Goal: Task Accomplishment & Management: Manage account settings

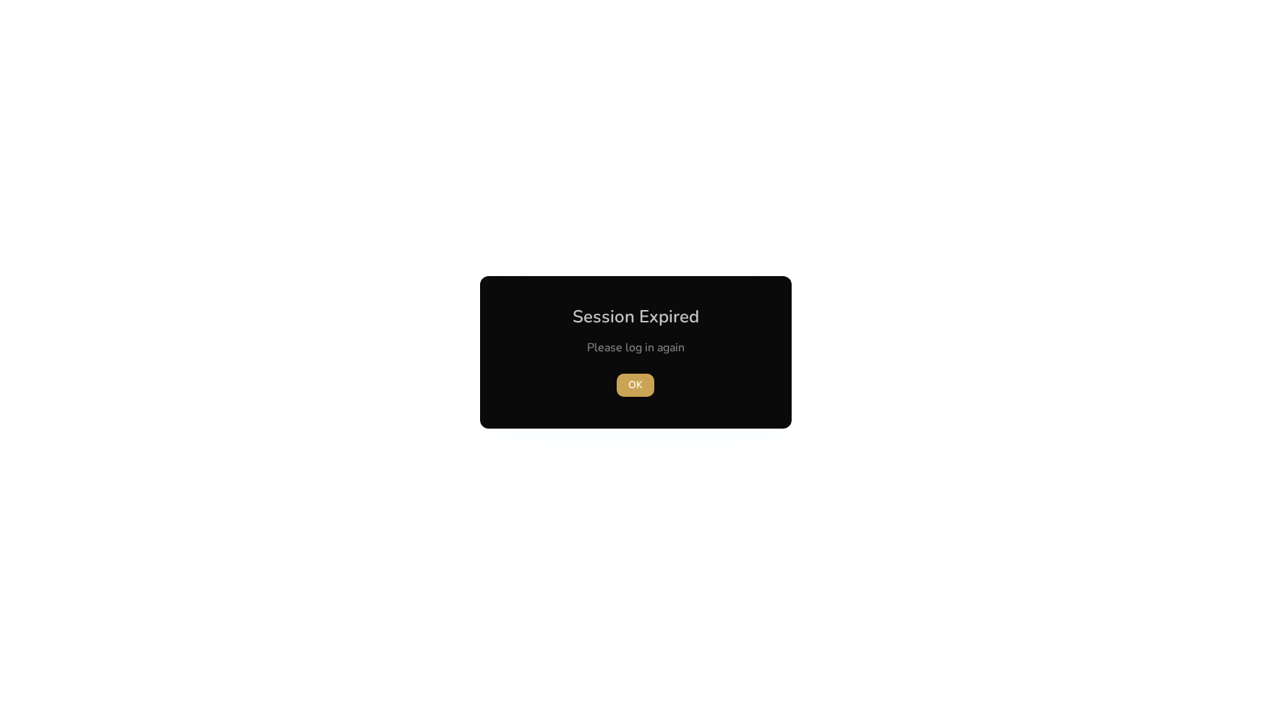
click at [639, 384] on span "OK" at bounding box center [635, 384] width 14 height 15
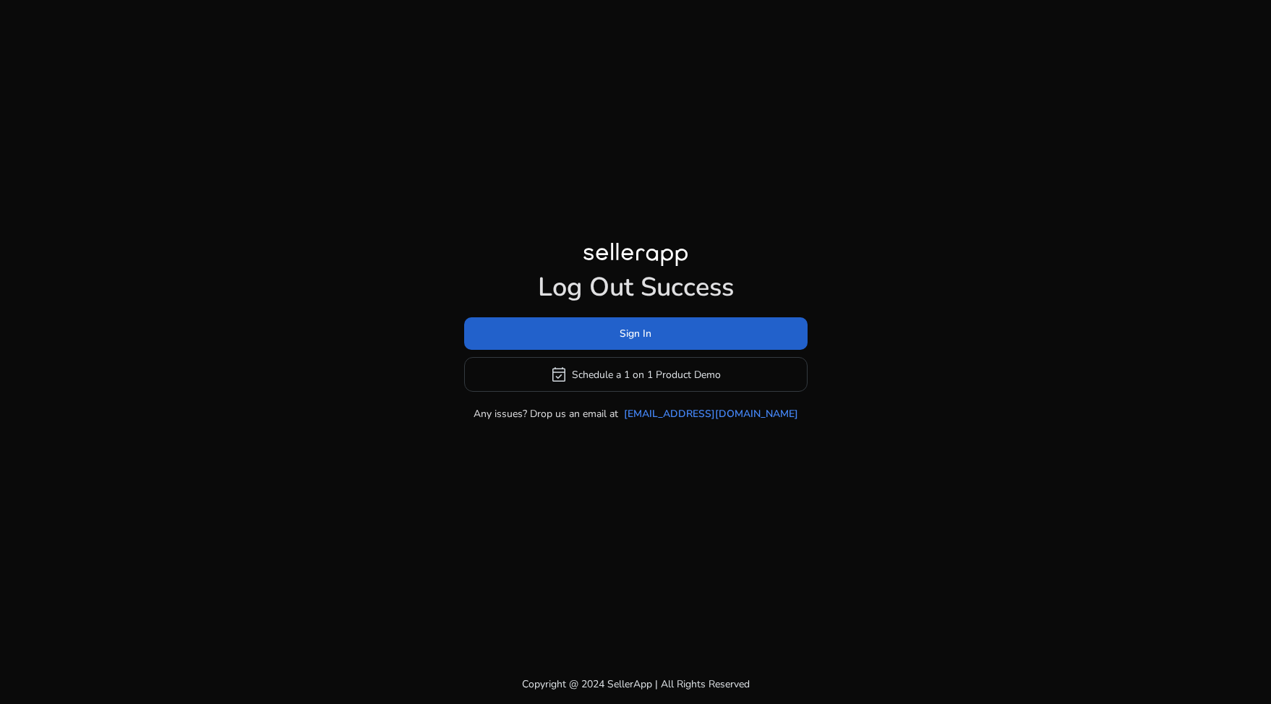
click at [617, 330] on span at bounding box center [635, 334] width 343 height 35
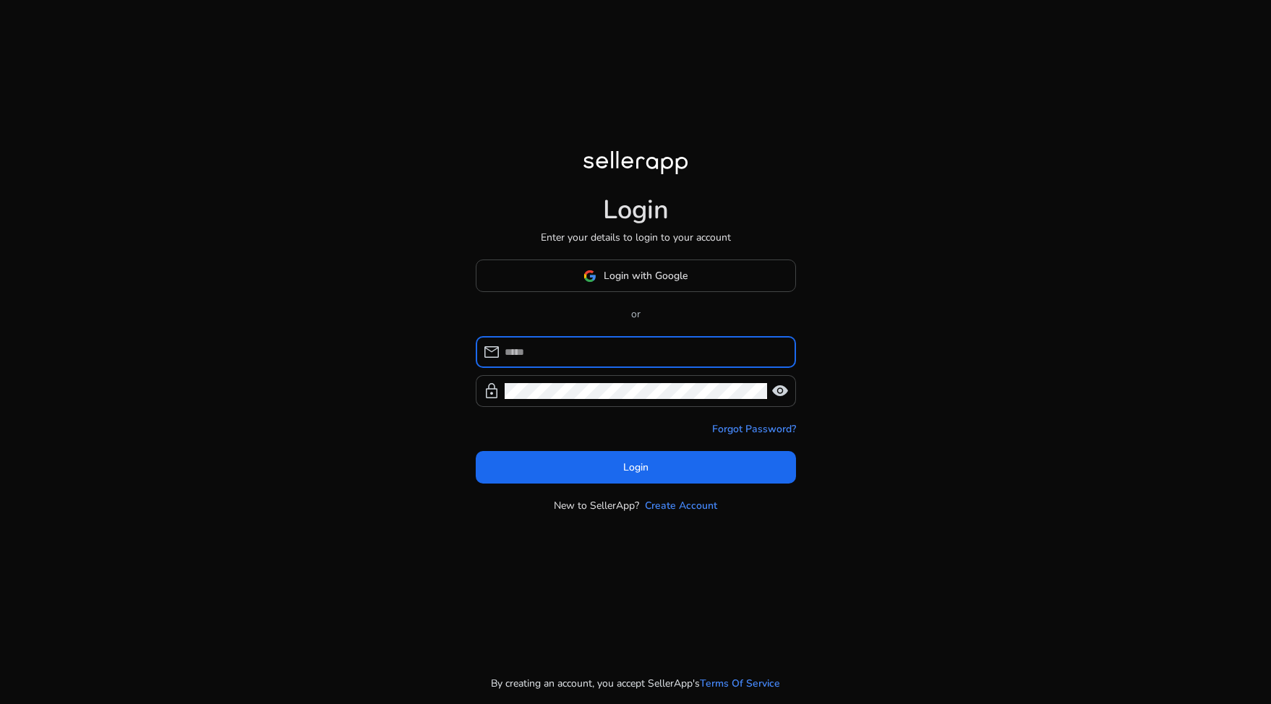
click at [608, 348] on input at bounding box center [645, 352] width 280 height 16
click at [771, 360] on div at bounding box center [645, 352] width 280 height 32
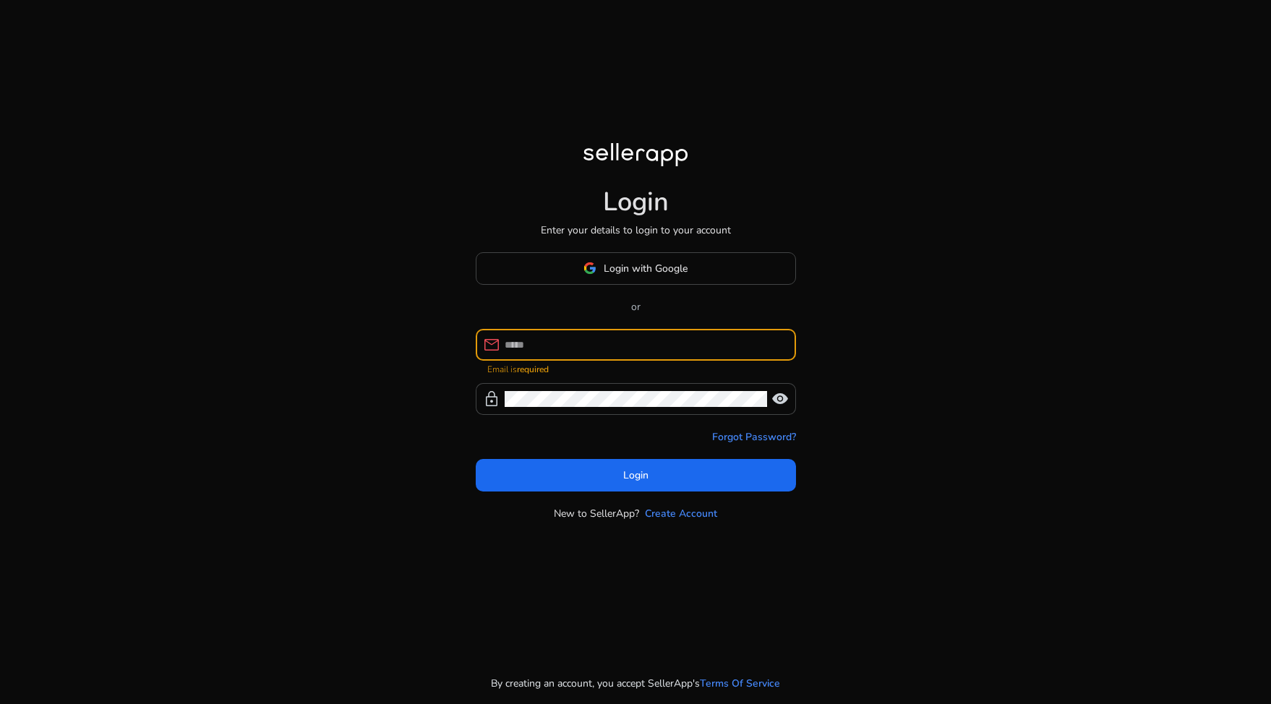
click at [0, 703] on com-1password-button at bounding box center [0, 704] width 0 height 0
type input "**********"
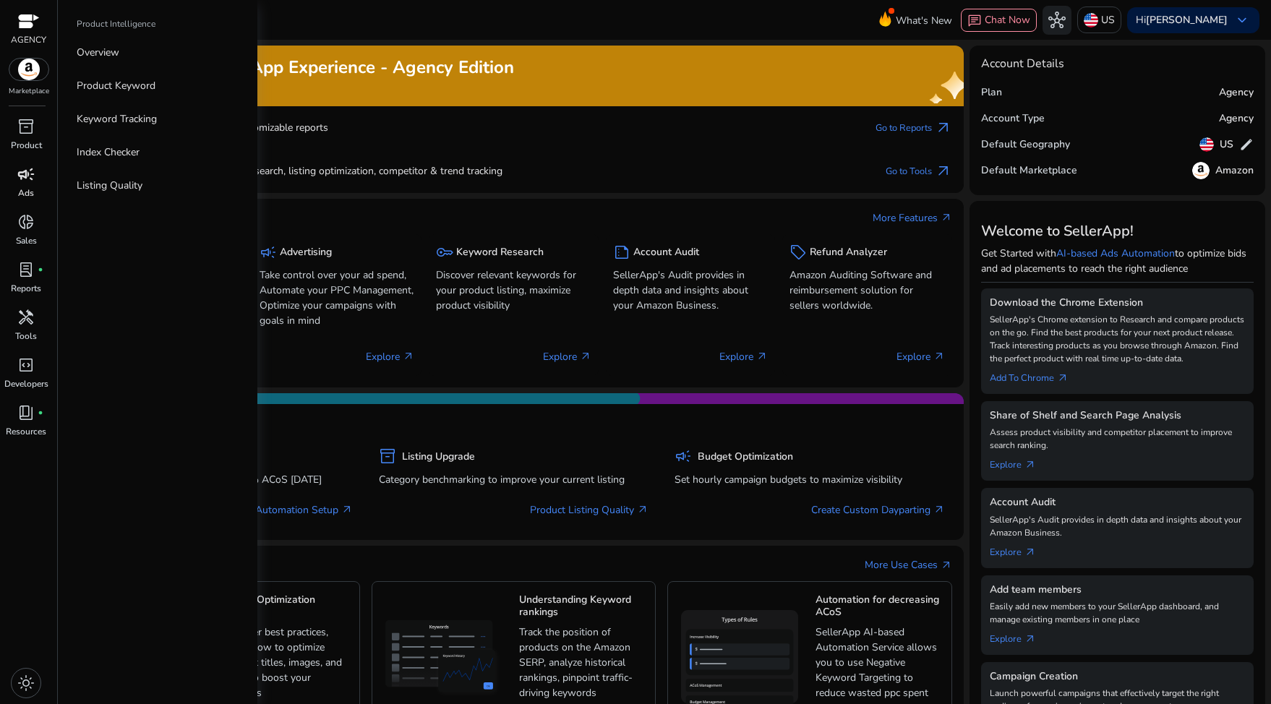
click at [33, 182] on span "campaign" at bounding box center [25, 174] width 17 height 17
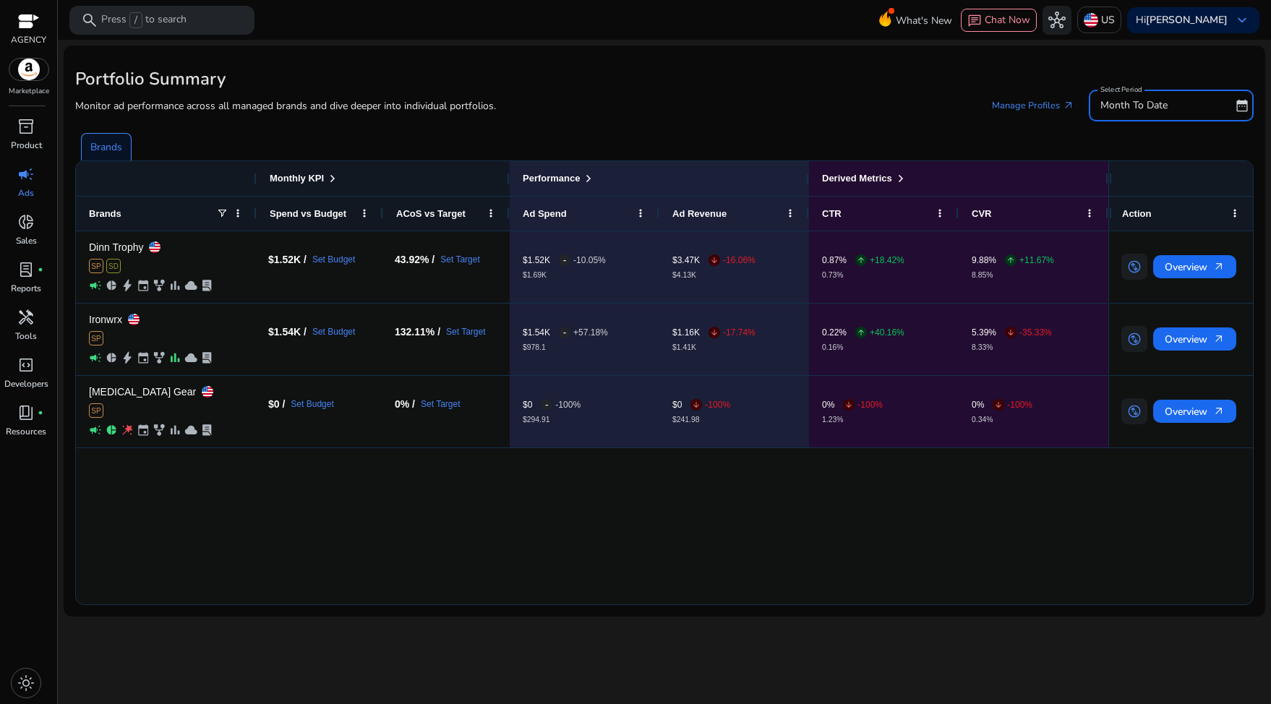
click at [1146, 105] on span "Month To Date" at bounding box center [1133, 105] width 67 height 14
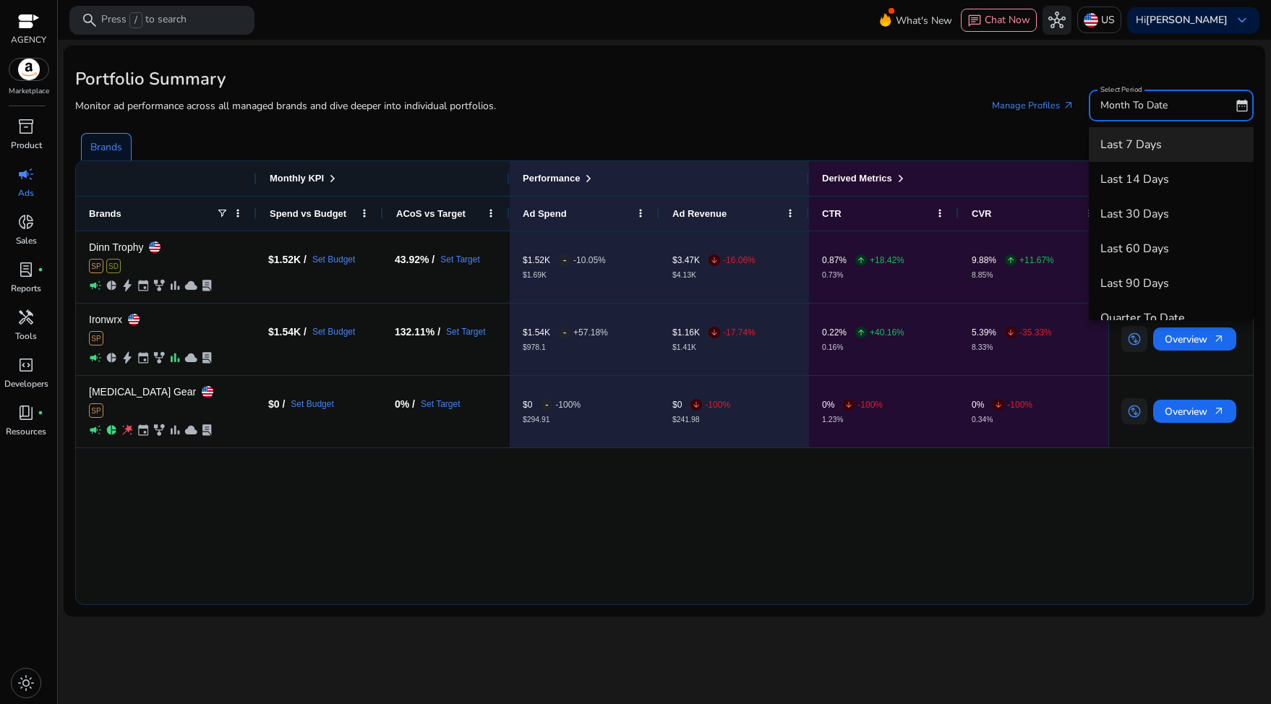
click at [1144, 150] on span "Last 7 Days" at bounding box center [1171, 145] width 142 height 16
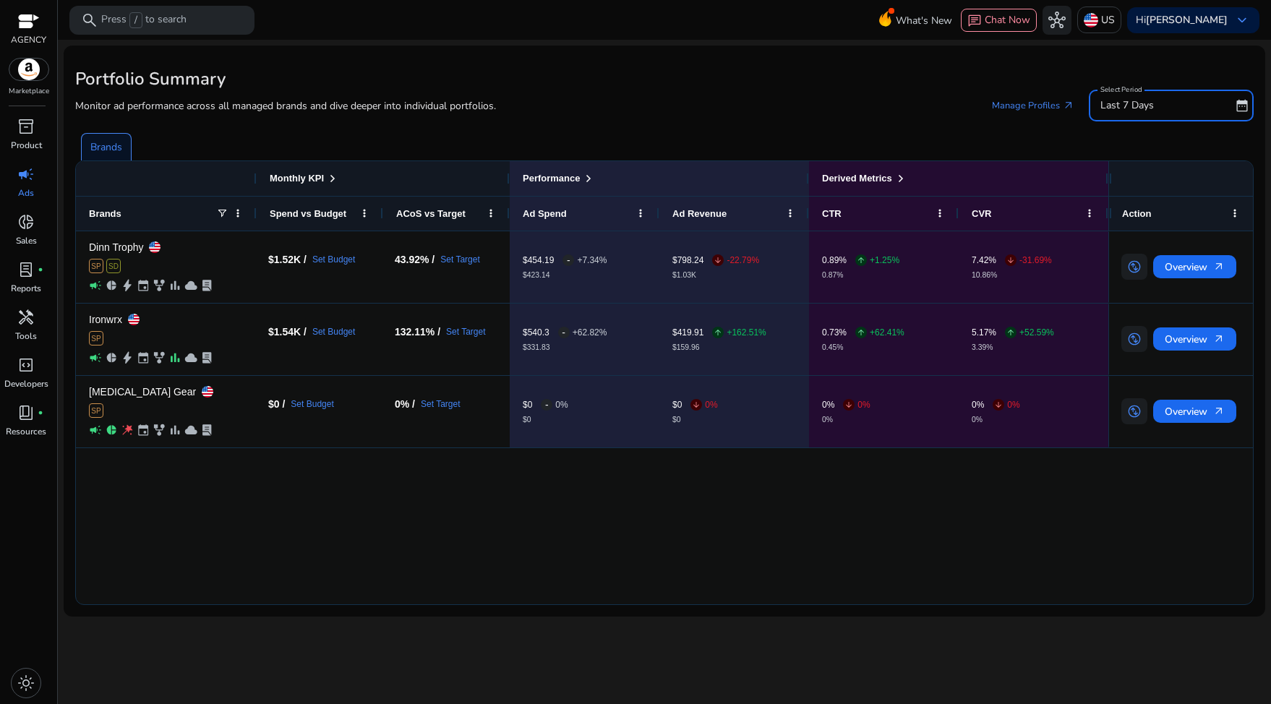
click at [1133, 108] on span "Last 7 Days" at bounding box center [1126, 105] width 53 height 14
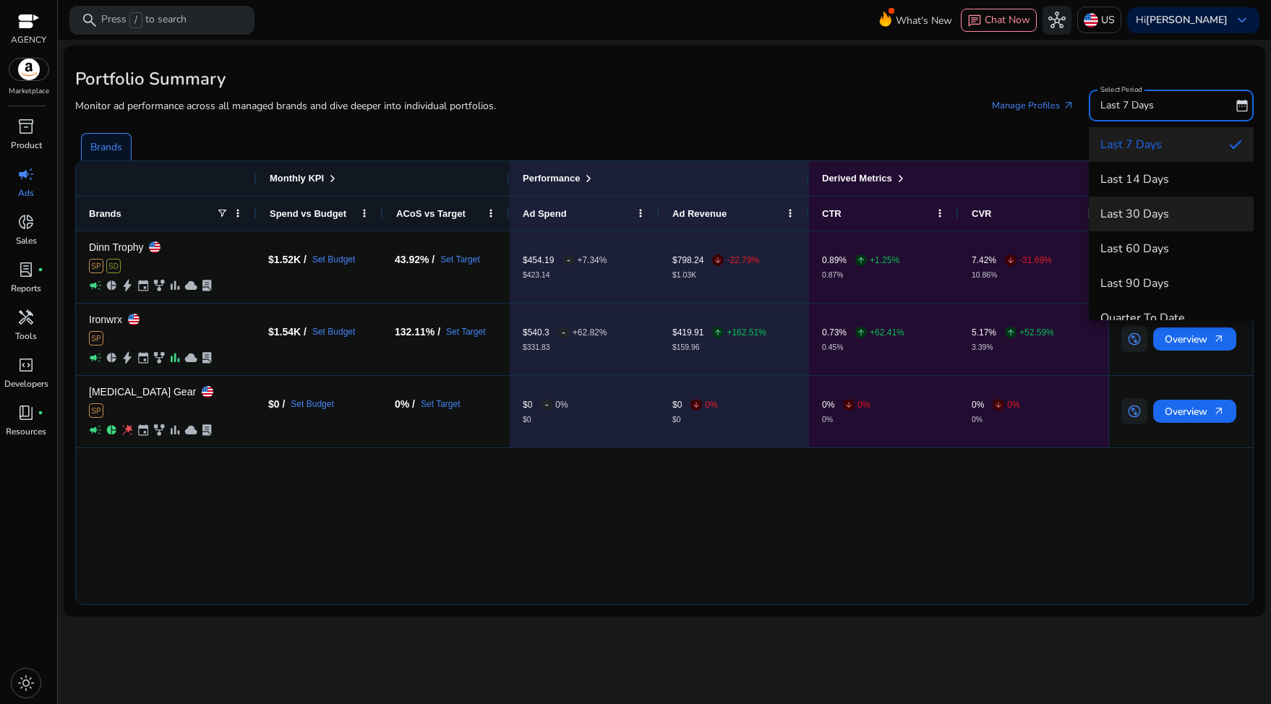
click at [1141, 219] on span "Last 30 Days" at bounding box center [1171, 214] width 142 height 16
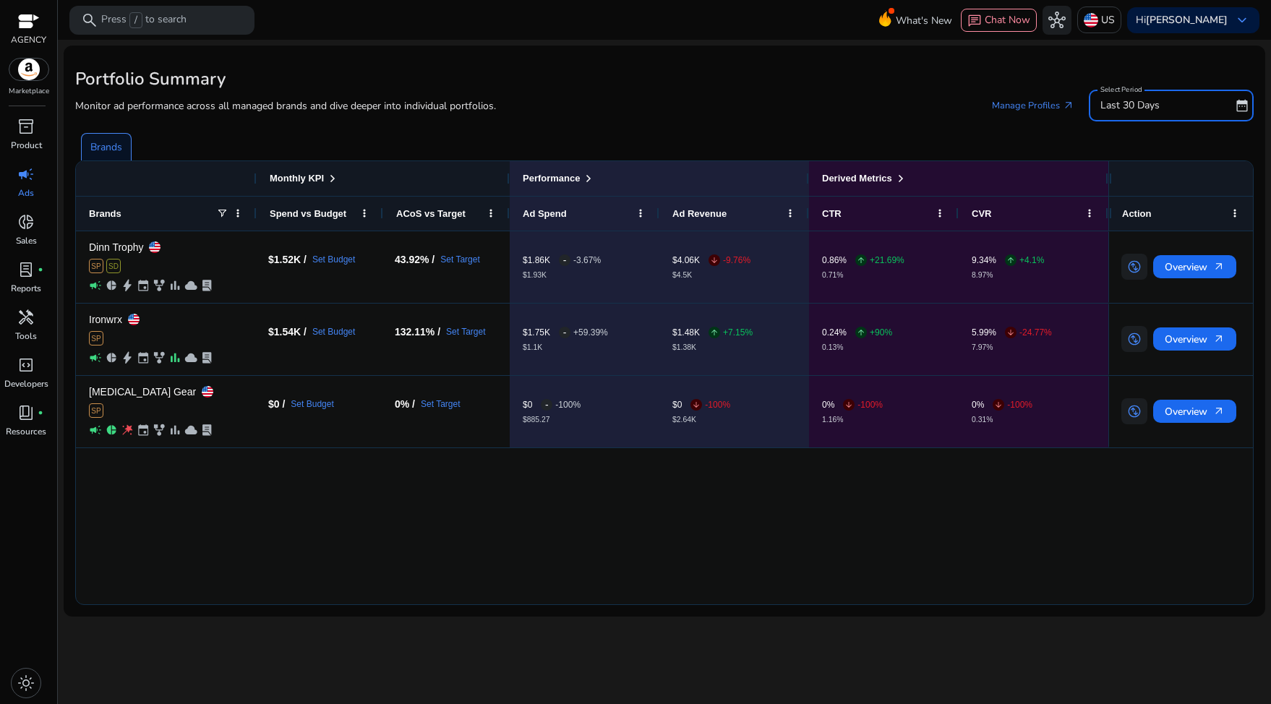
click at [1110, 100] on span "Last 30 Days" at bounding box center [1129, 105] width 59 height 14
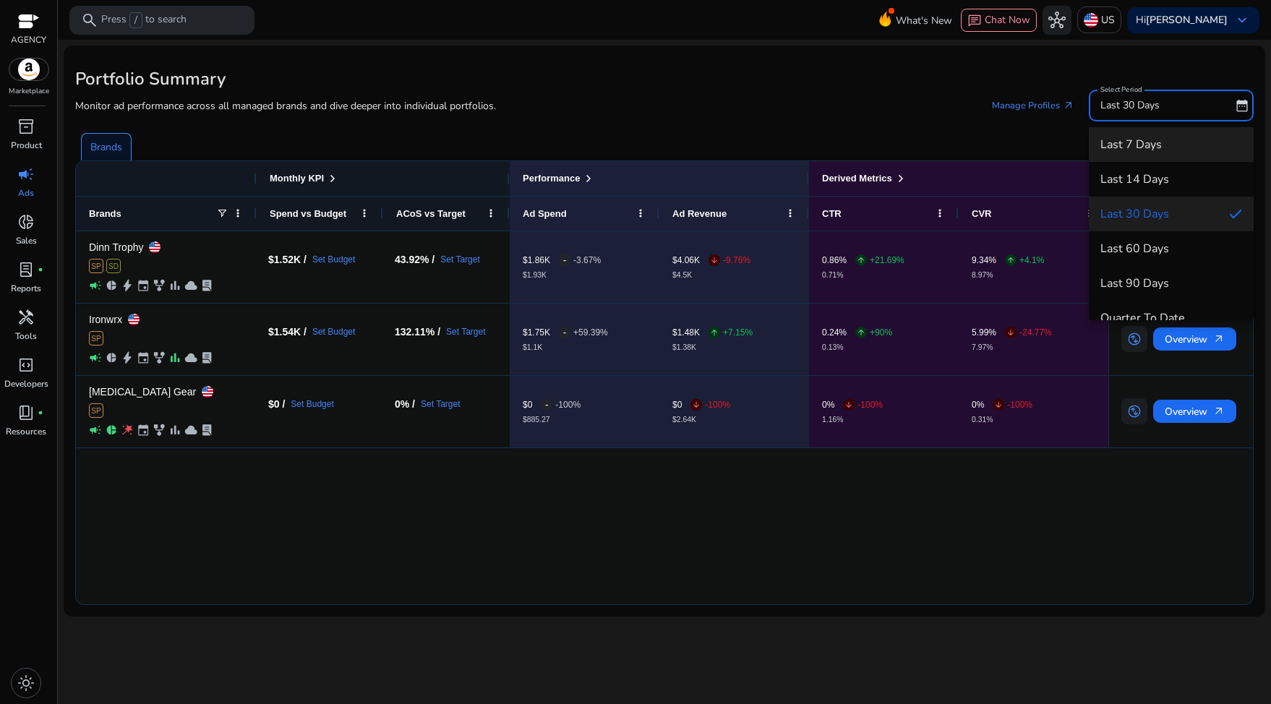
click at [1115, 152] on span "Last 7 Days" at bounding box center [1171, 145] width 142 height 16
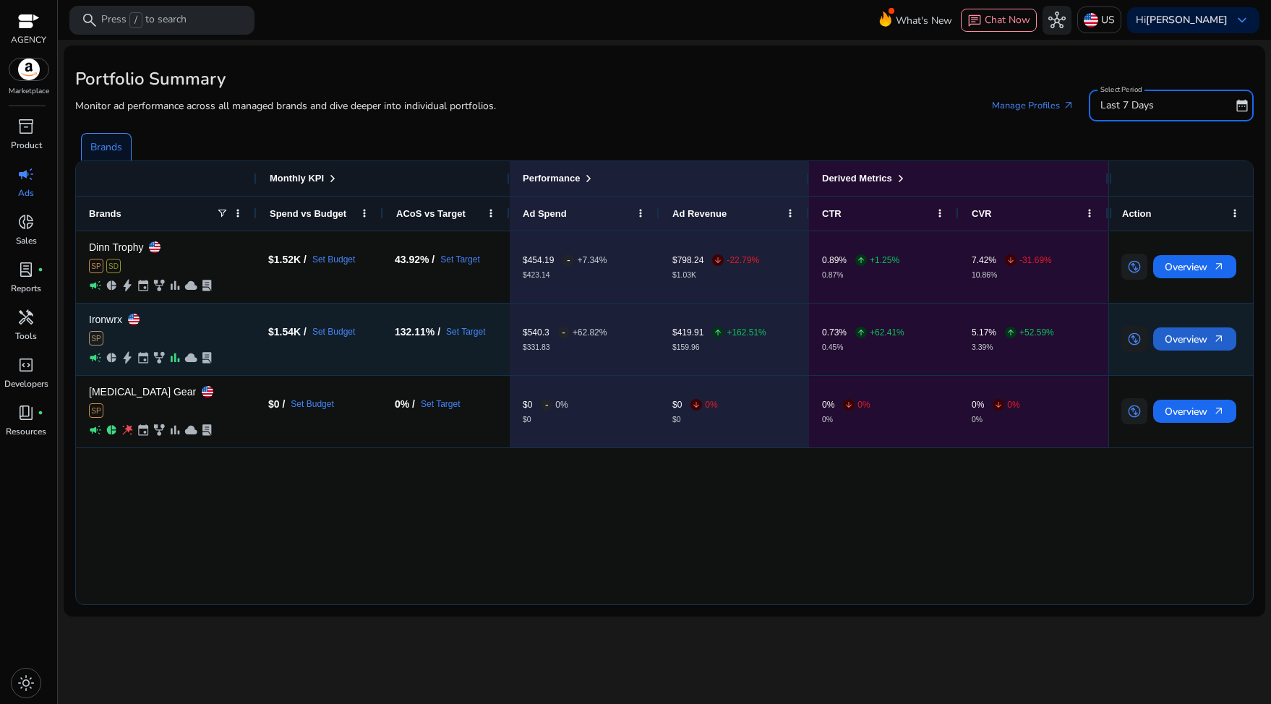
click at [1178, 330] on span "Overview arrow_outward" at bounding box center [1195, 340] width 60 height 30
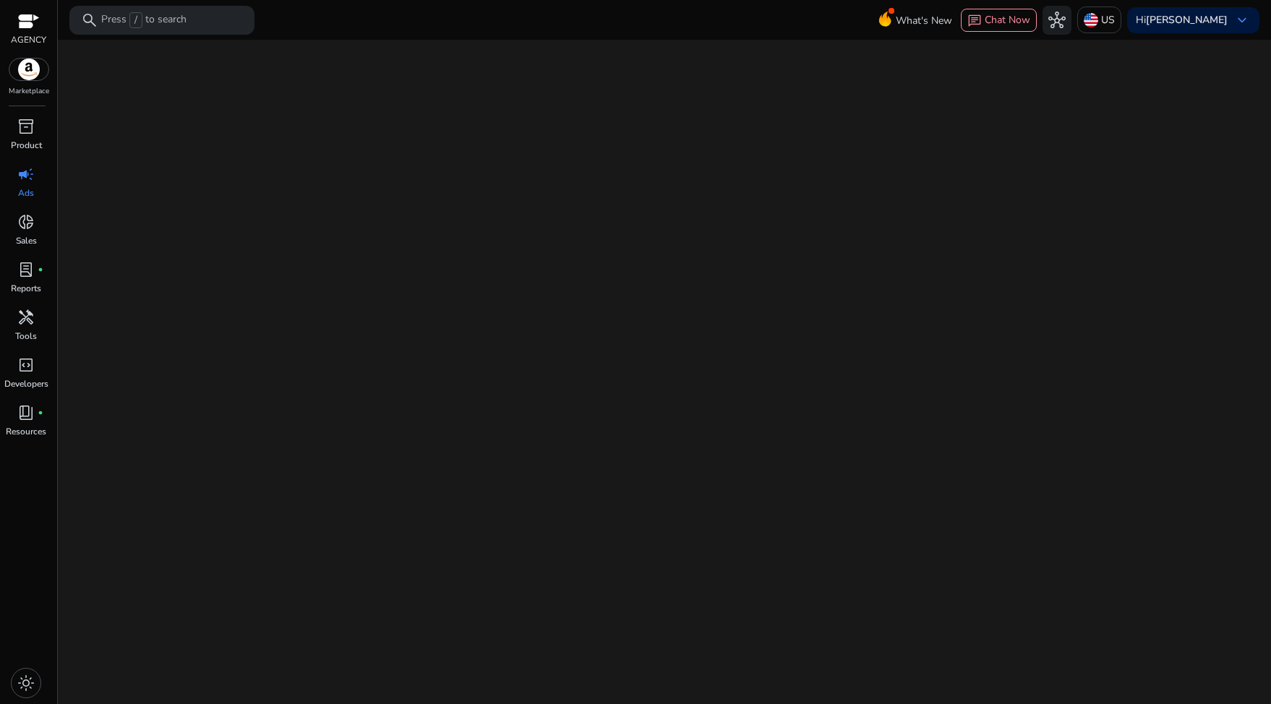
select select "*"
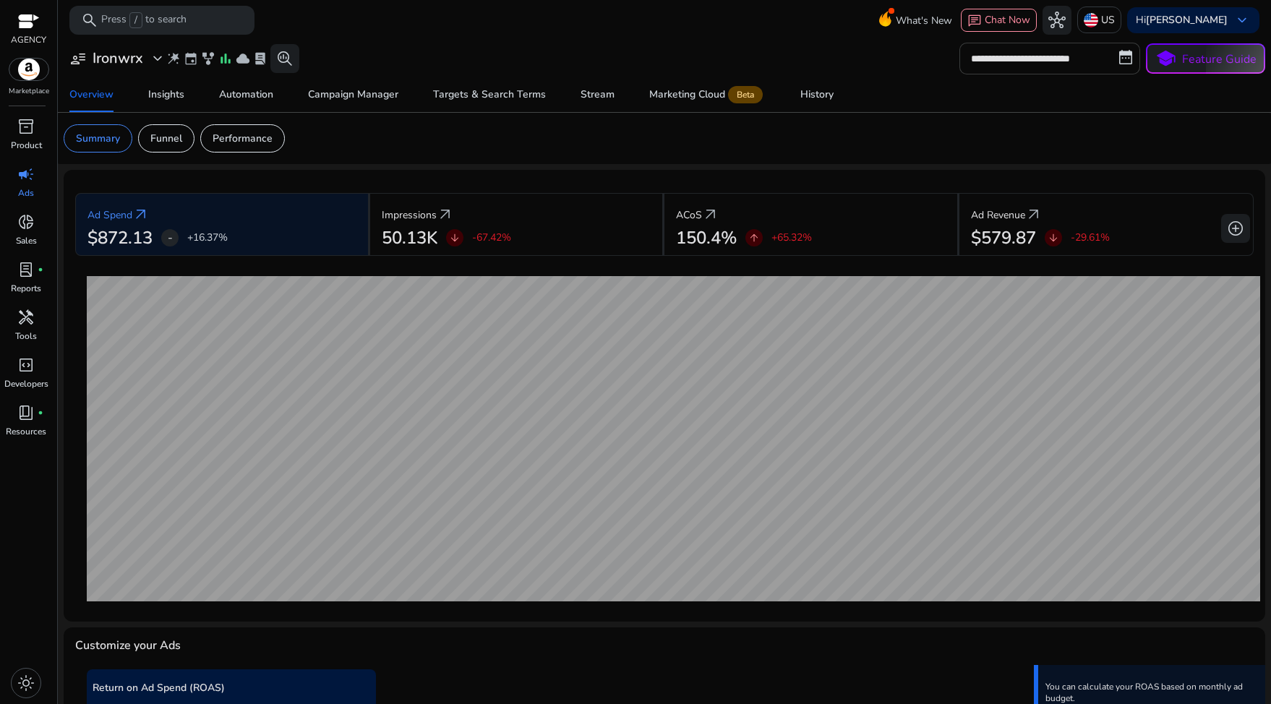
click at [1022, 70] on input "**********" at bounding box center [1049, 59] width 181 height 32
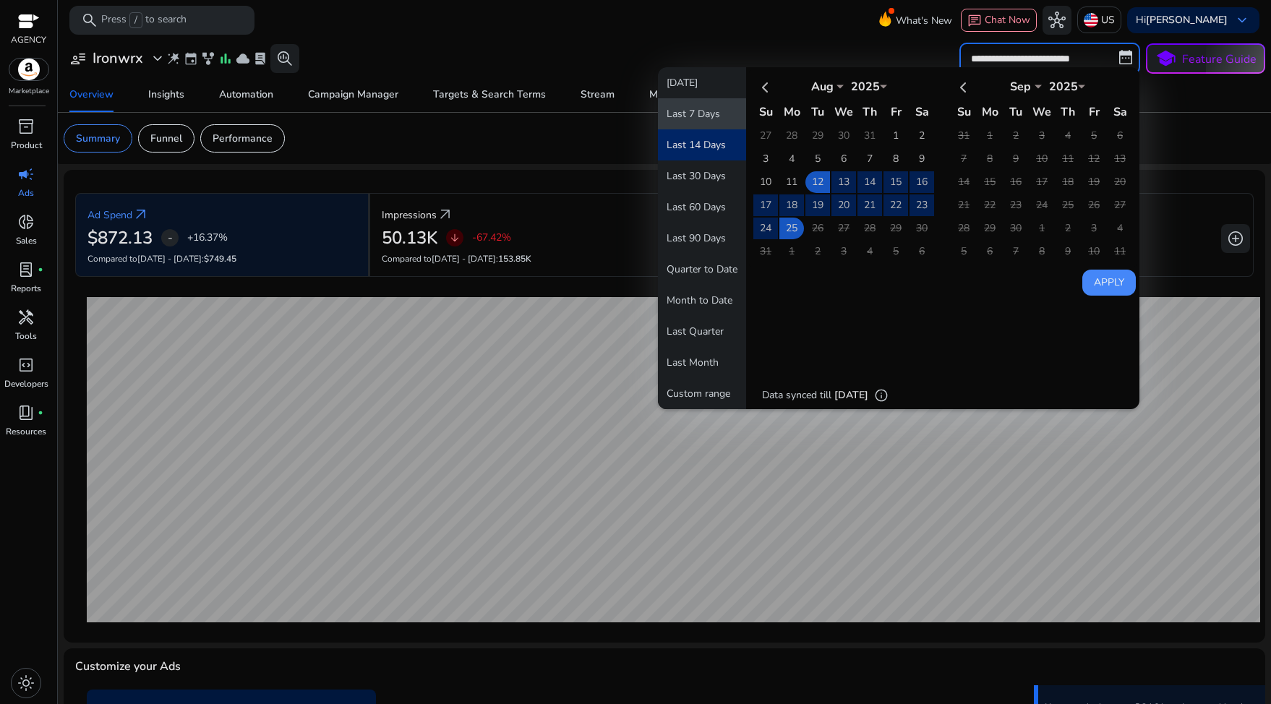
click at [699, 120] on button "Last 7 Days" at bounding box center [702, 113] width 88 height 31
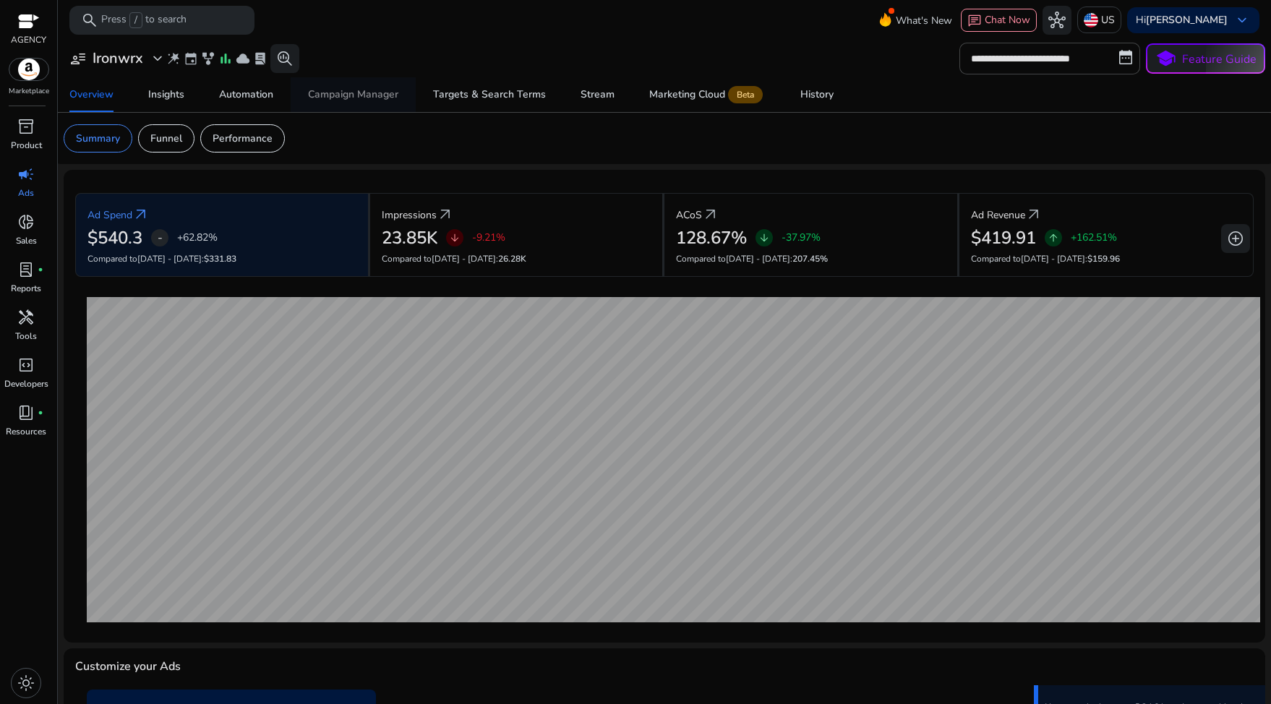
click at [343, 98] on div "Campaign Manager" at bounding box center [353, 95] width 90 height 10
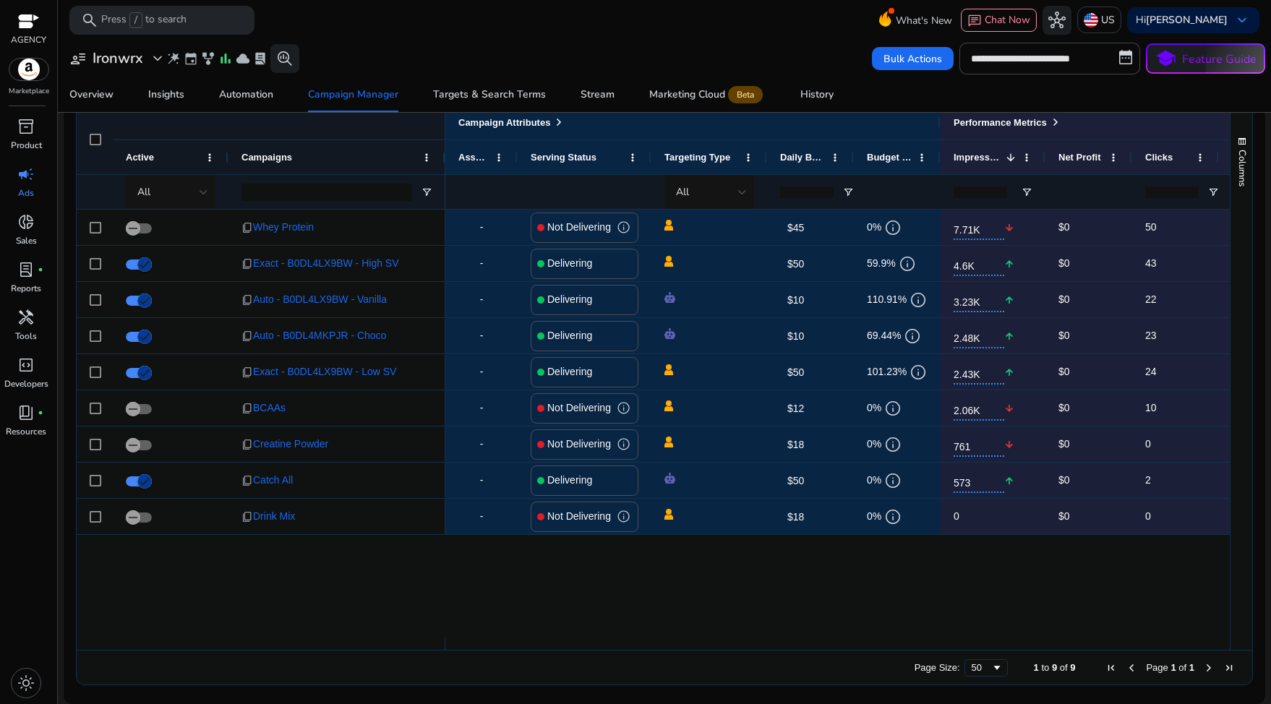
scroll to position [979, 0]
click at [1036, 70] on input "**********" at bounding box center [1049, 59] width 181 height 32
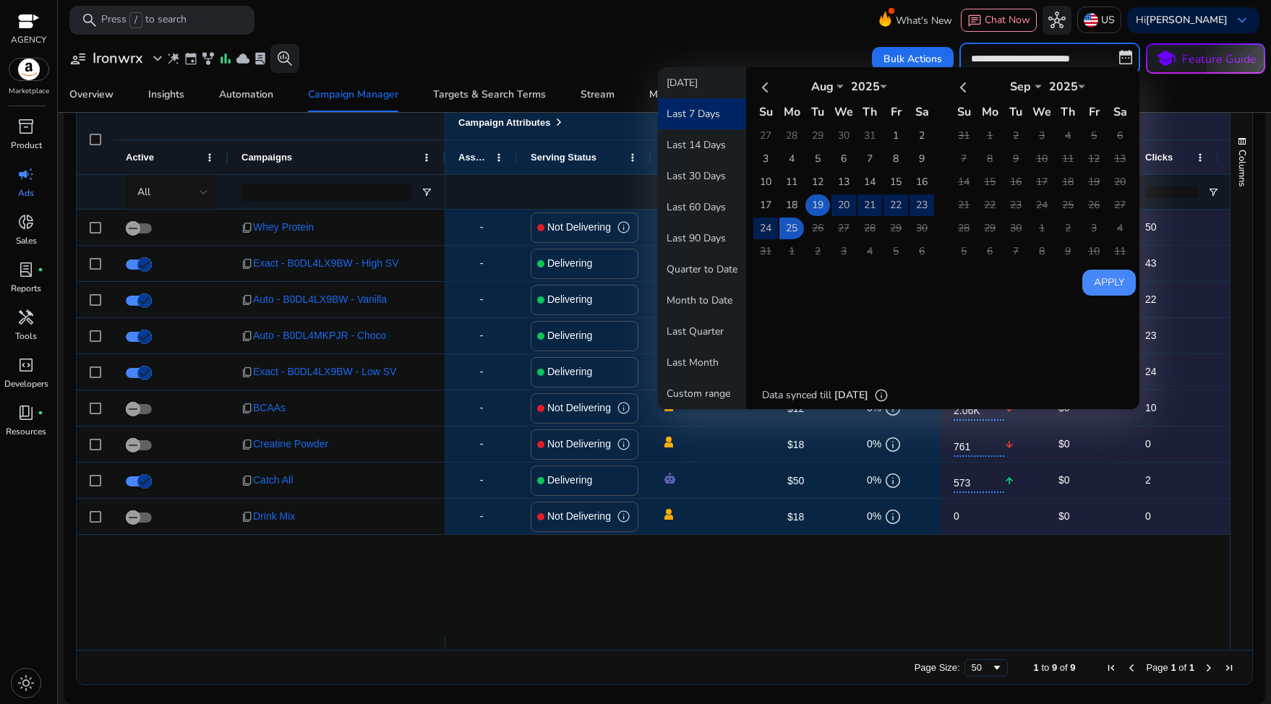
click at [820, 202] on td "19" at bounding box center [817, 205] width 25 height 22
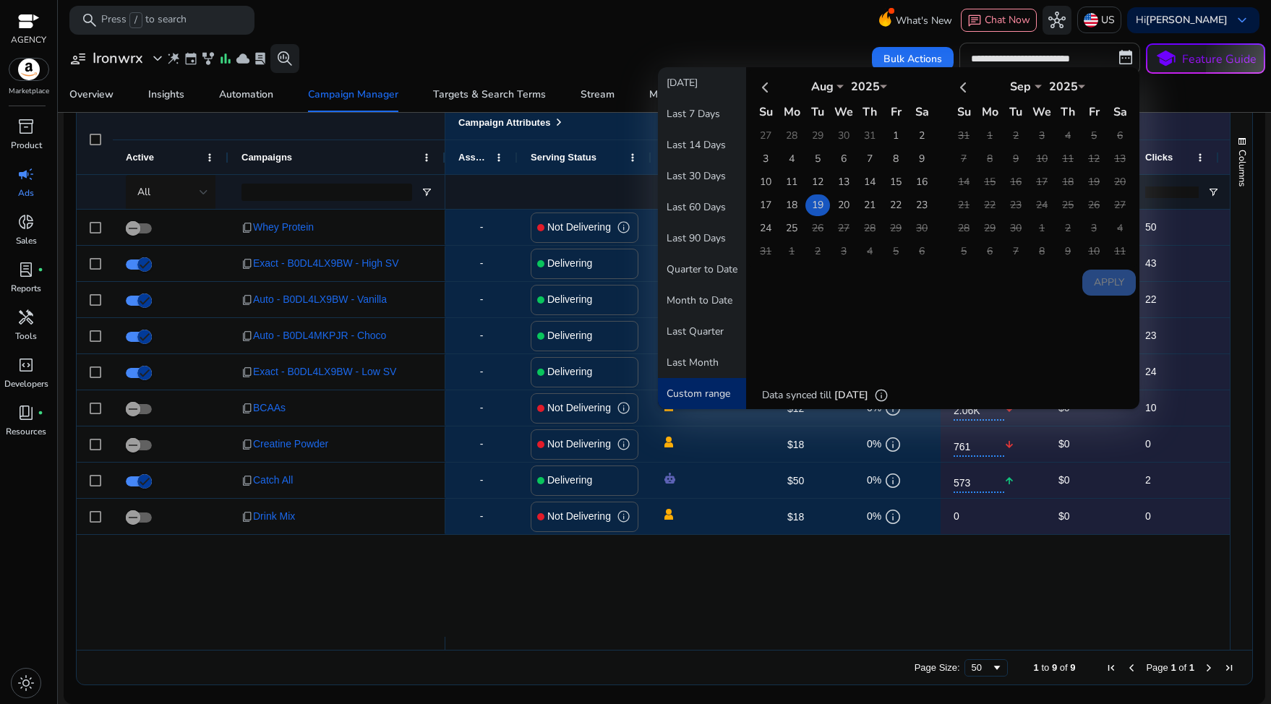
click at [820, 202] on td "19" at bounding box center [817, 205] width 25 height 22
click at [1104, 273] on button "Apply" at bounding box center [1108, 283] width 53 height 26
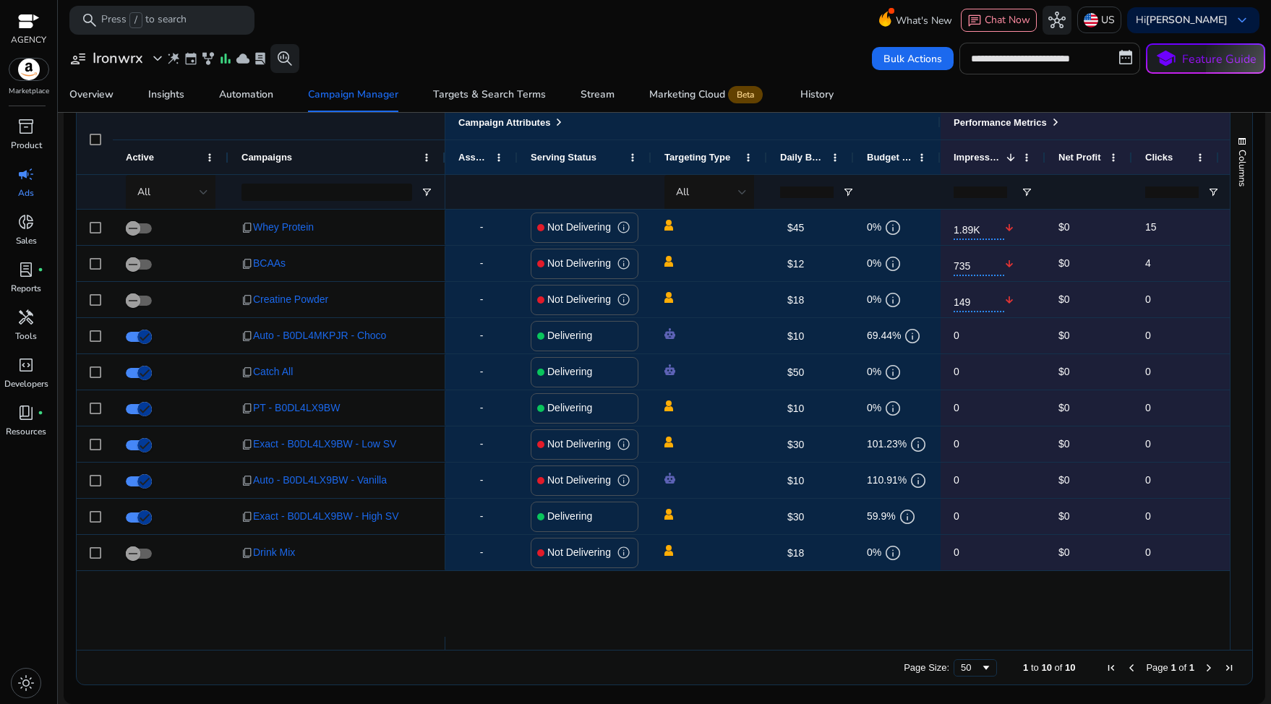
click at [1077, 54] on input "**********" at bounding box center [1049, 59] width 181 height 32
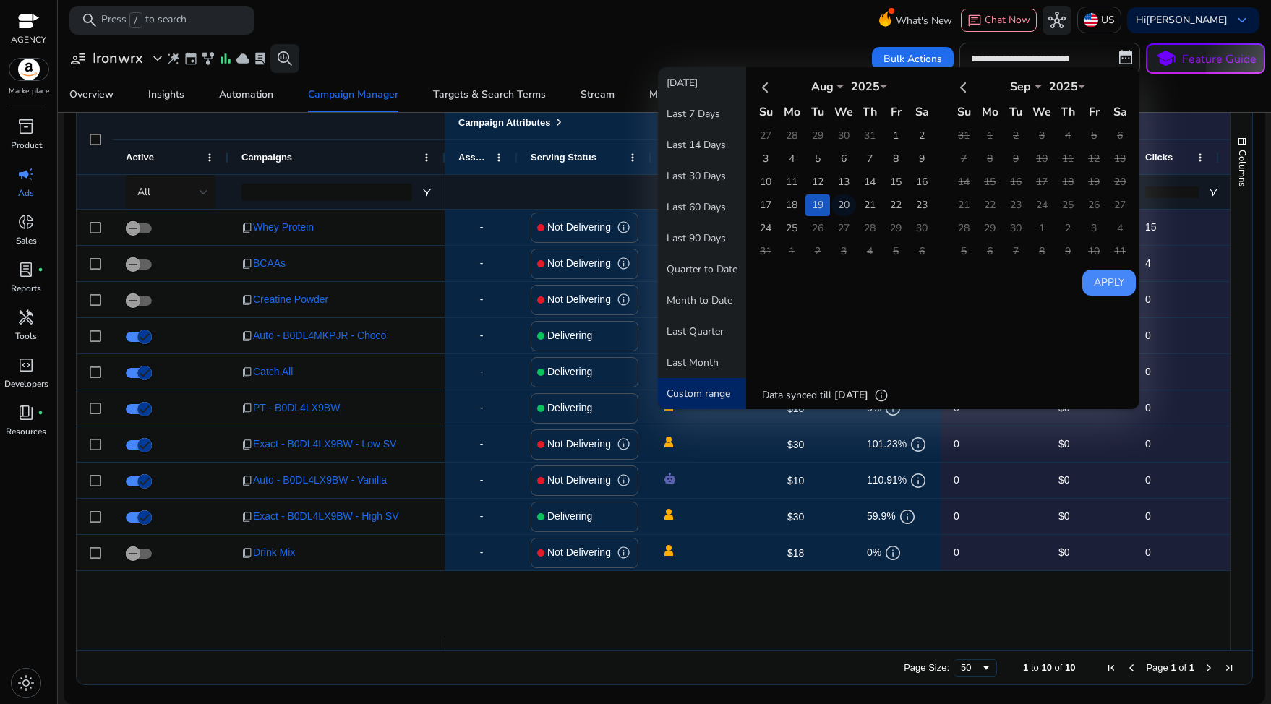
click at [844, 202] on td "20" at bounding box center [843, 205] width 25 height 22
click at [1094, 275] on button "Apply" at bounding box center [1108, 283] width 53 height 26
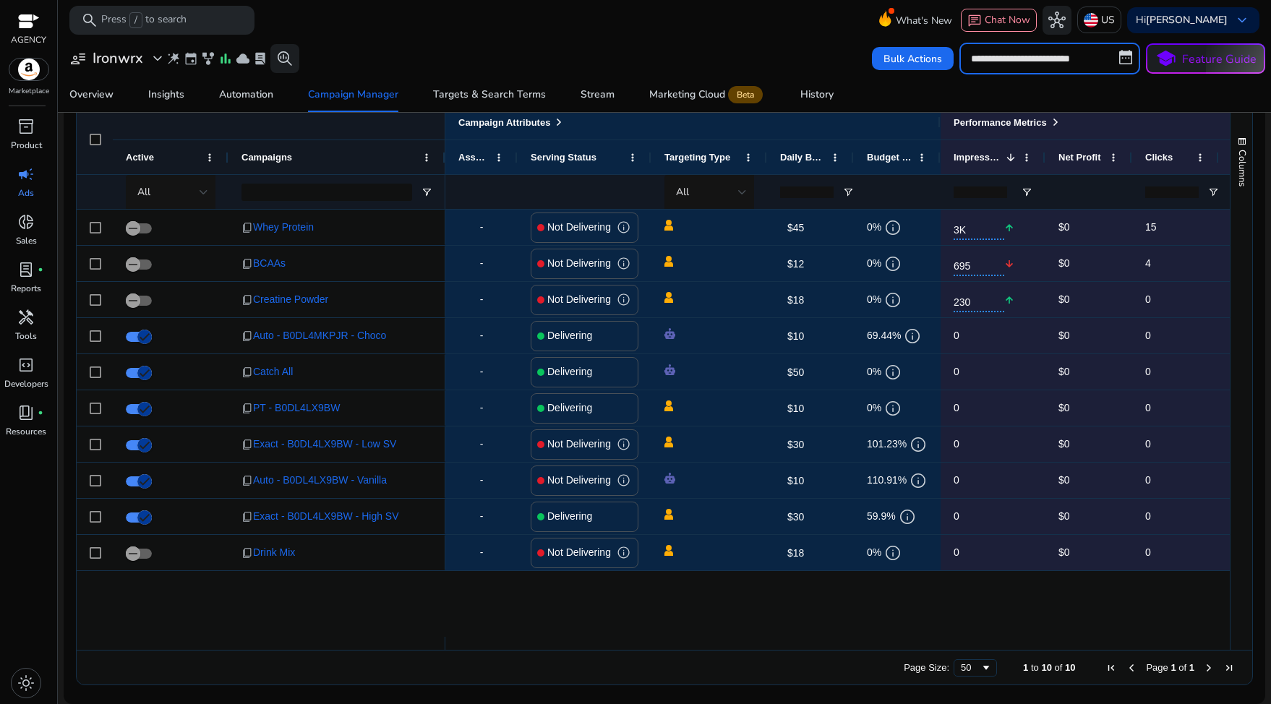
click at [1058, 66] on input "**********" at bounding box center [1049, 59] width 181 height 32
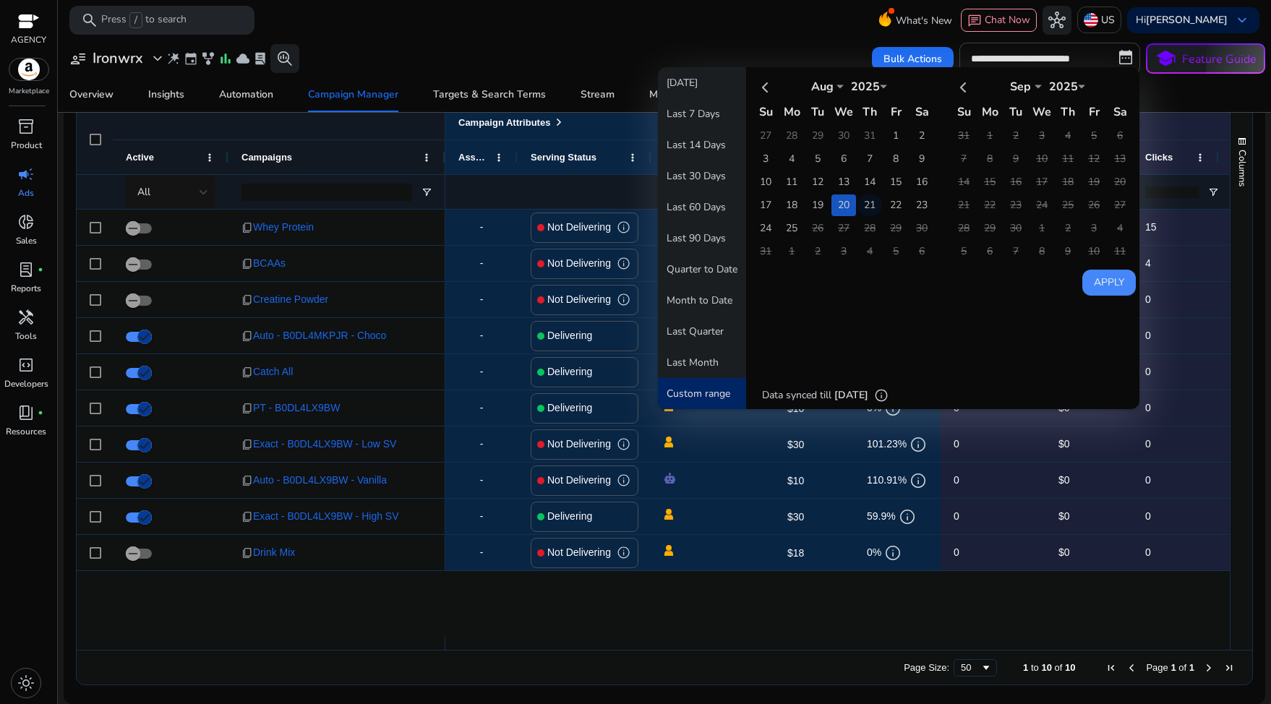
click at [873, 204] on td "21" at bounding box center [869, 205] width 25 height 22
click at [1105, 278] on button "Apply" at bounding box center [1108, 283] width 53 height 26
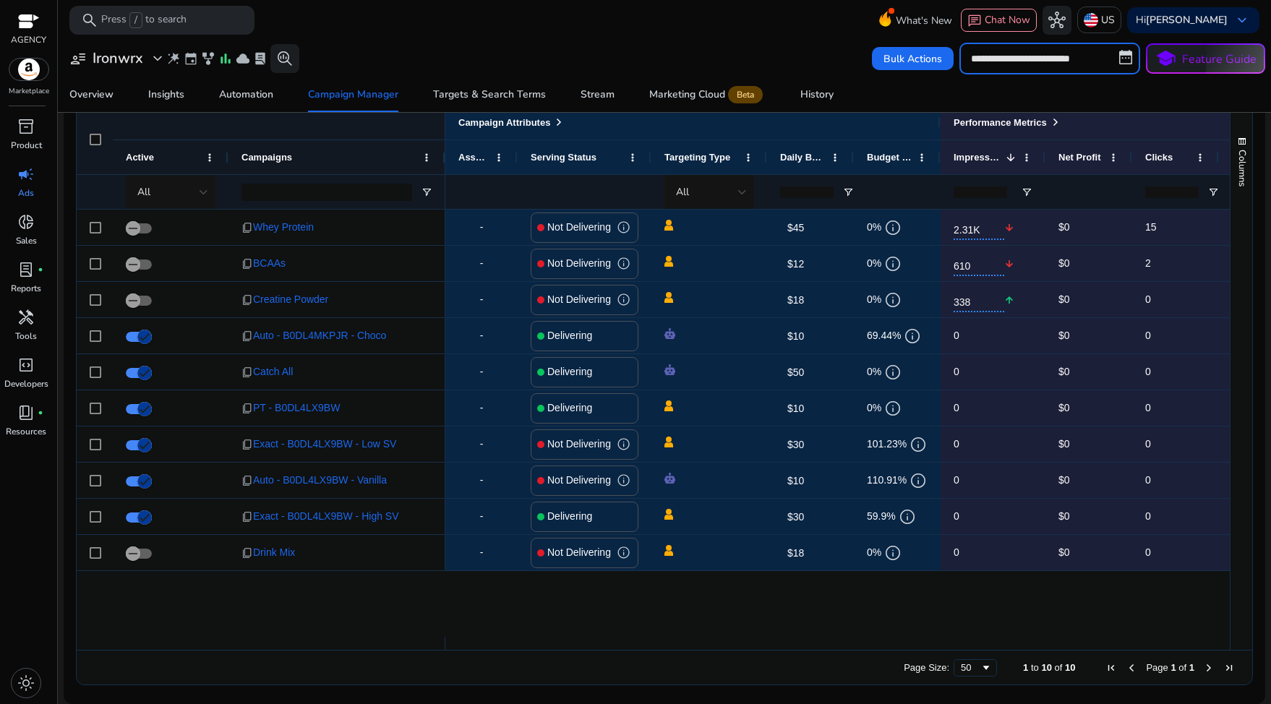
click at [1040, 74] on input "**********" at bounding box center [1049, 59] width 181 height 32
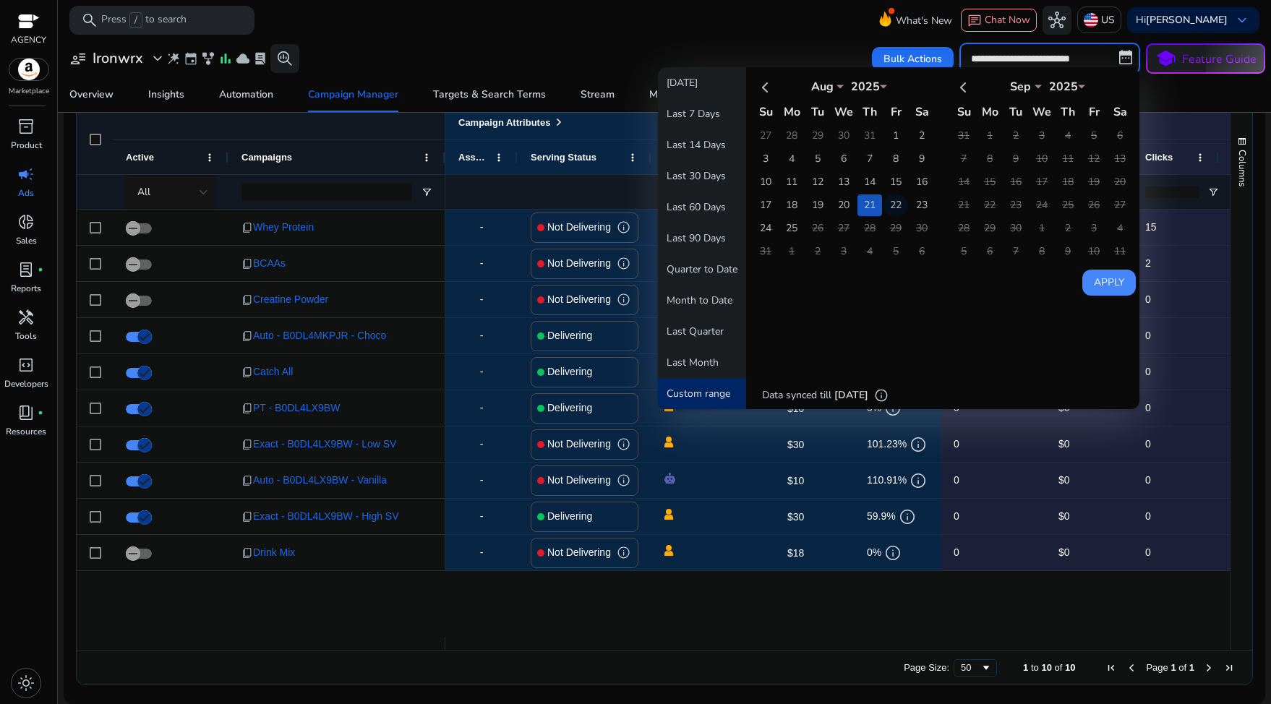
click at [891, 200] on td "22" at bounding box center [895, 205] width 25 height 22
click at [886, 207] on td "22" at bounding box center [895, 205] width 25 height 22
click at [1105, 277] on button "Apply" at bounding box center [1108, 283] width 53 height 26
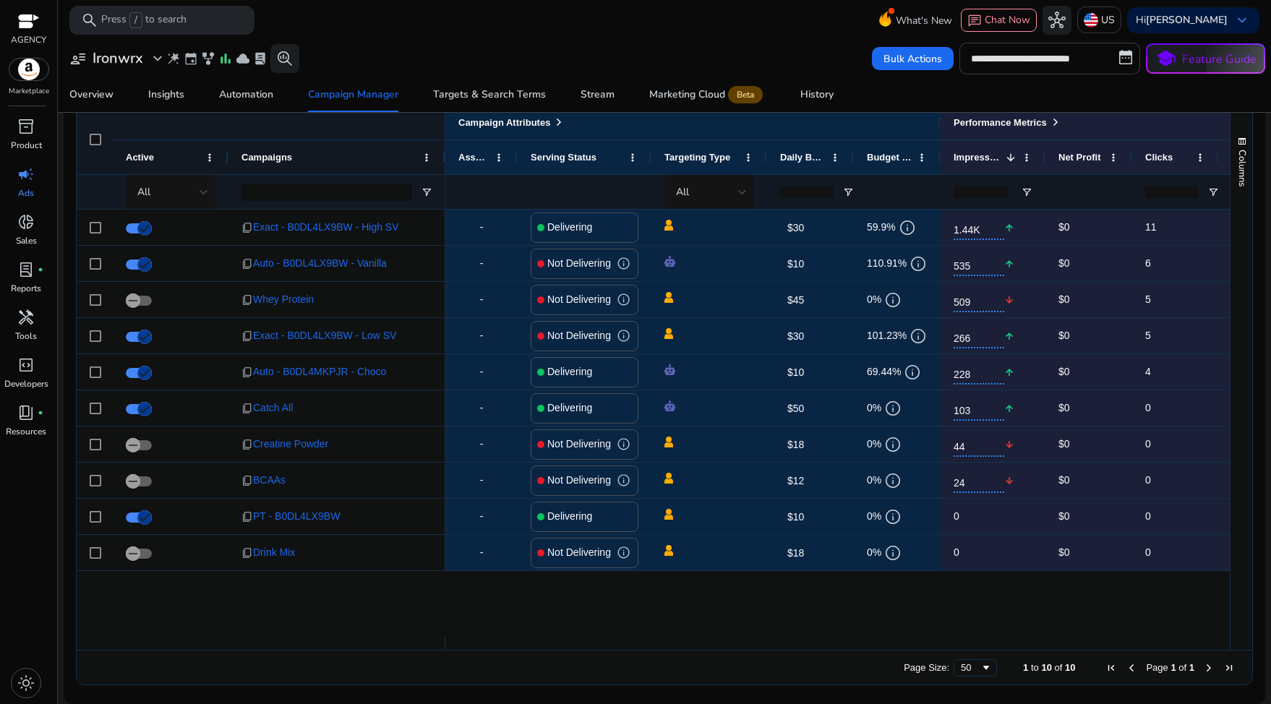
click at [1034, 69] on input "**********" at bounding box center [1049, 59] width 181 height 32
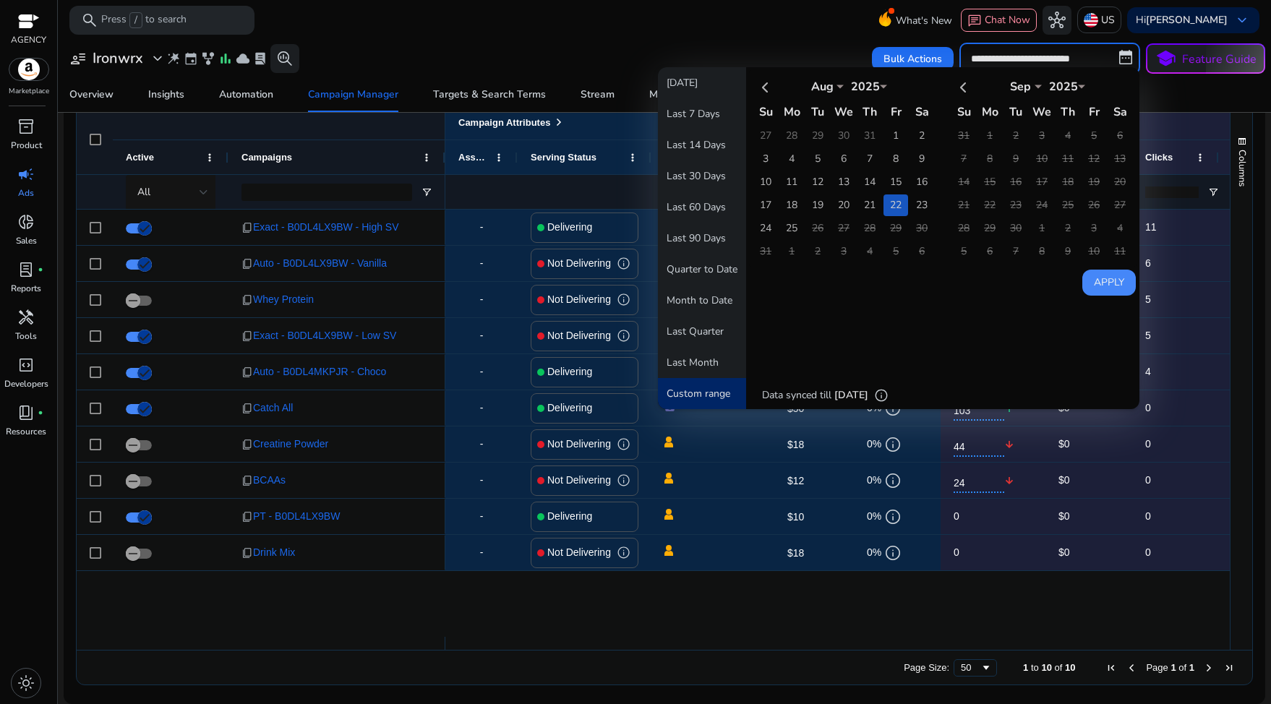
click at [896, 200] on td "22" at bounding box center [895, 205] width 25 height 22
click at [780, 231] on td "25" at bounding box center [791, 229] width 25 height 22
click at [888, 203] on td "22" at bounding box center [895, 205] width 25 height 22
click at [760, 232] on td "24" at bounding box center [765, 229] width 25 height 22
click at [1095, 284] on button "Apply" at bounding box center [1108, 283] width 53 height 26
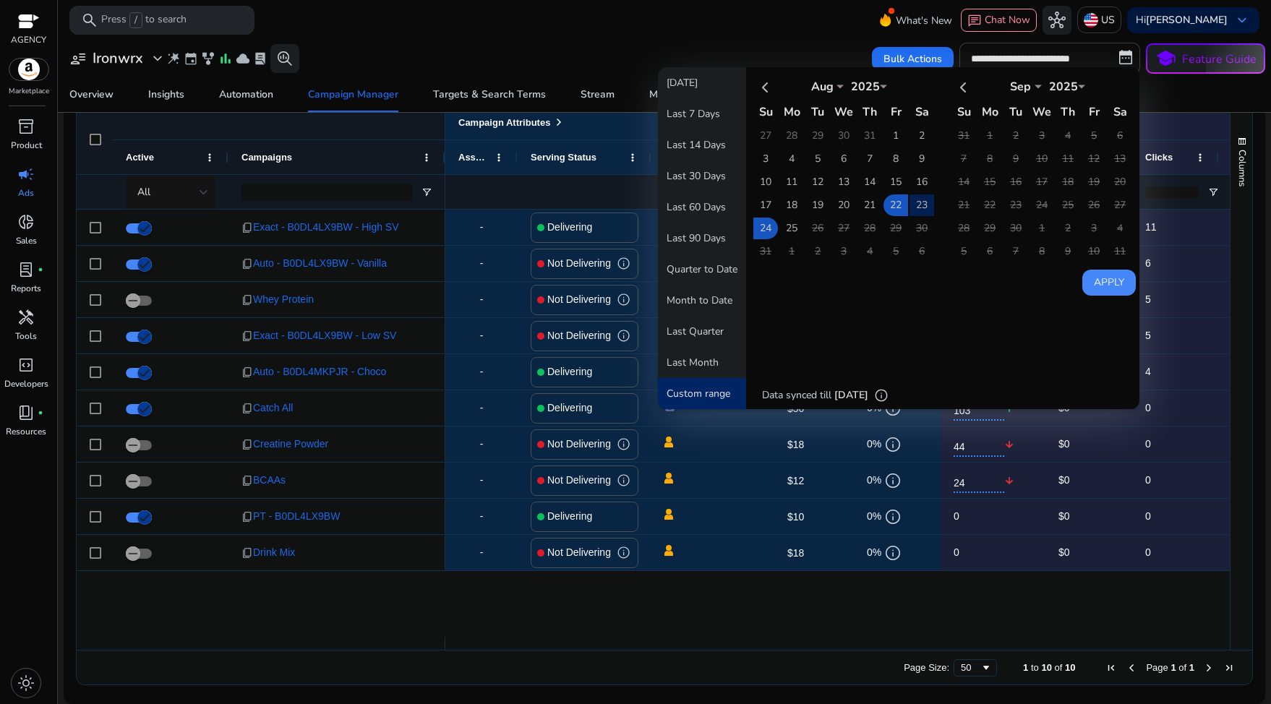
type input "**********"
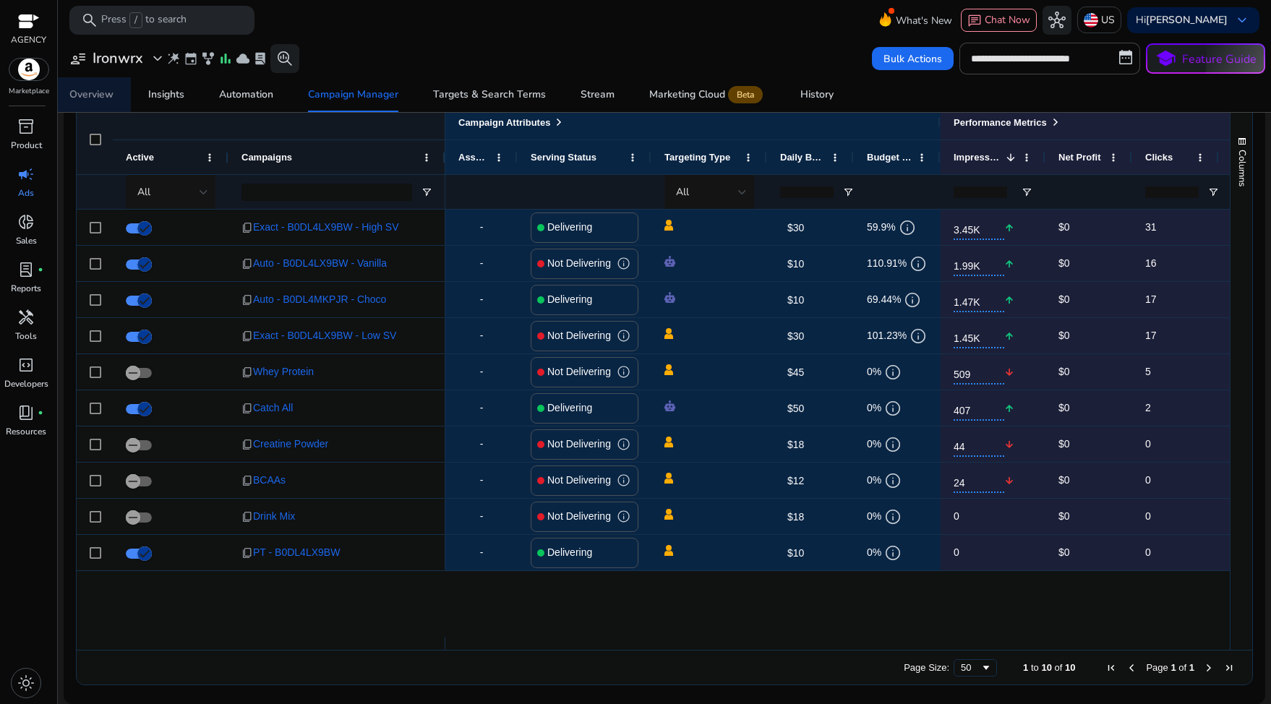
click at [94, 98] on div "Overview" at bounding box center [91, 95] width 44 height 10
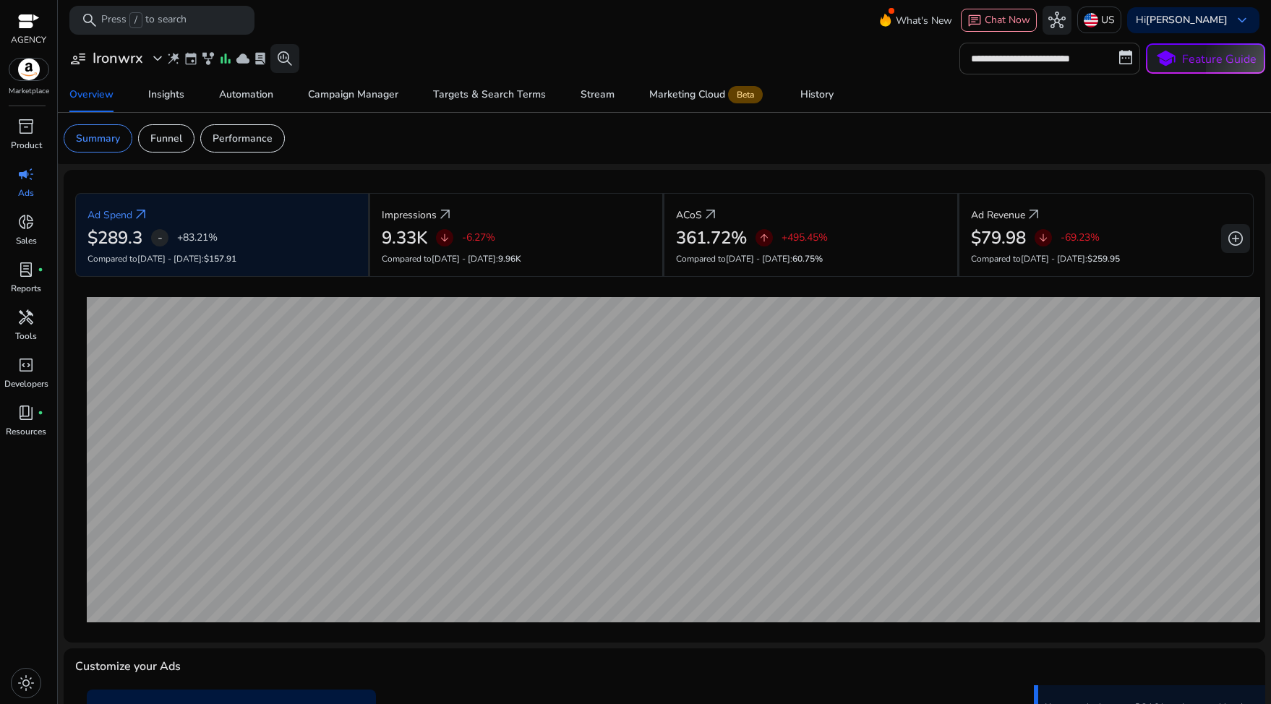
click at [1037, 56] on input "**********" at bounding box center [1049, 59] width 181 height 32
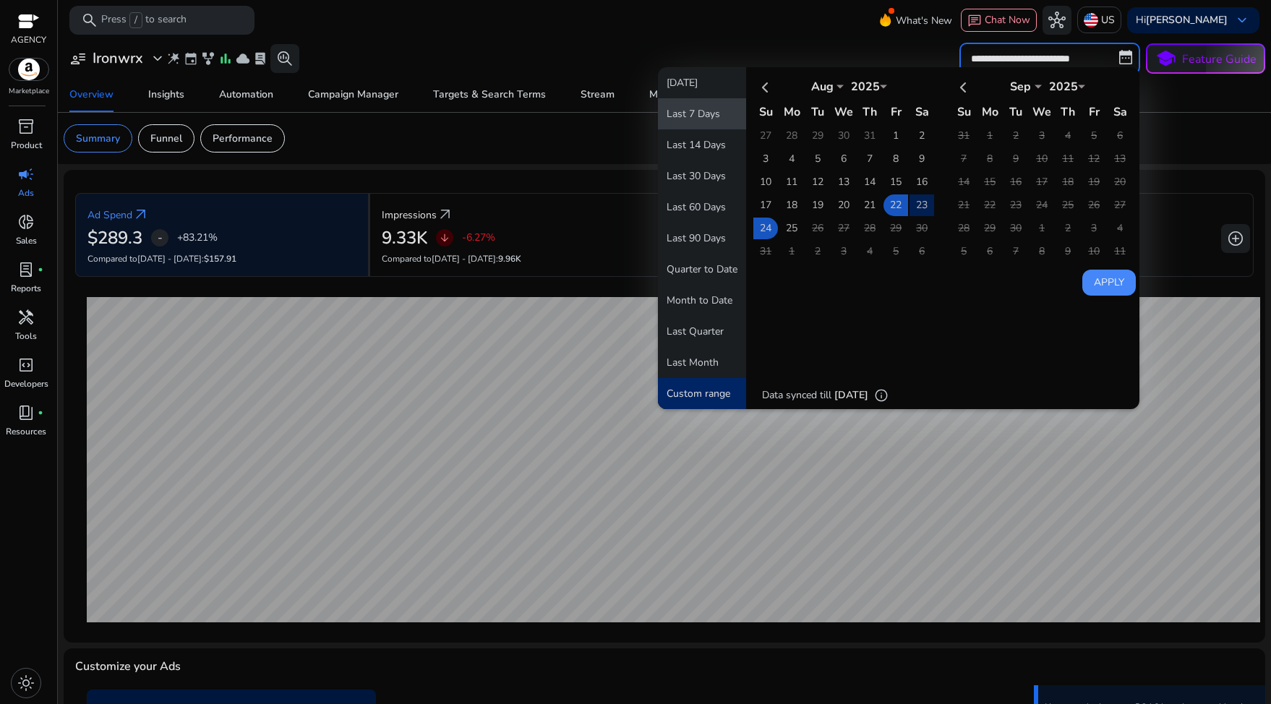
click at [684, 113] on button "Last 7 Days" at bounding box center [702, 113] width 88 height 31
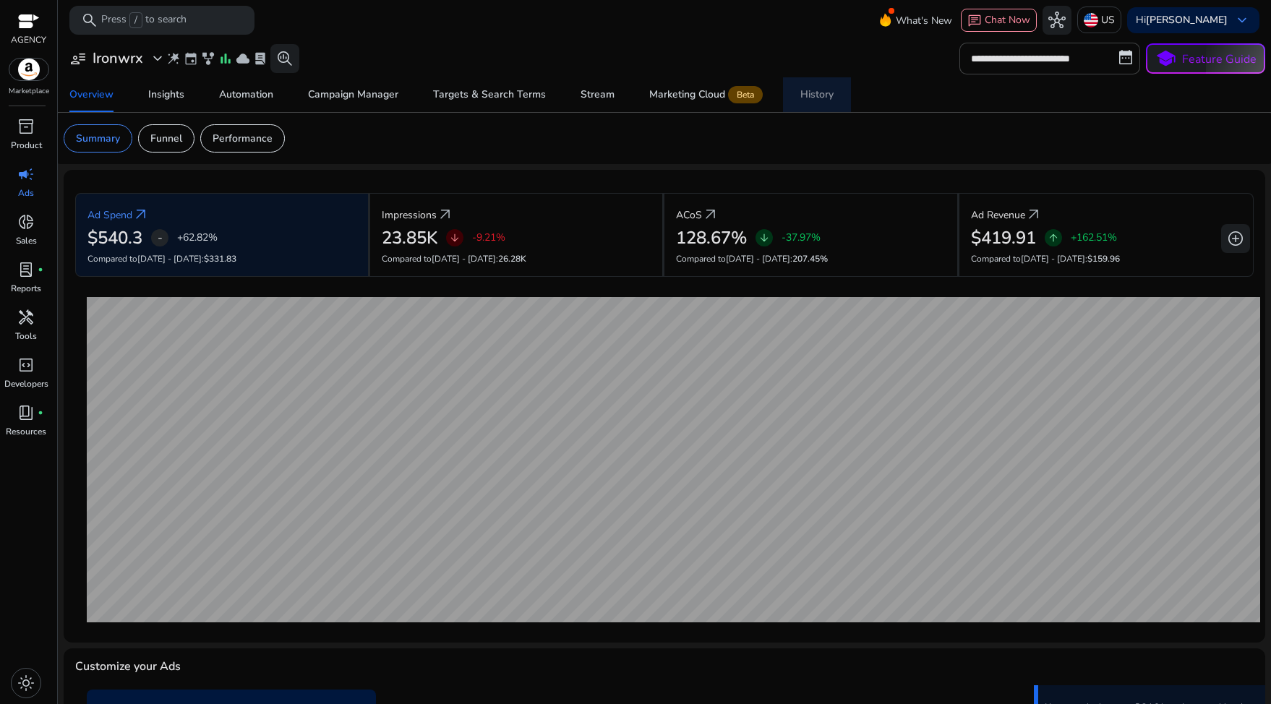
click at [817, 85] on span "History" at bounding box center [816, 94] width 33 height 35
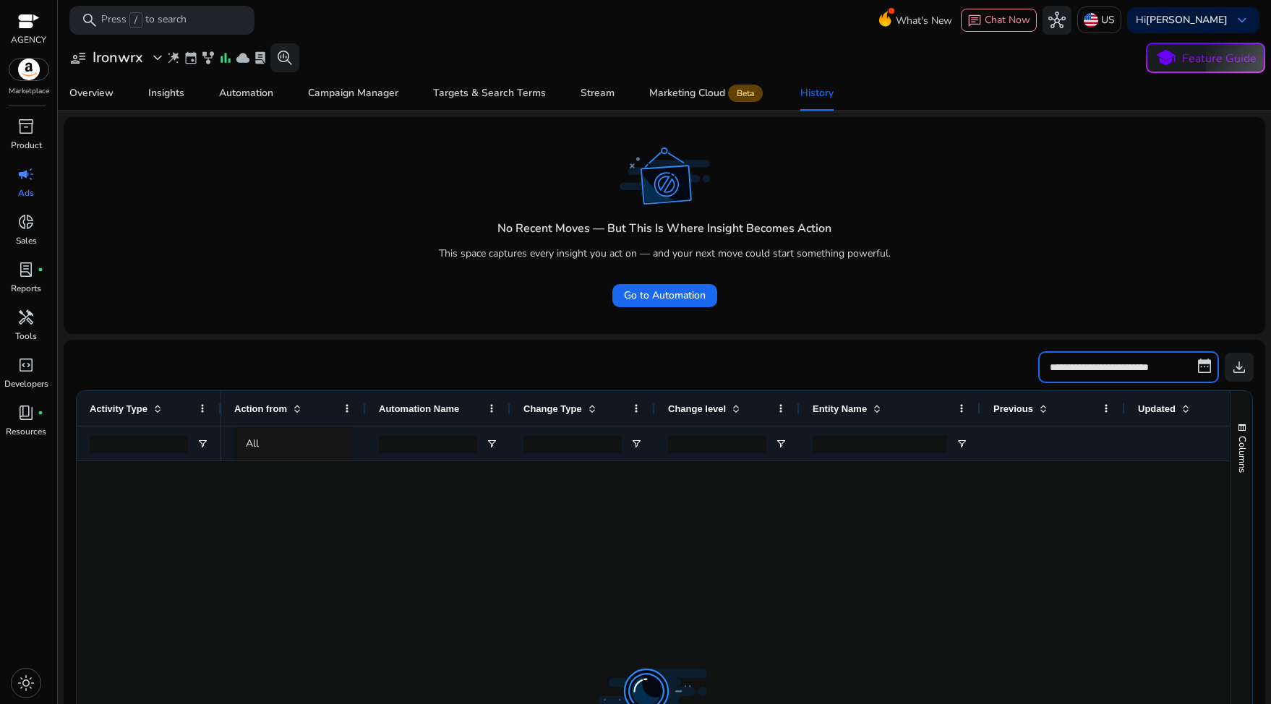
click at [1120, 366] on input "**********" at bounding box center [1128, 367] width 181 height 32
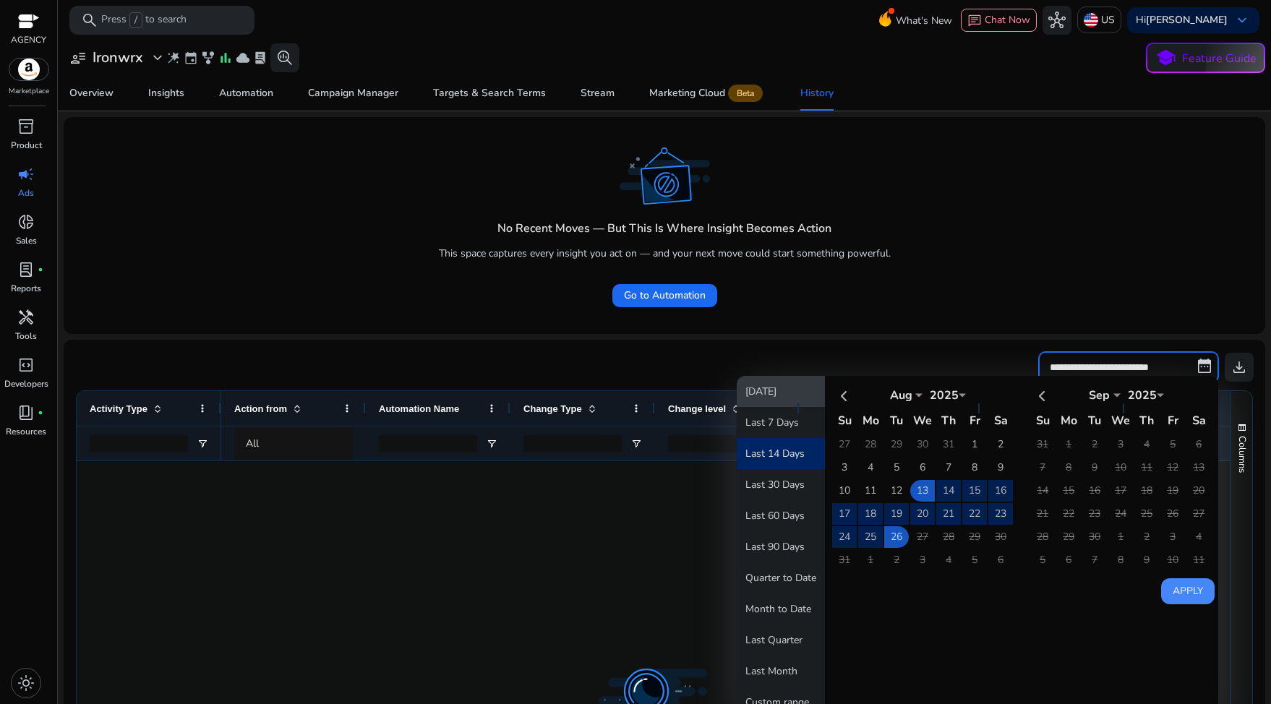
click at [783, 386] on button "[DATE]" at bounding box center [781, 391] width 88 height 31
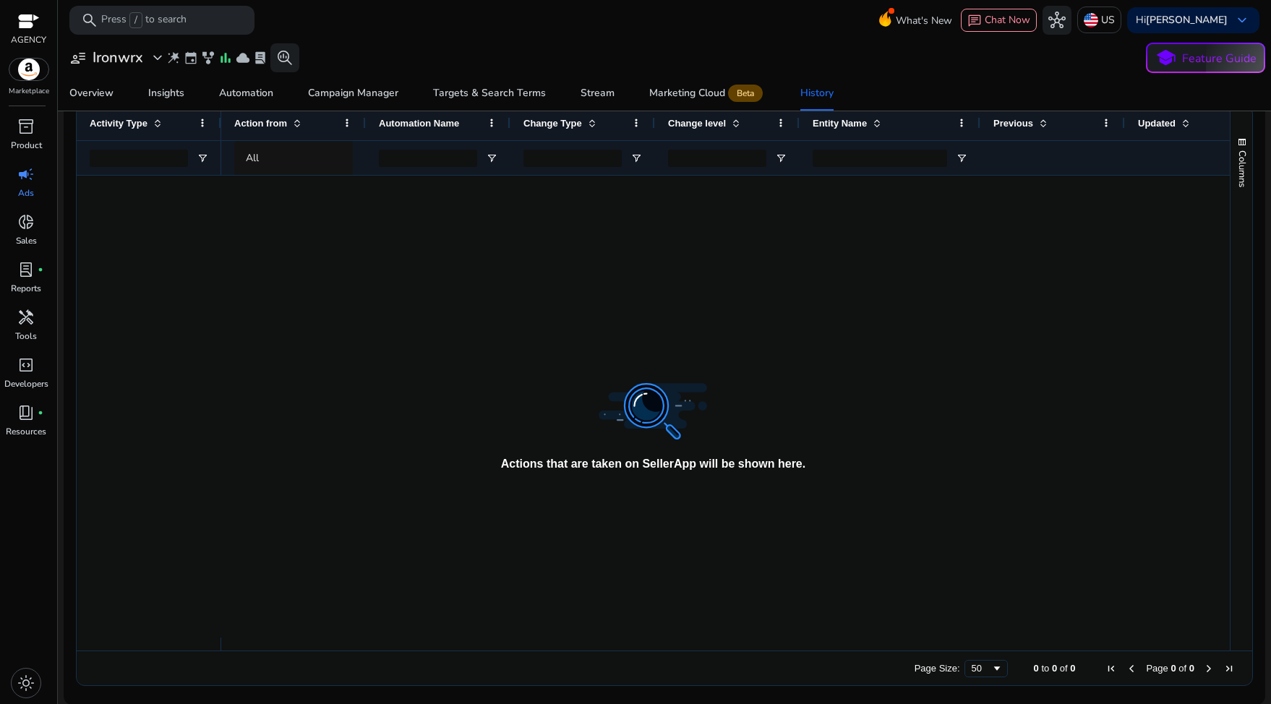
scroll to position [197, 0]
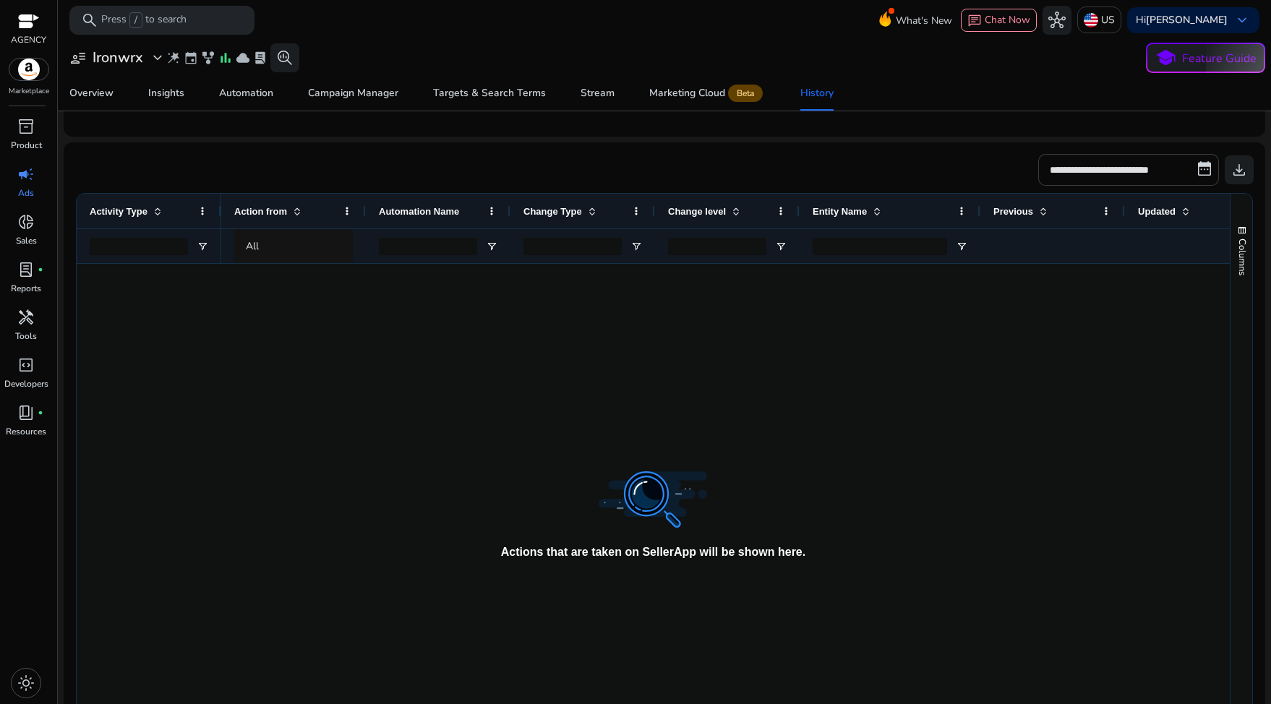
click at [1113, 159] on input "**********" at bounding box center [1128, 170] width 181 height 32
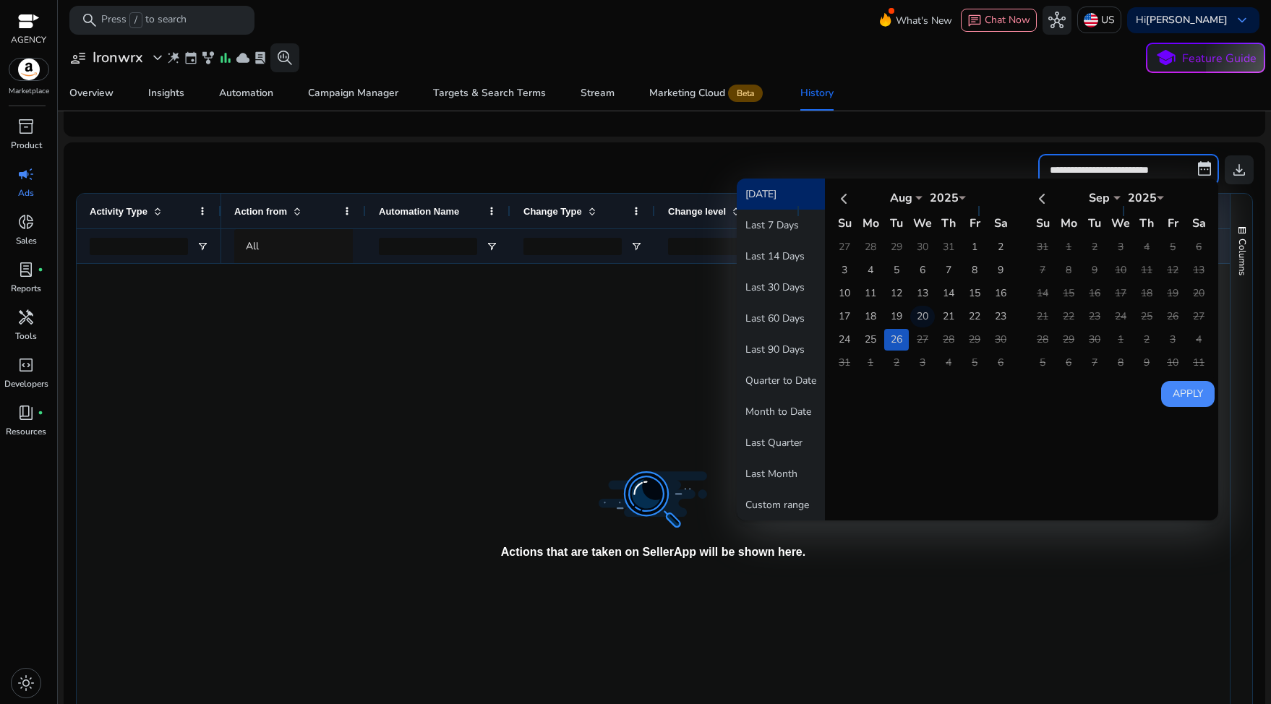
click at [918, 307] on td "20" at bounding box center [922, 317] width 25 height 22
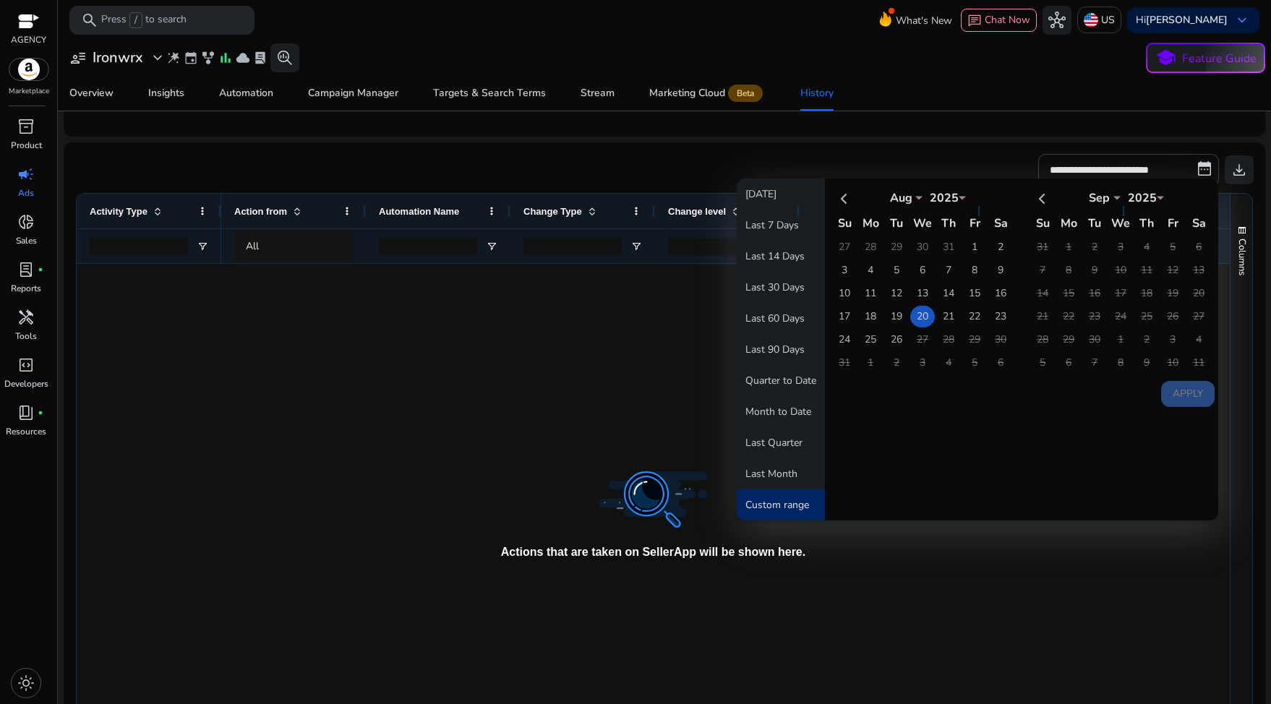
click at [918, 307] on td "20" at bounding box center [922, 317] width 25 height 22
click at [1161, 384] on button "Apply" at bounding box center [1187, 394] width 53 height 26
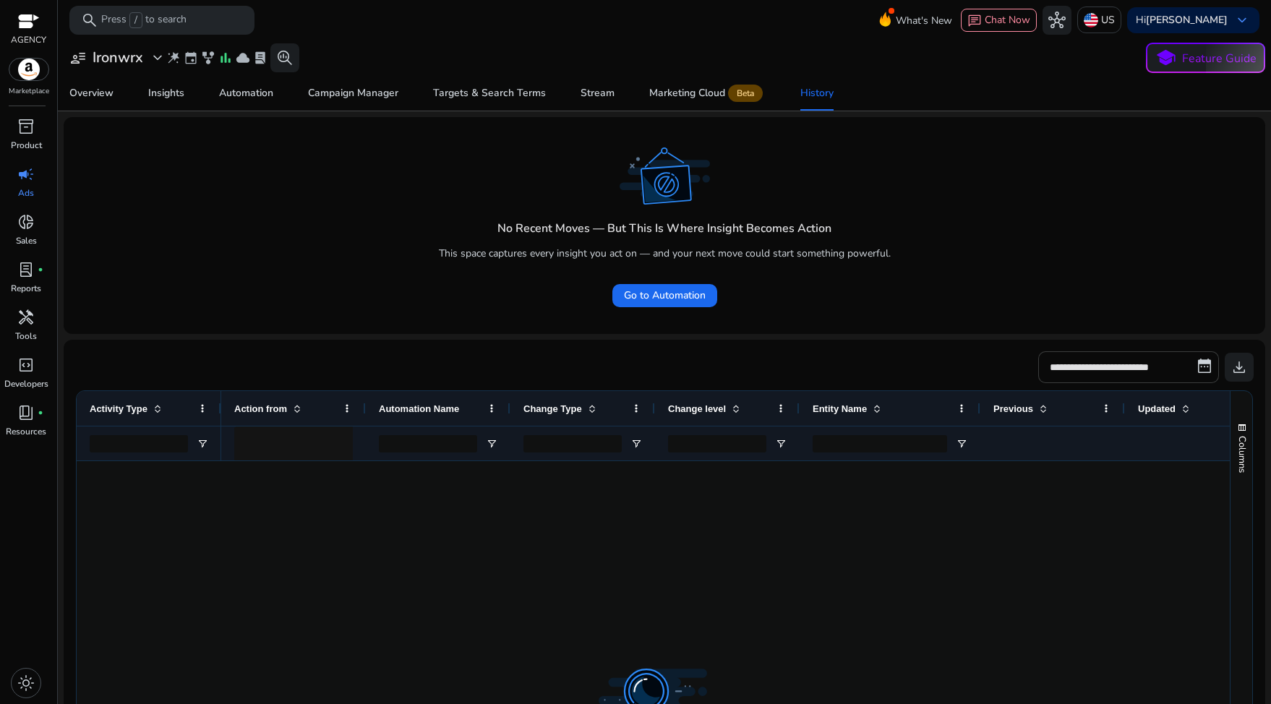
click at [1140, 356] on input "**********" at bounding box center [1128, 367] width 181 height 32
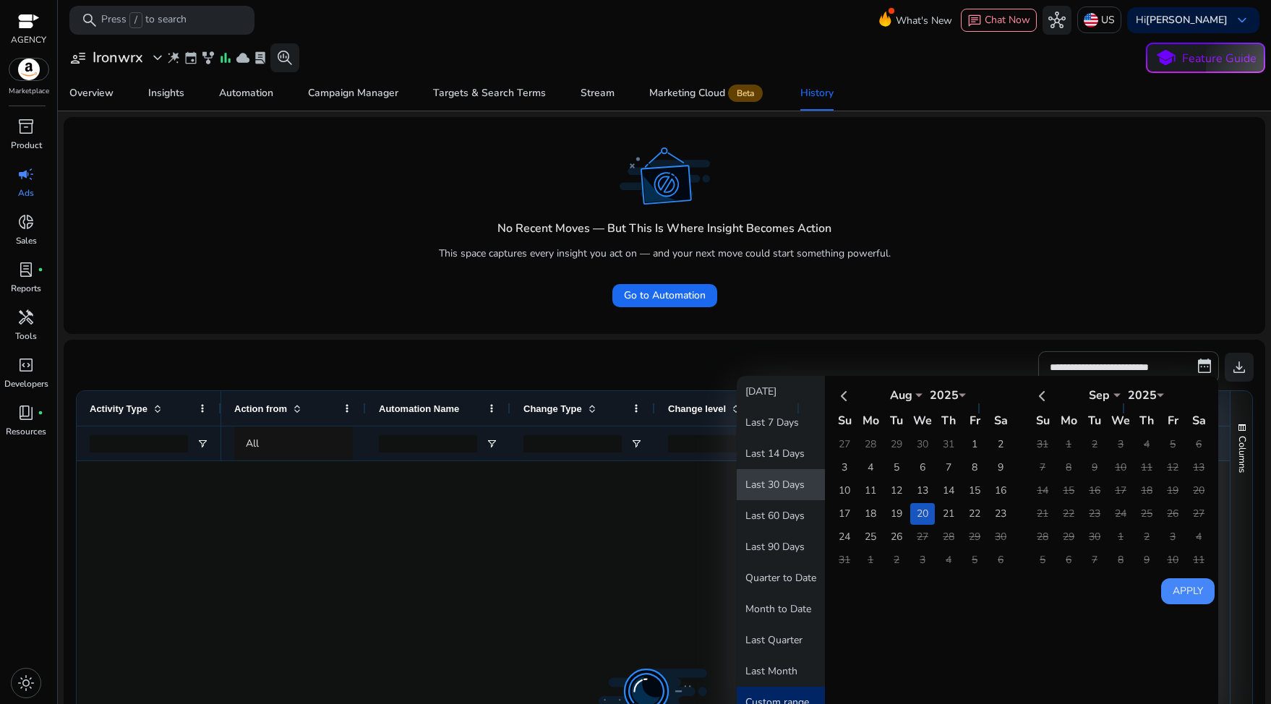
click at [783, 494] on button "Last 30 Days" at bounding box center [781, 484] width 88 height 31
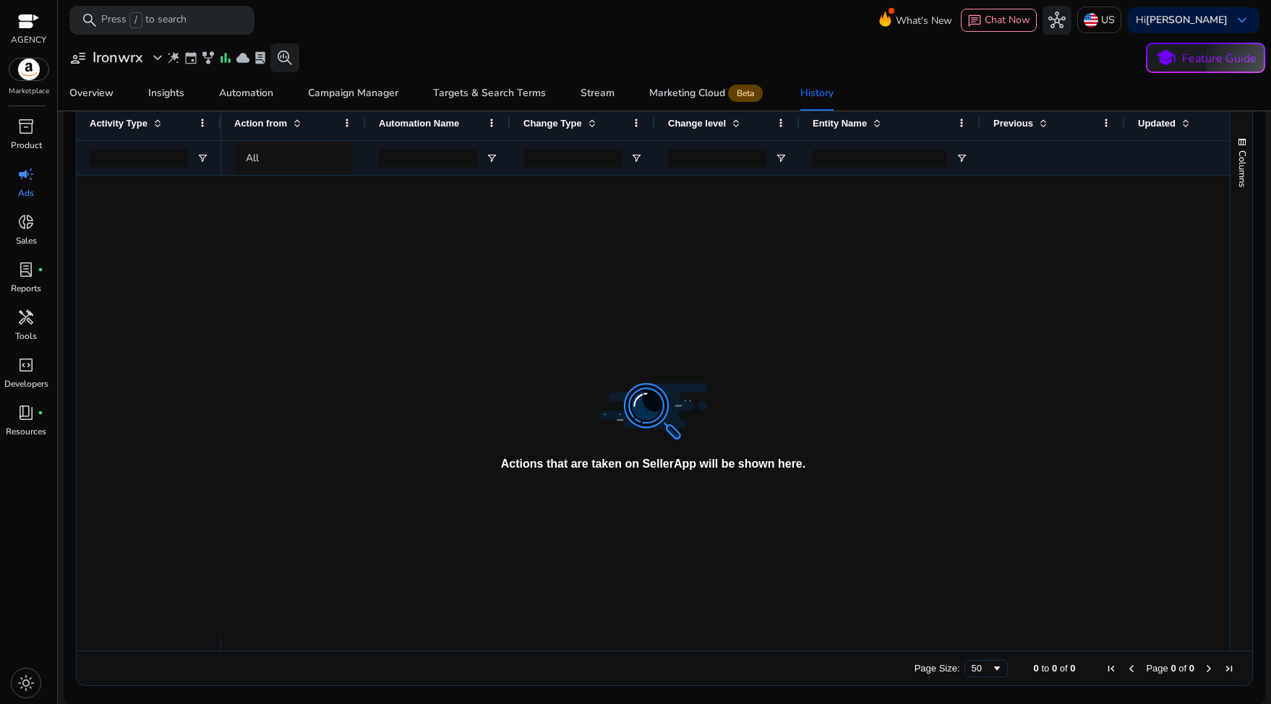
scroll to position [0, 0]
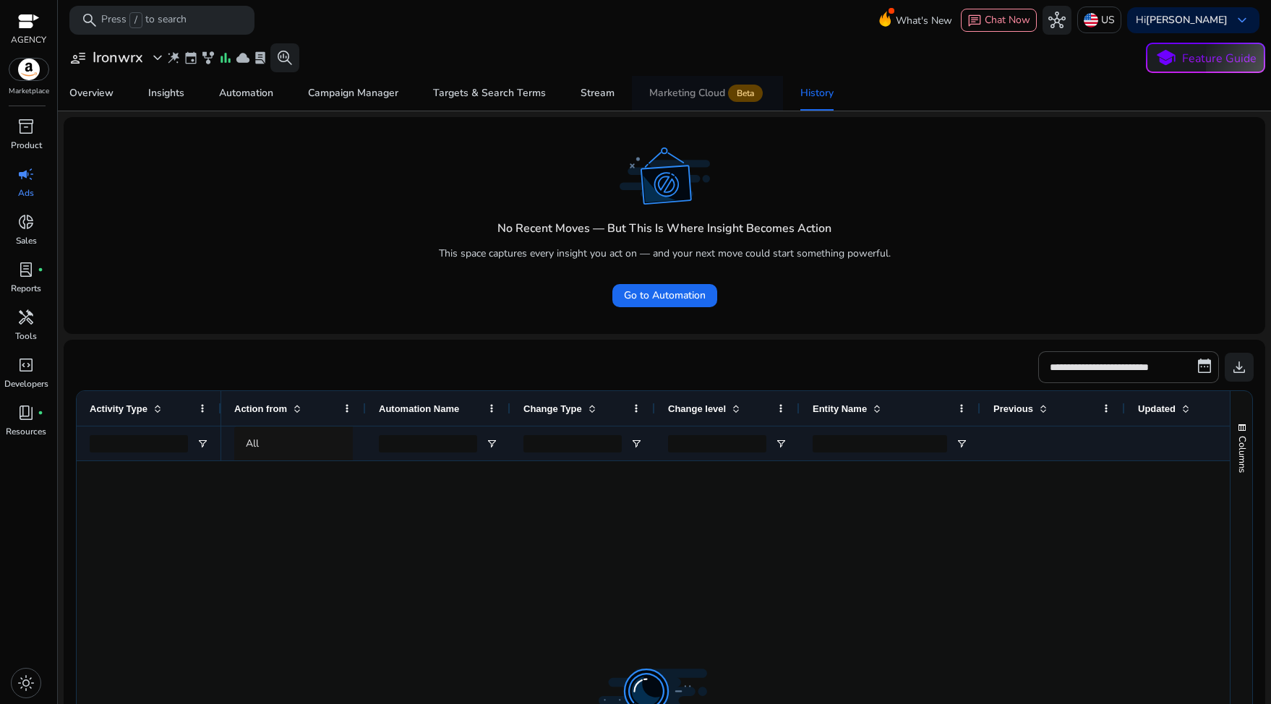
click at [698, 98] on div "Marketing Cloud Beta" at bounding box center [707, 93] width 116 height 12
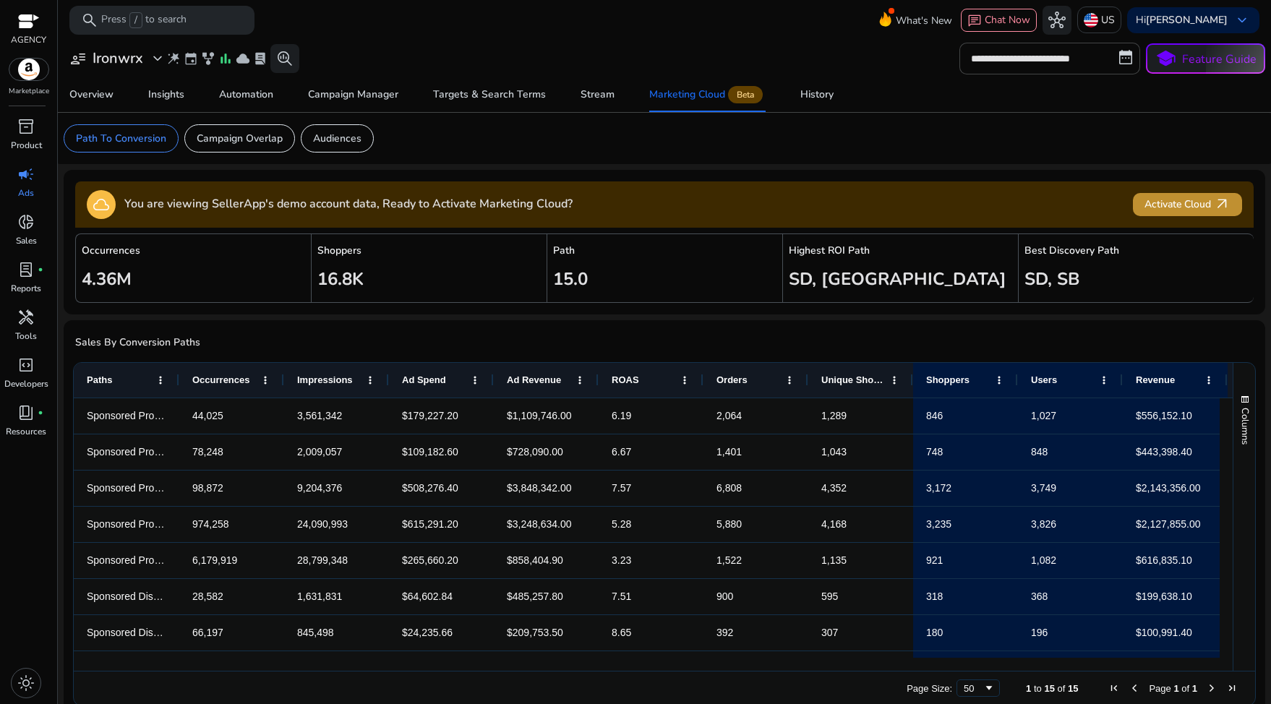
click at [1173, 199] on span "Activate Cloud arrow_outward" at bounding box center [1187, 204] width 86 height 17
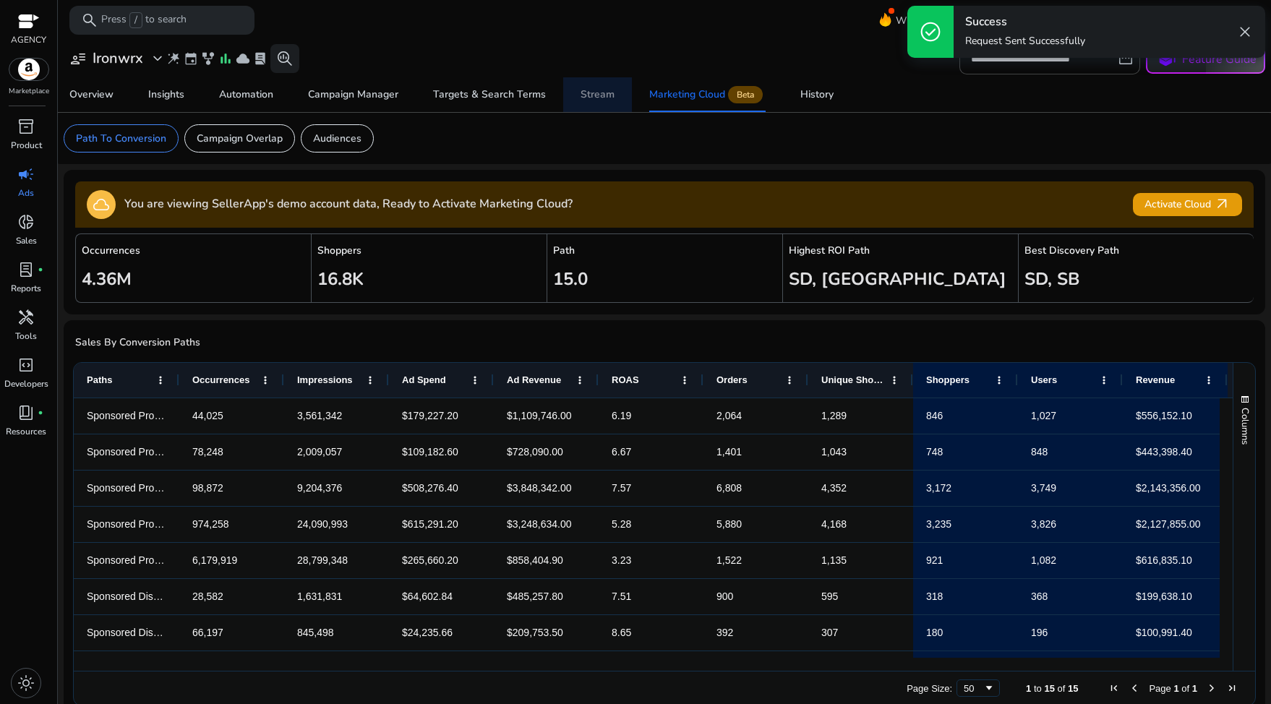
click at [602, 94] on div "Stream" at bounding box center [597, 95] width 34 height 10
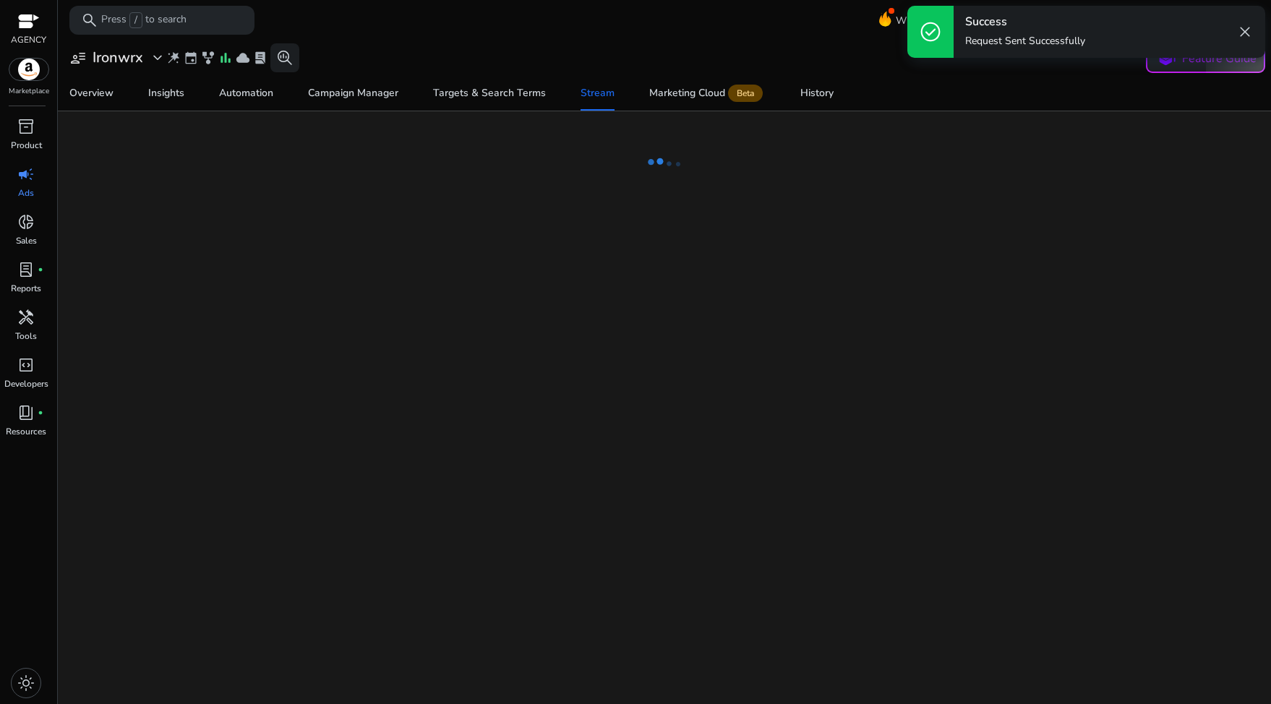
select select "*"
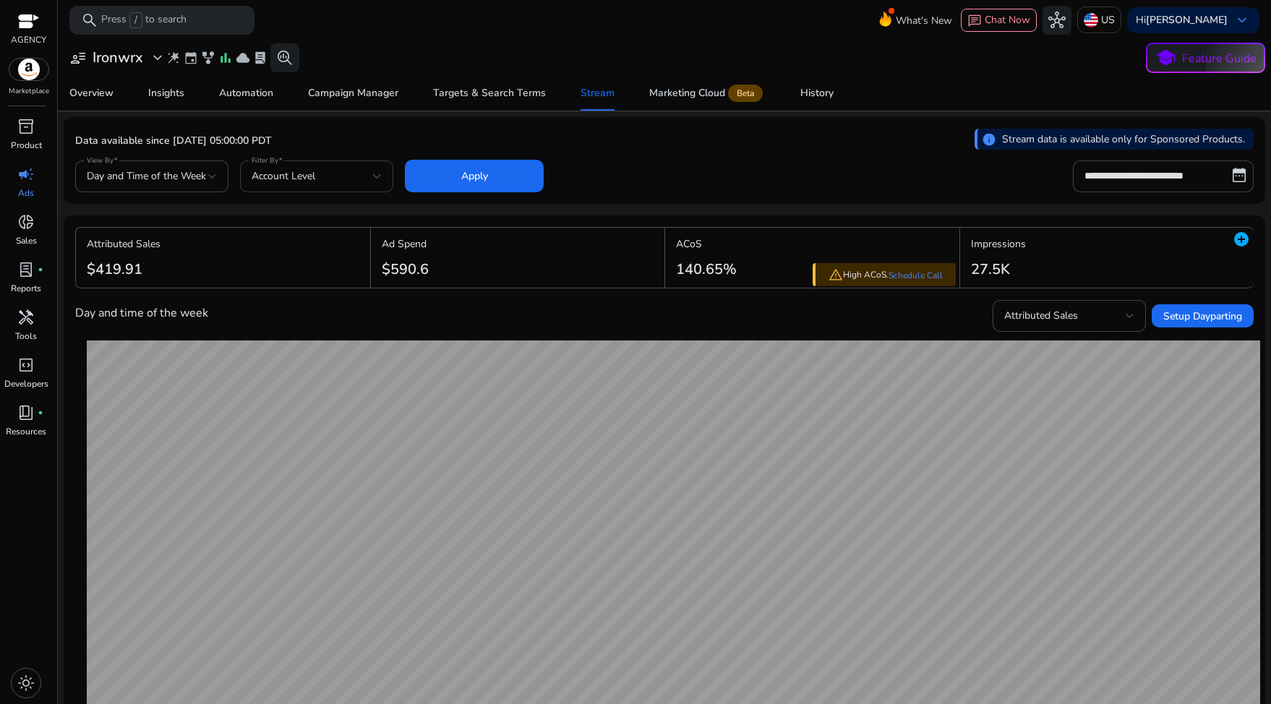
click at [289, 179] on span "Account Level" at bounding box center [284, 176] width 64 height 14
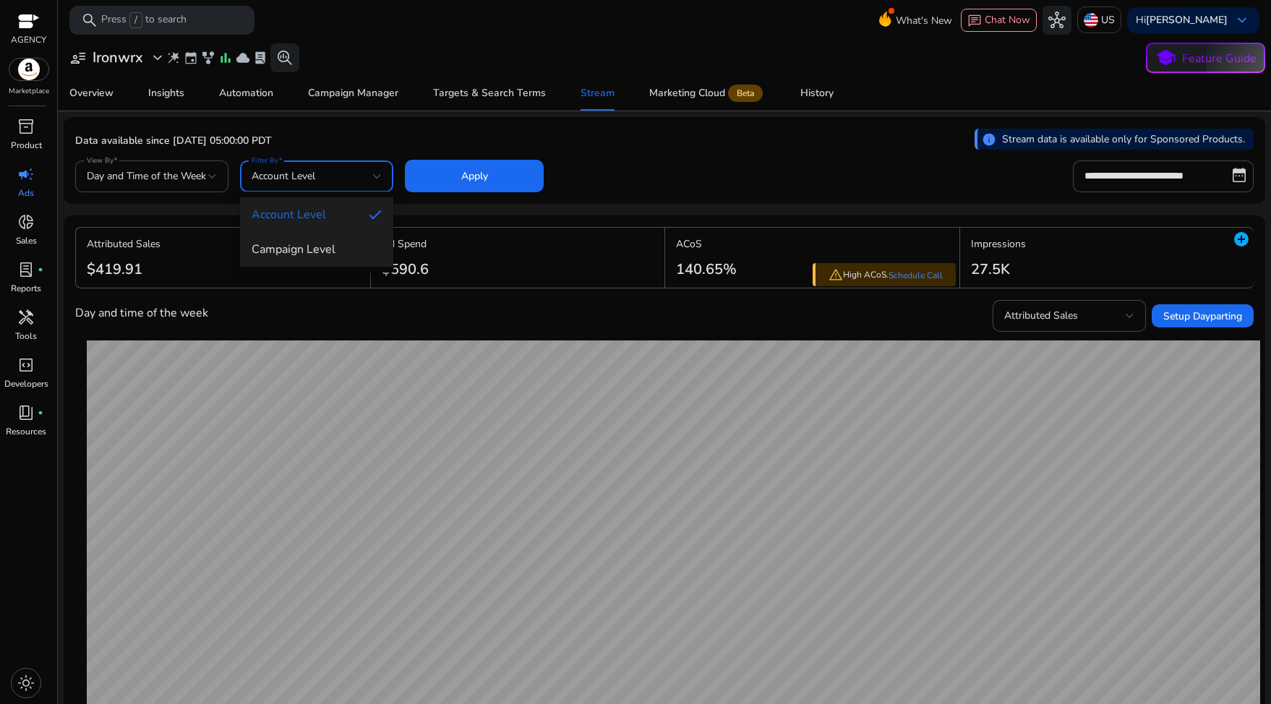
click at [286, 234] on mat-option "Campaign Level" at bounding box center [316, 249] width 153 height 35
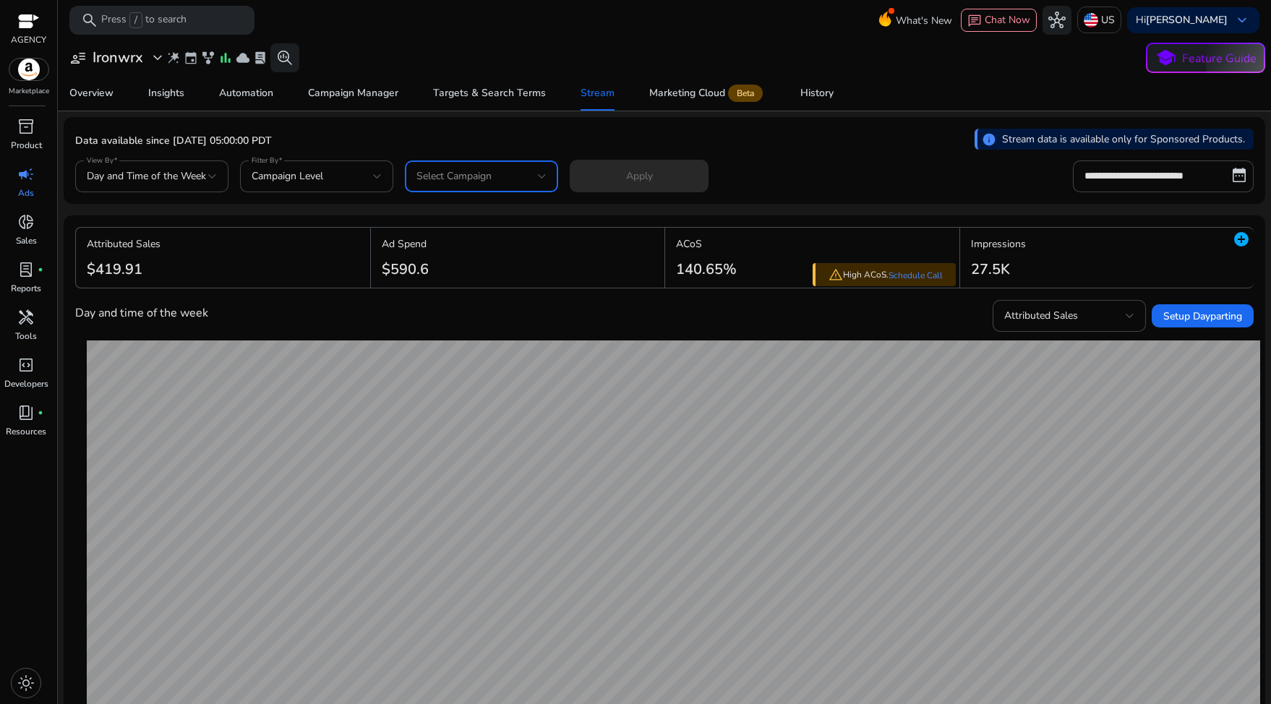
click at [490, 178] on span "Select Campaign" at bounding box center [453, 176] width 75 height 14
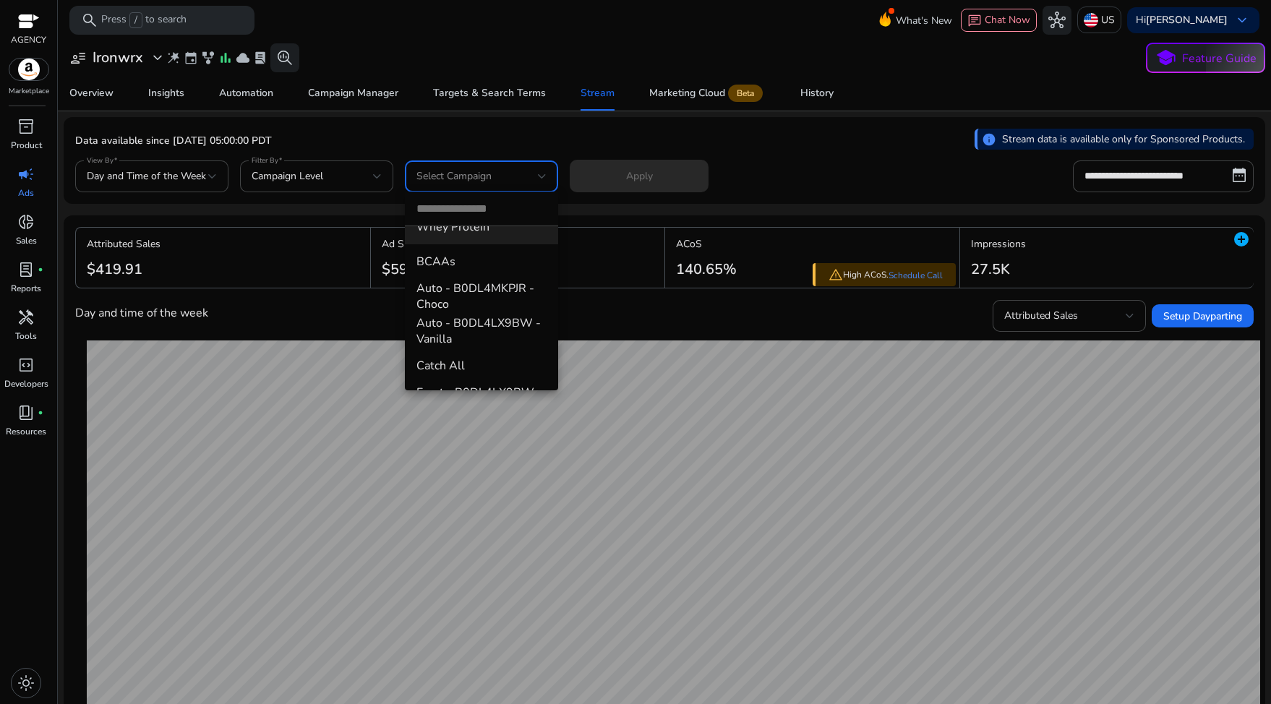
scroll to position [90, 0]
click at [490, 299] on span "Auto - B0DL4MKPJR - Choco" at bounding box center [481, 293] width 130 height 32
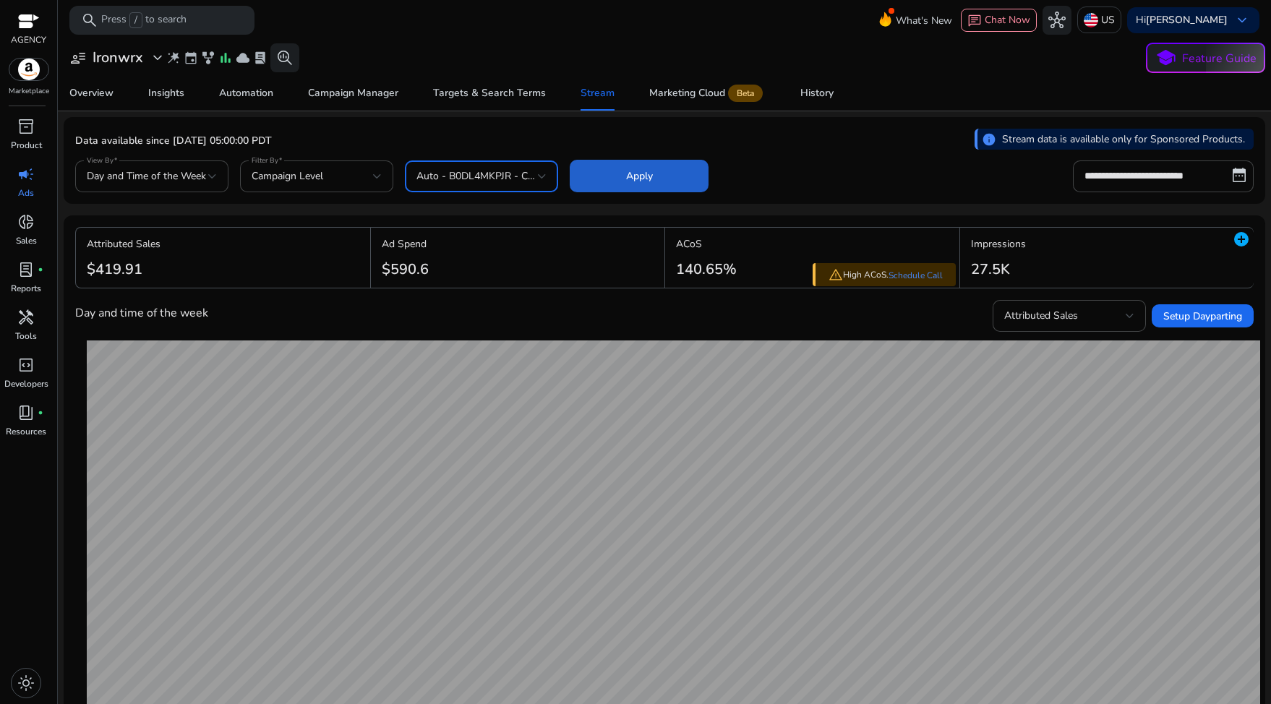
click at [605, 179] on span at bounding box center [639, 176] width 139 height 35
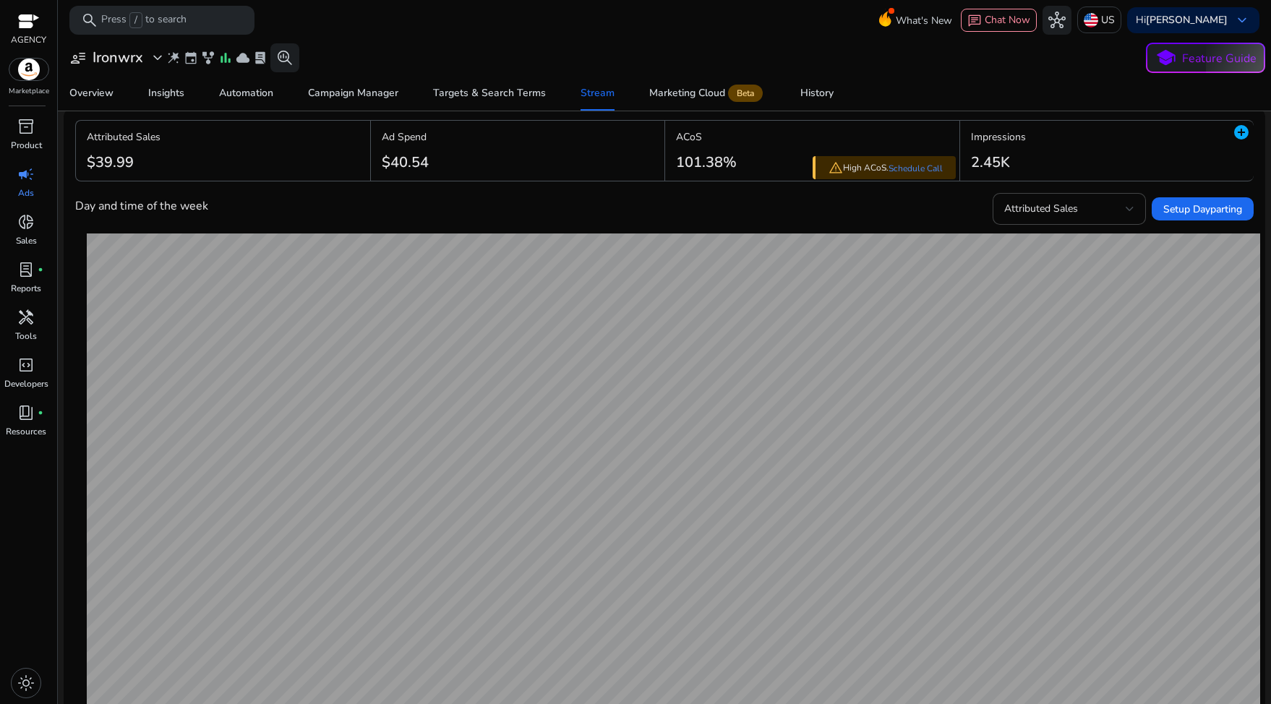
scroll to position [0, 0]
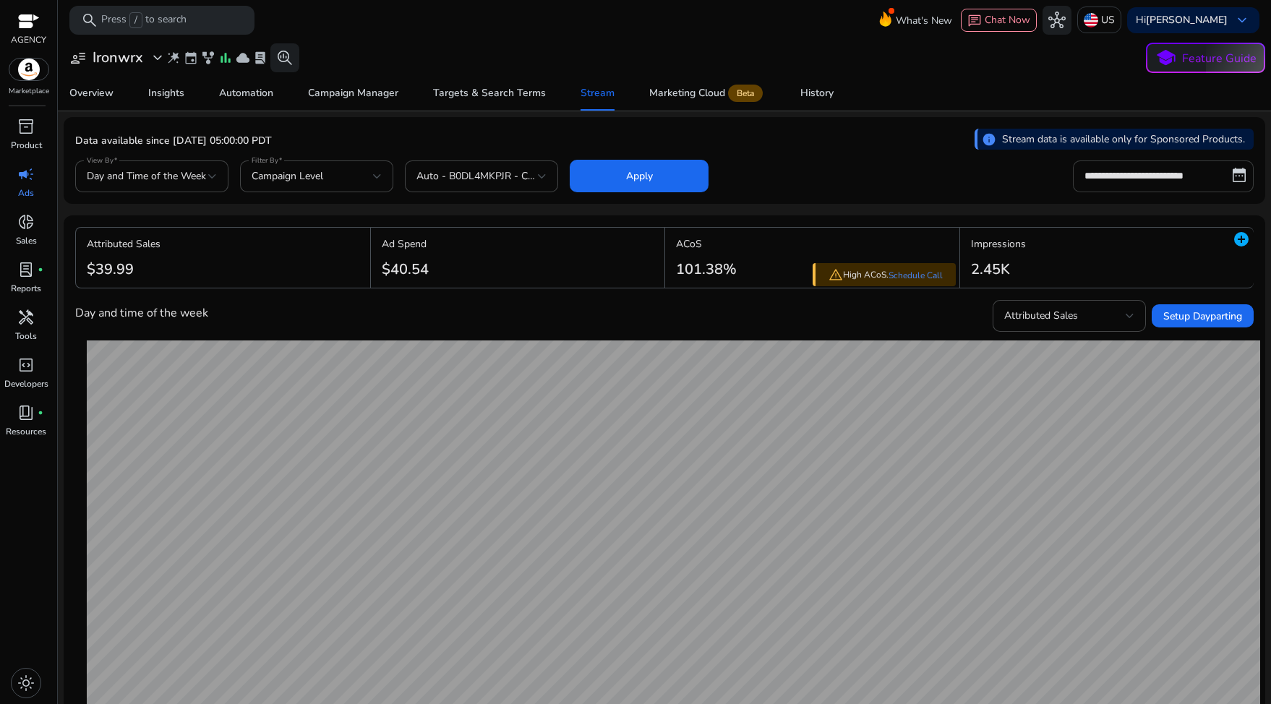
click at [1182, 174] on input "**********" at bounding box center [1163, 176] width 181 height 32
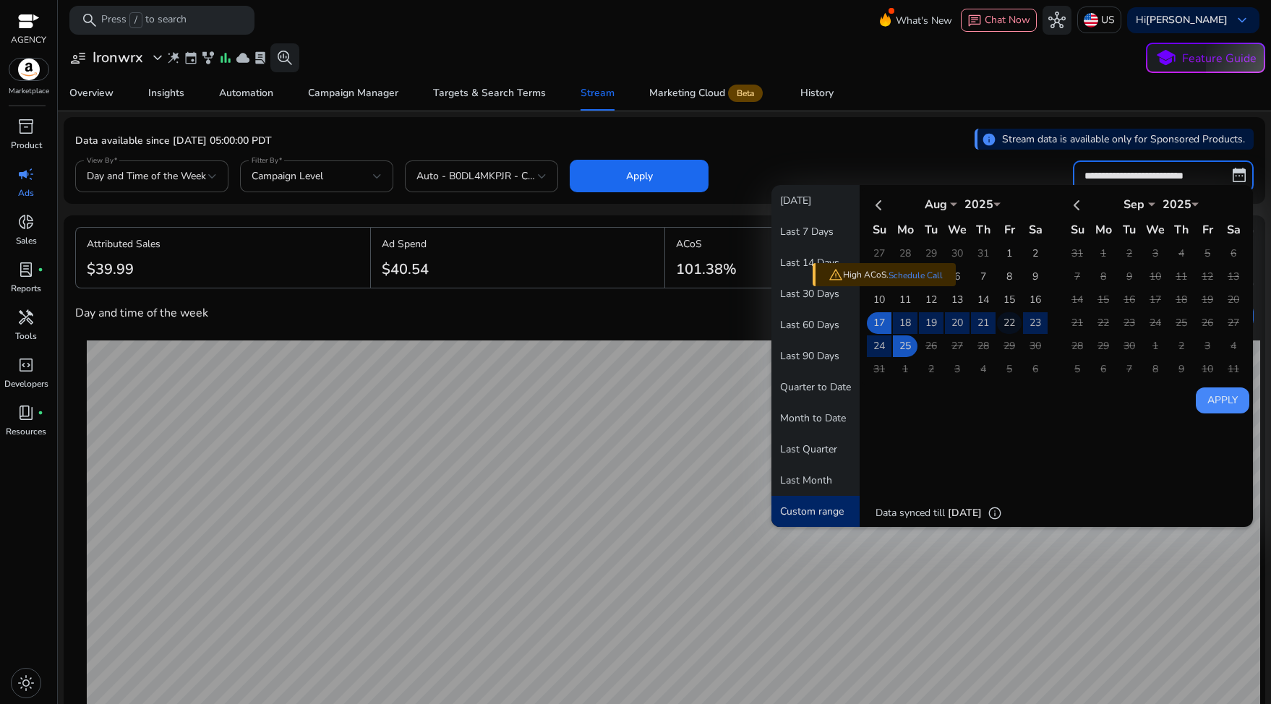
click at [1008, 320] on td "22" at bounding box center [1009, 323] width 25 height 22
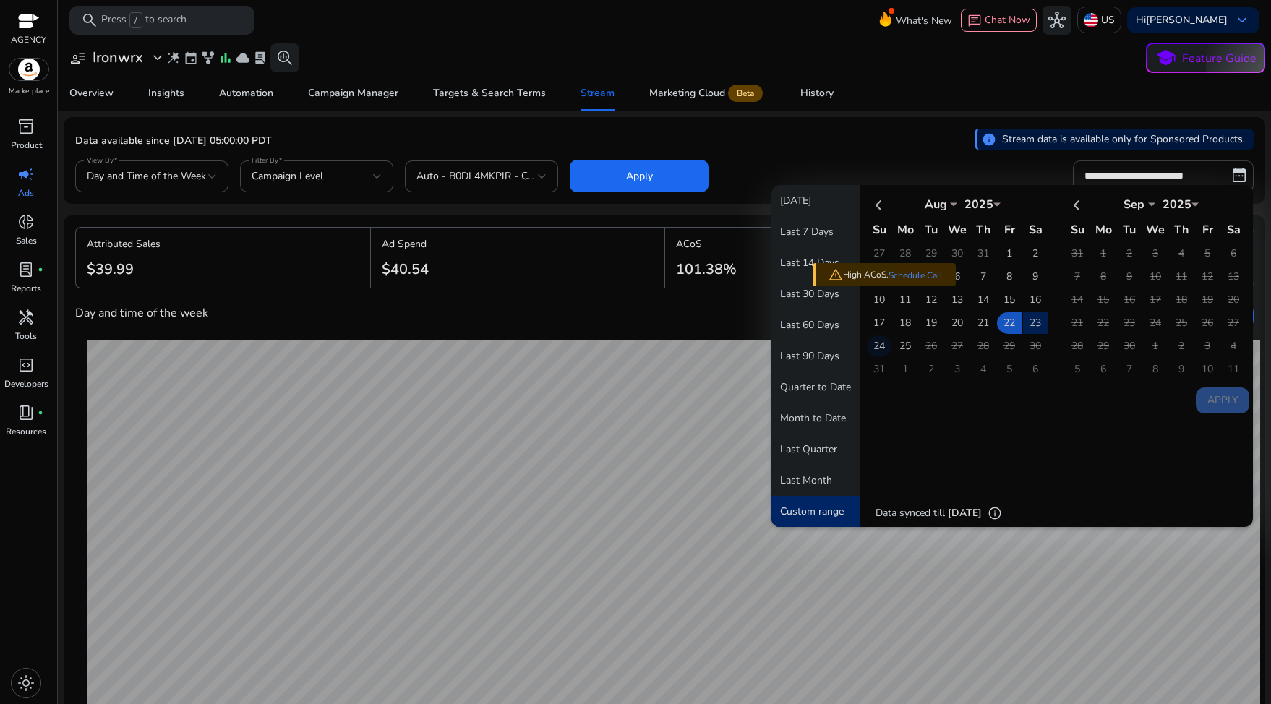
click at [876, 343] on td "24" at bounding box center [879, 346] width 25 height 22
click at [1204, 393] on button "Apply" at bounding box center [1222, 400] width 53 height 26
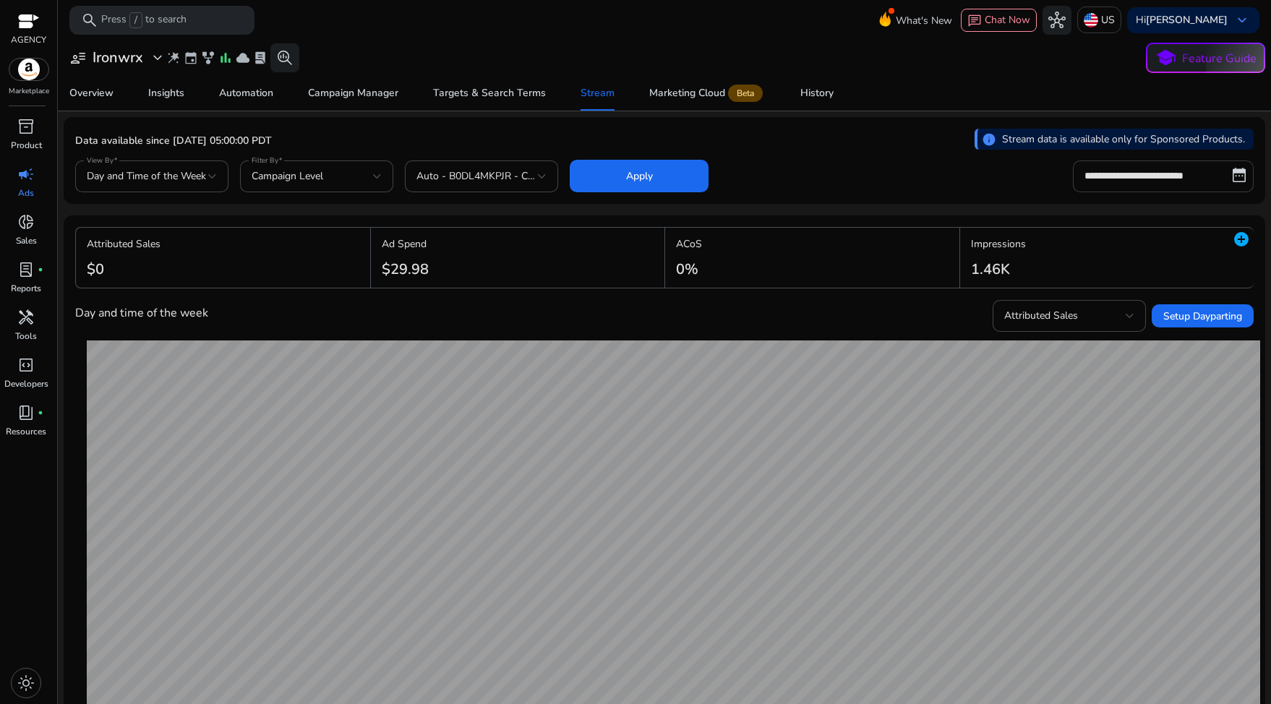
click at [1172, 184] on input "**********" at bounding box center [1163, 176] width 181 height 32
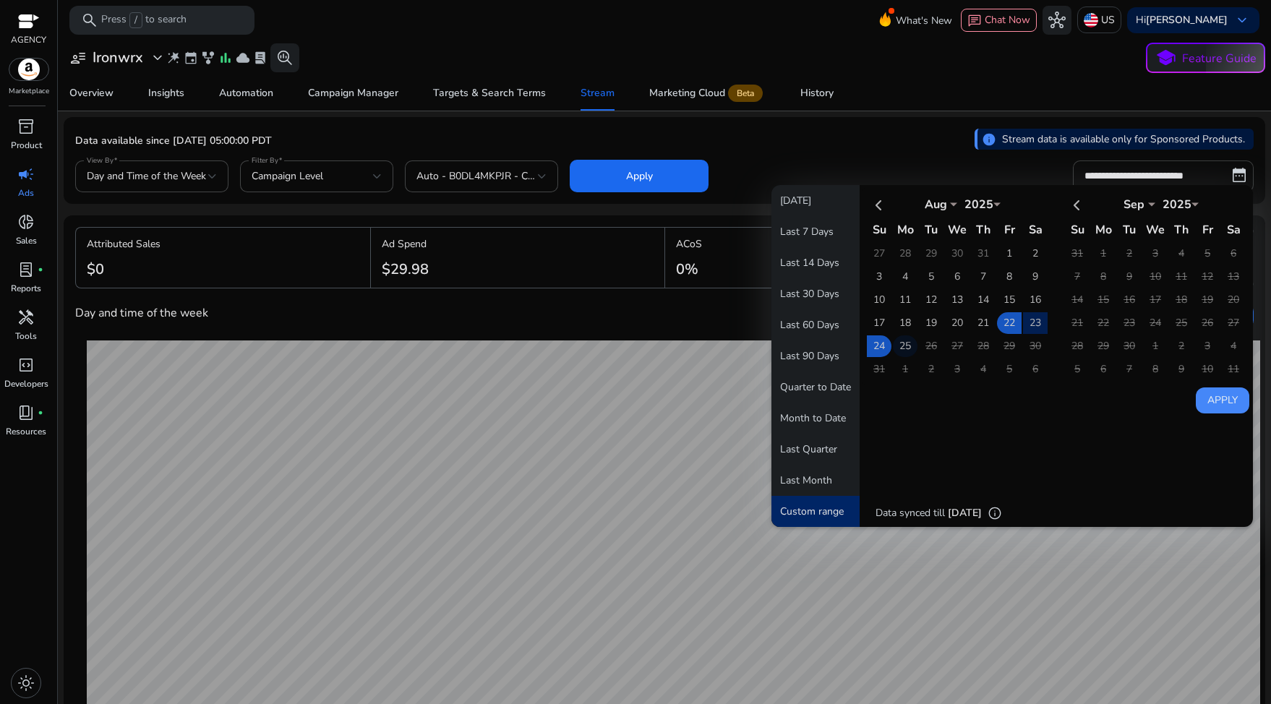
click at [906, 351] on td "25" at bounding box center [905, 346] width 25 height 22
click at [1203, 406] on button "Apply" at bounding box center [1222, 400] width 53 height 26
type input "**********"
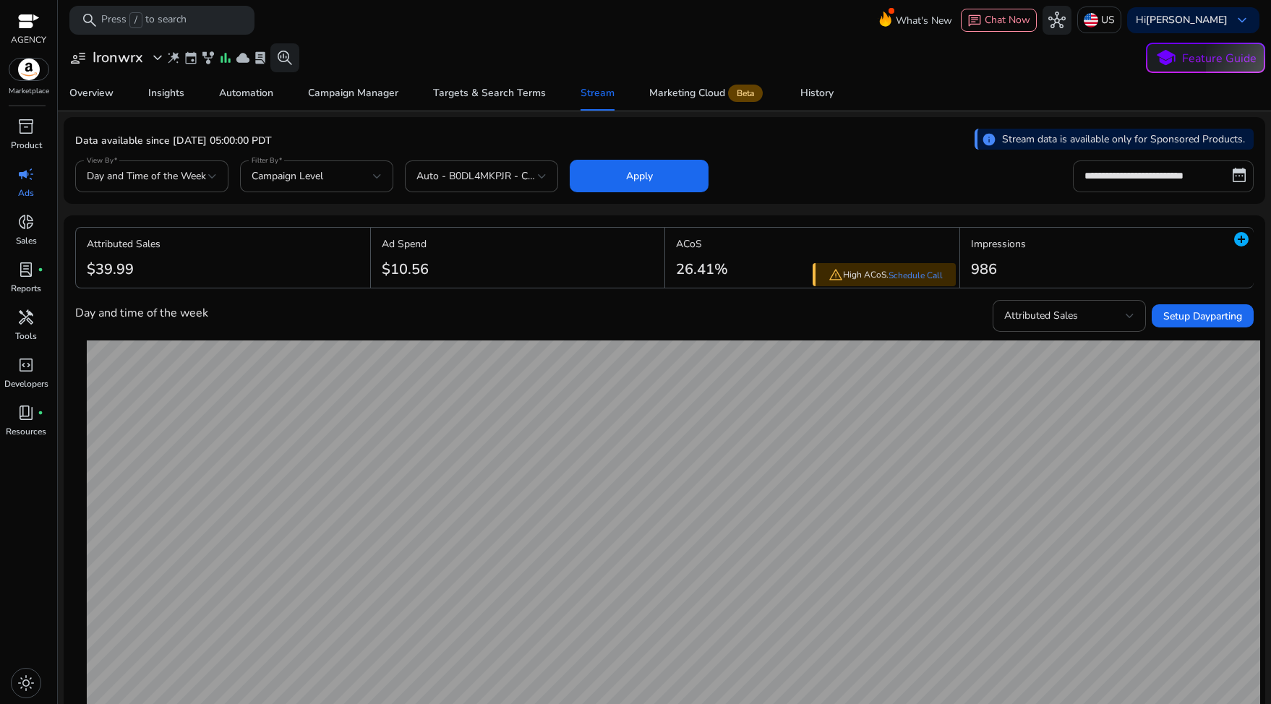
click at [1186, 181] on input "**********" at bounding box center [1163, 176] width 181 height 32
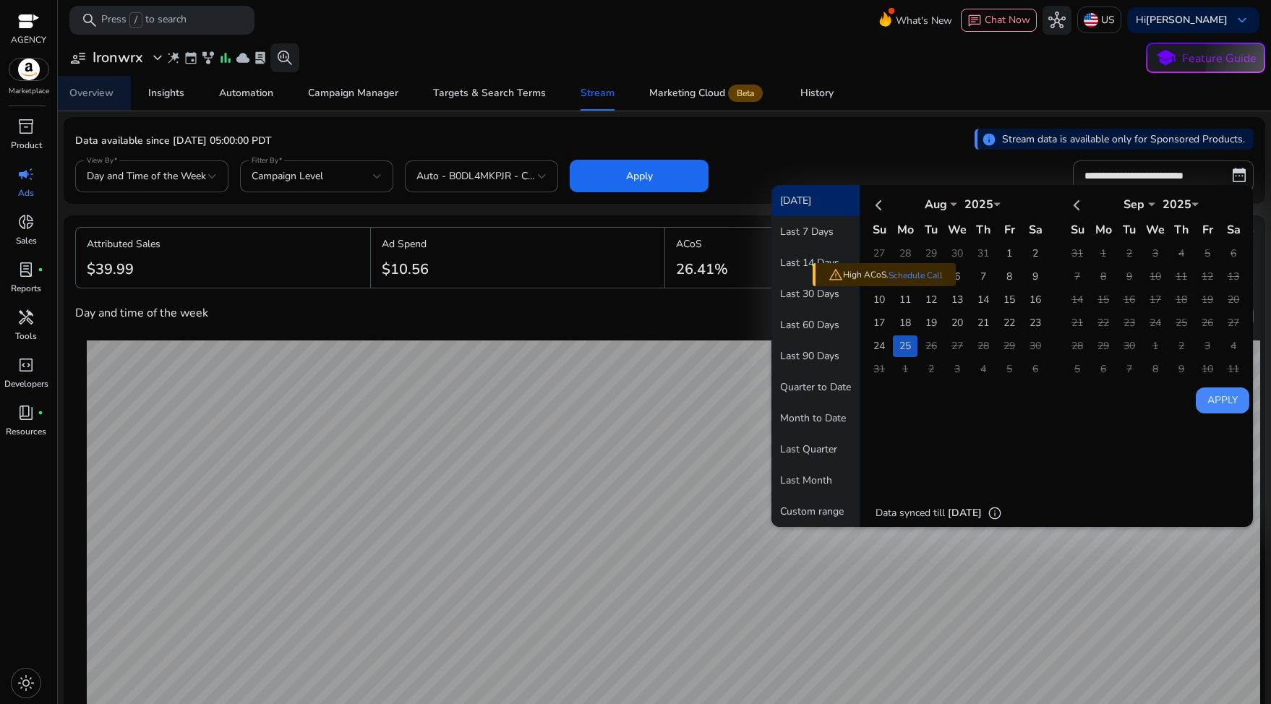
click at [112, 95] on div "Overview" at bounding box center [91, 93] width 44 height 10
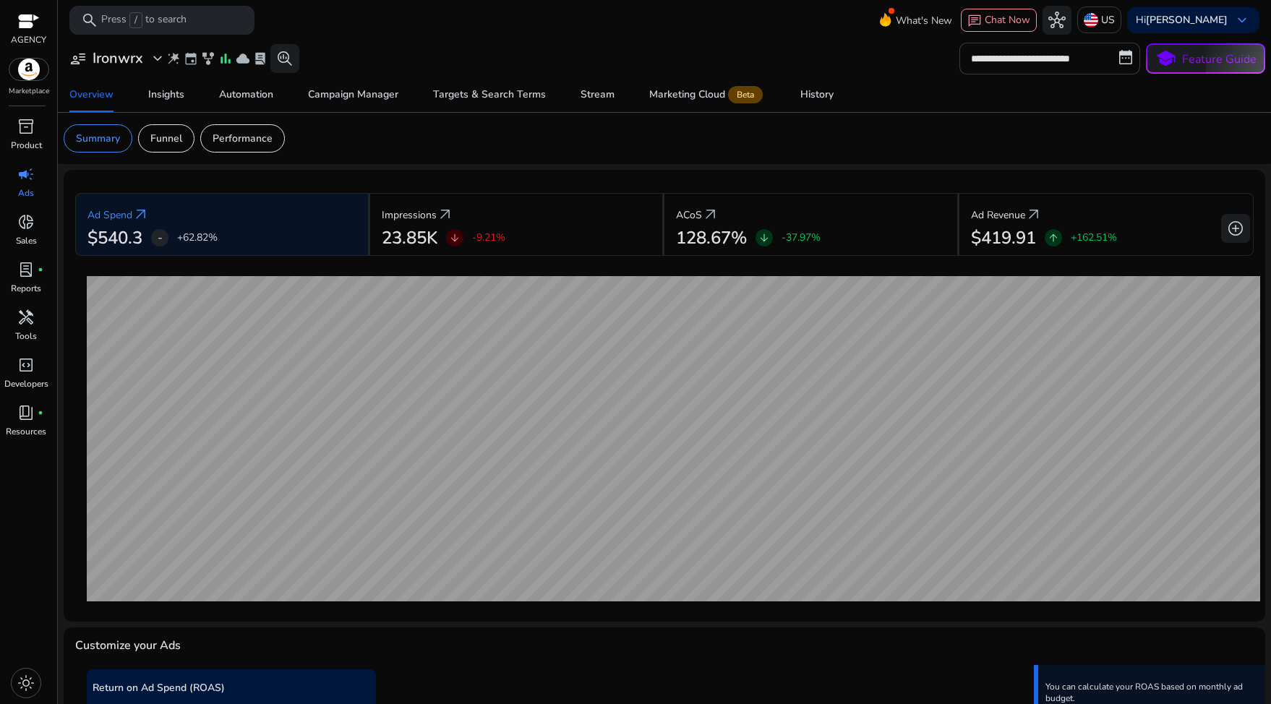
click at [1046, 52] on input "**********" at bounding box center [1049, 59] width 181 height 32
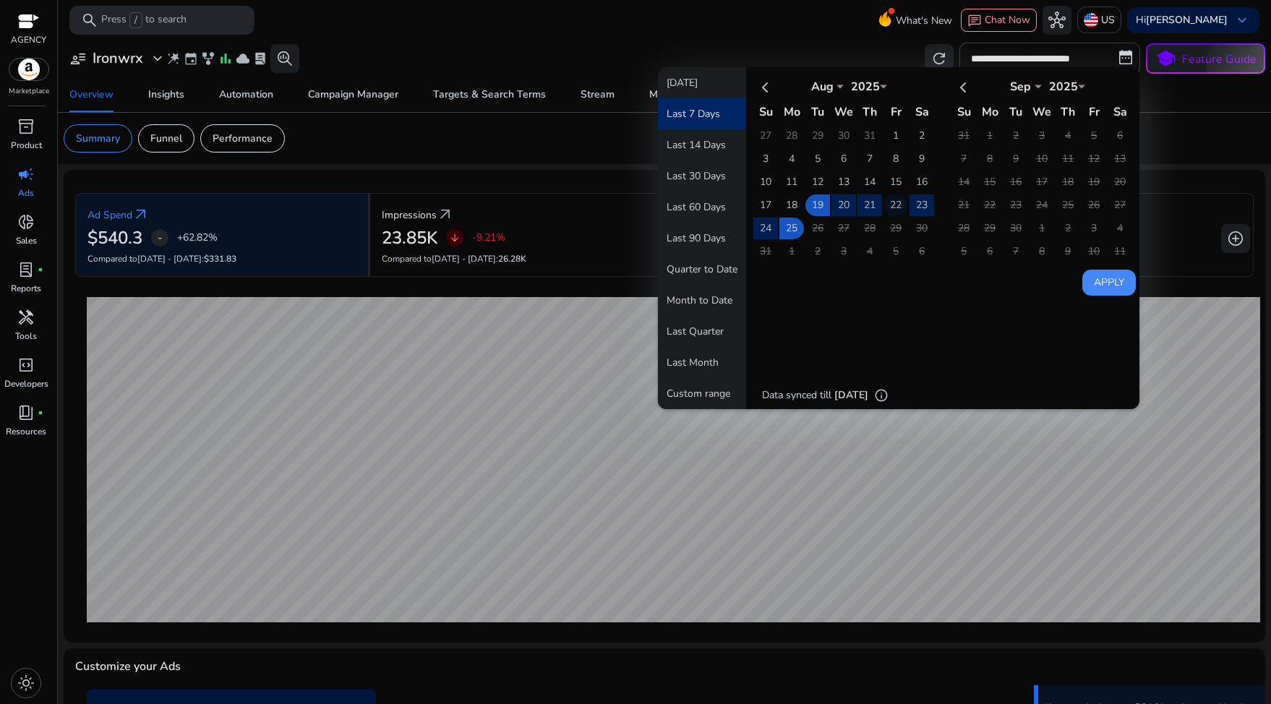
click at [888, 209] on td "22" at bounding box center [895, 205] width 25 height 22
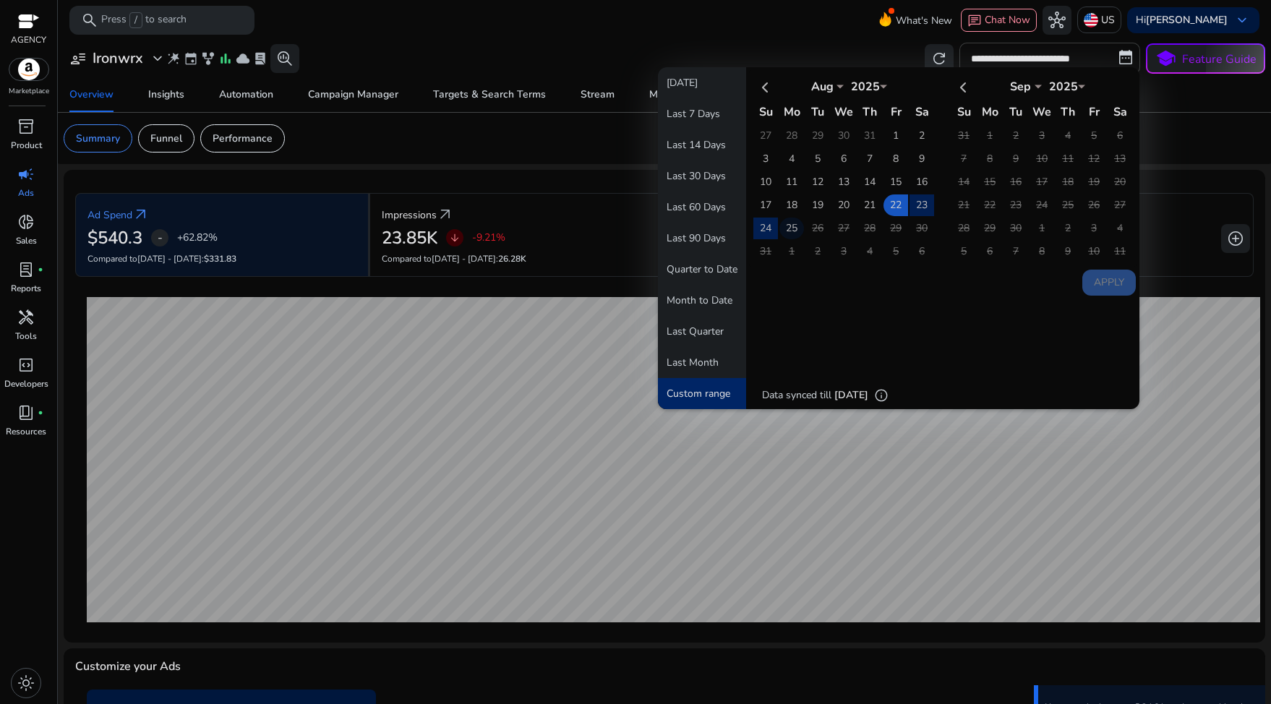
click at [794, 226] on td "25" at bounding box center [791, 229] width 25 height 22
click at [1110, 283] on button "Apply" at bounding box center [1108, 283] width 53 height 26
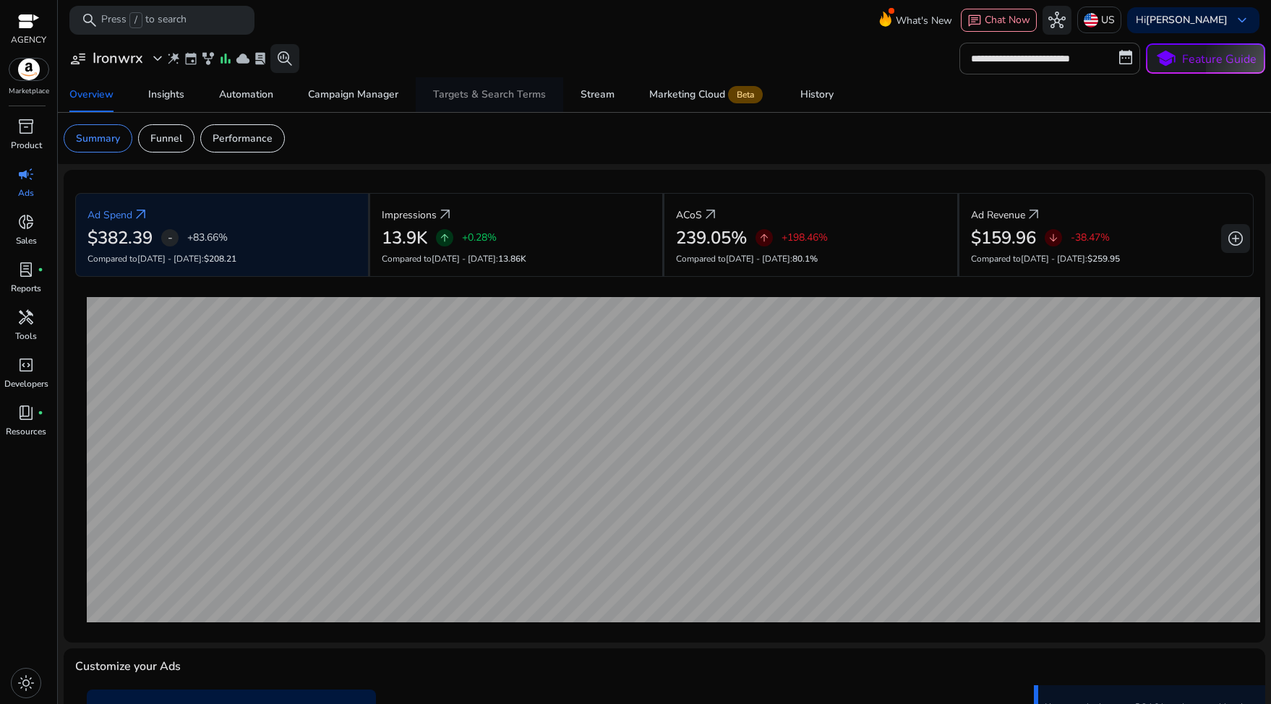
click at [451, 92] on div "Targets & Search Terms" at bounding box center [489, 95] width 113 height 10
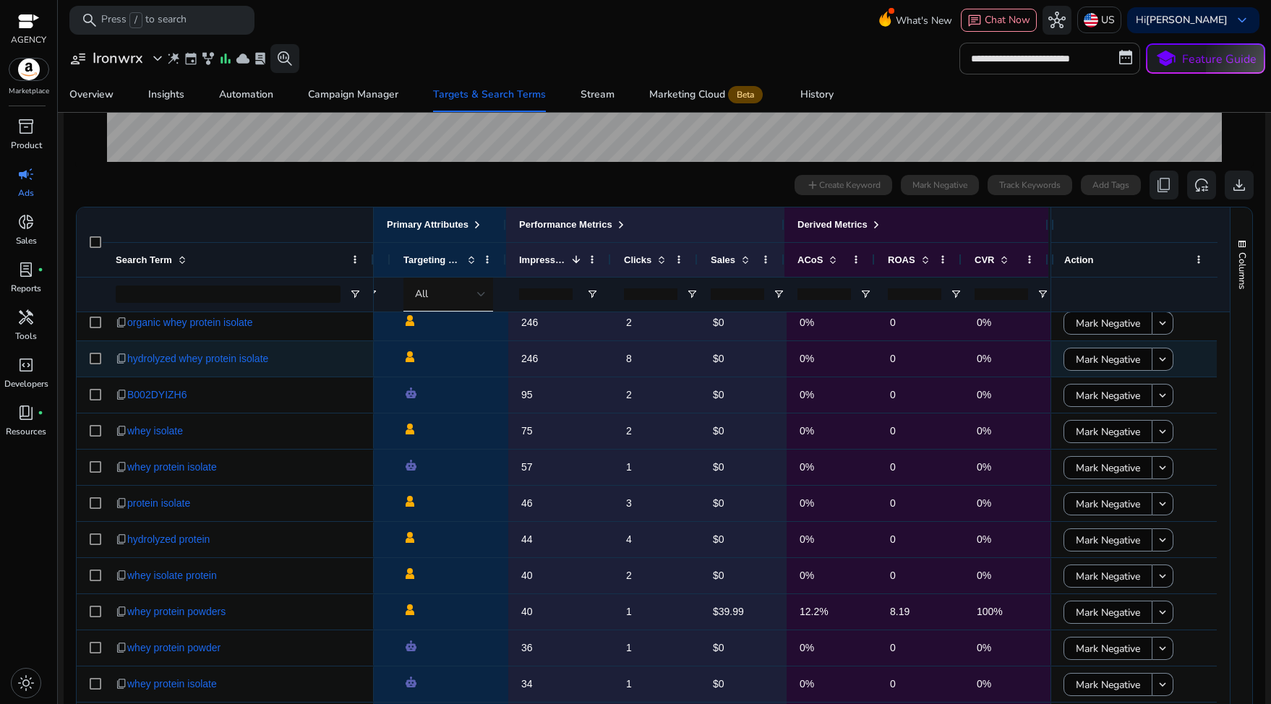
scroll to position [213, 0]
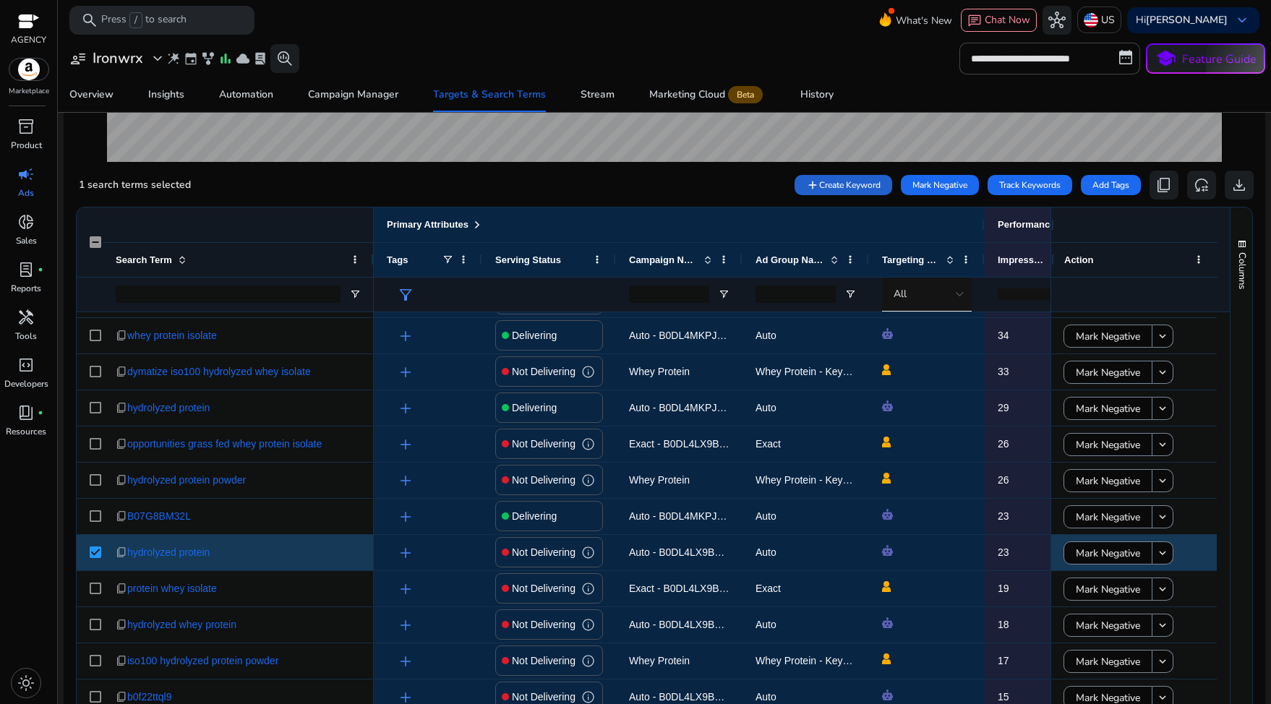
click at [828, 192] on span at bounding box center [843, 185] width 98 height 35
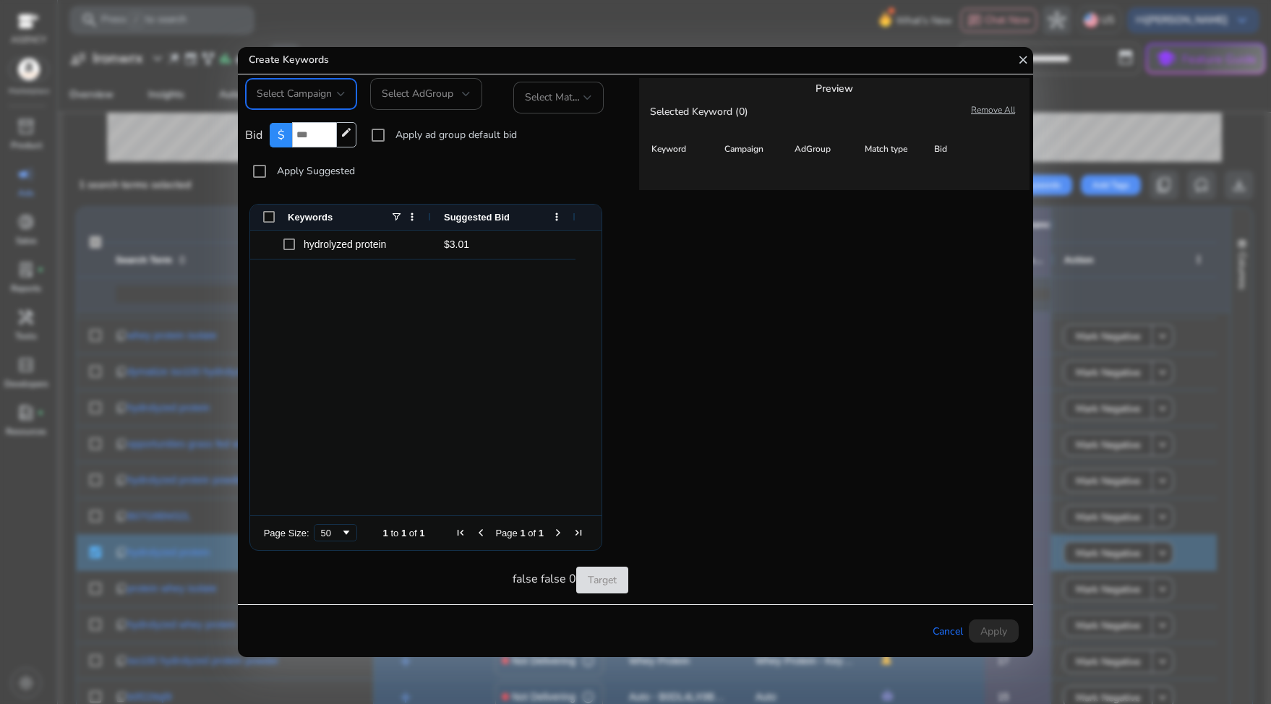
click at [327, 95] on span "Select Campaign" at bounding box center [294, 94] width 75 height 14
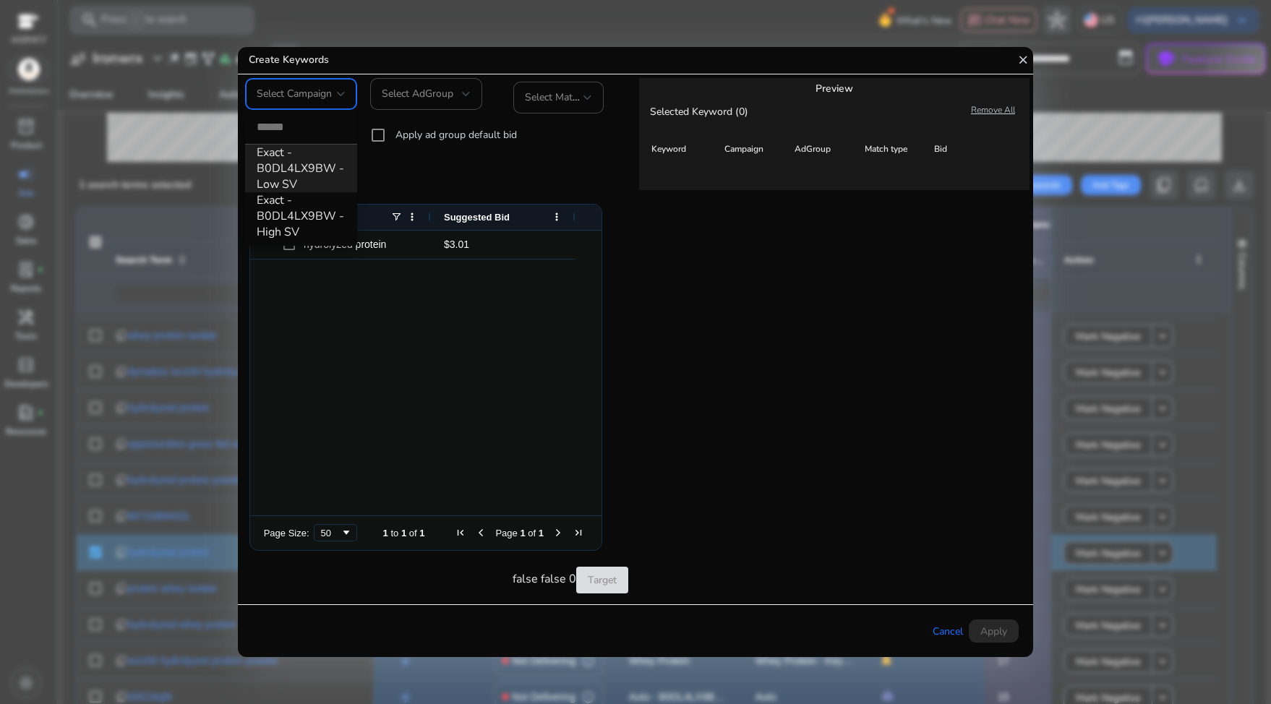
click at [453, 182] on div at bounding box center [635, 352] width 1271 height 704
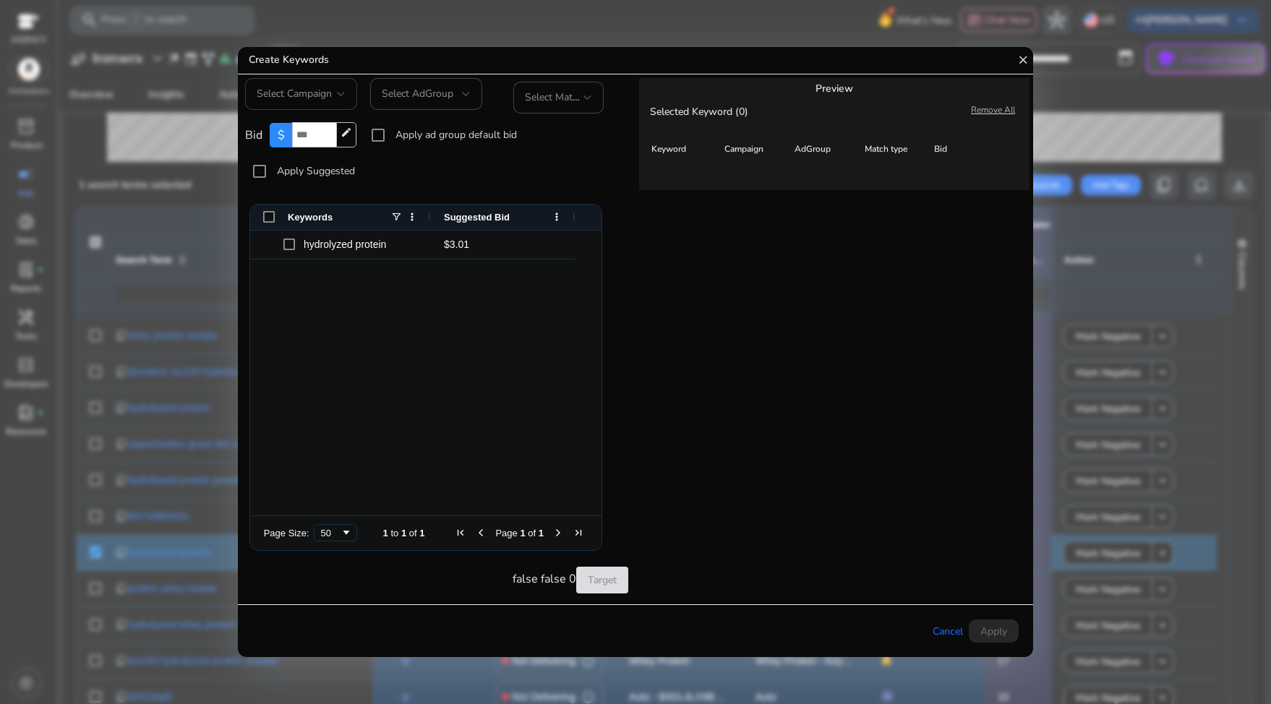
click at [323, 108] on div "Select Campaign" at bounding box center [301, 94] width 89 height 32
type input "*"
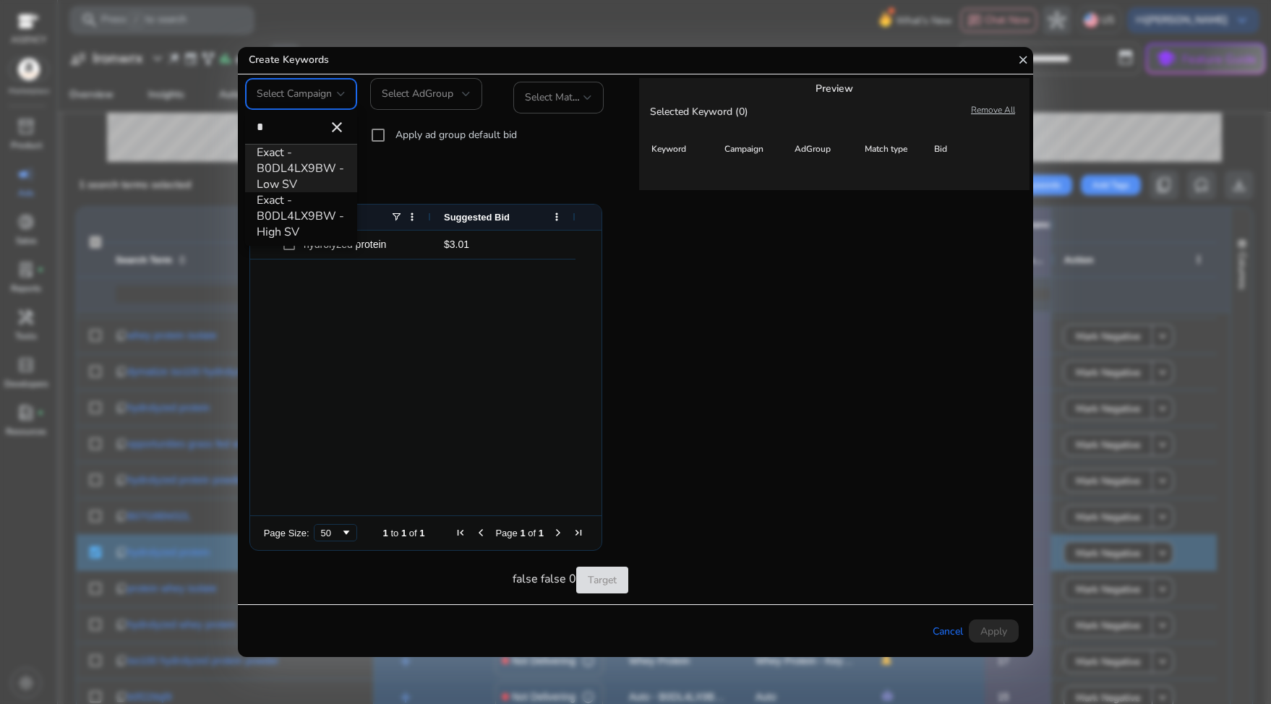
type input "*"
click at [539, 178] on div at bounding box center [635, 352] width 1271 height 704
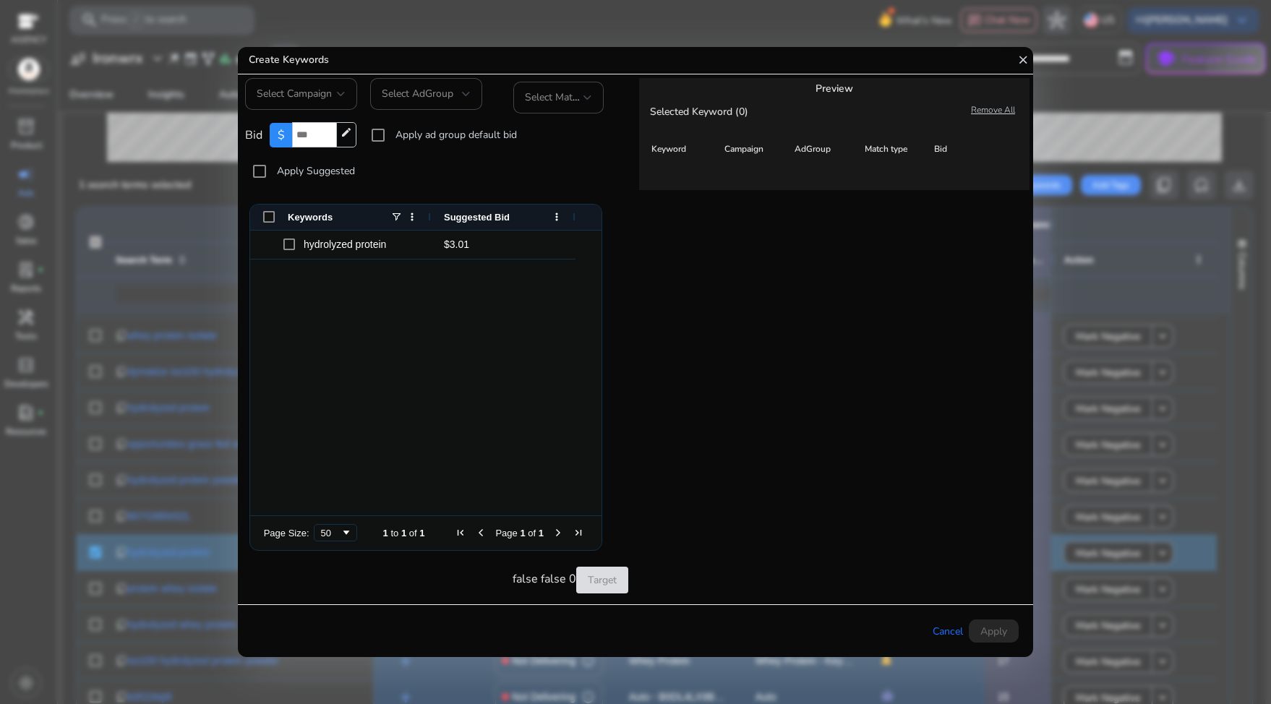
click at [430, 96] on span "Select AdGroup" at bounding box center [418, 94] width 72 height 14
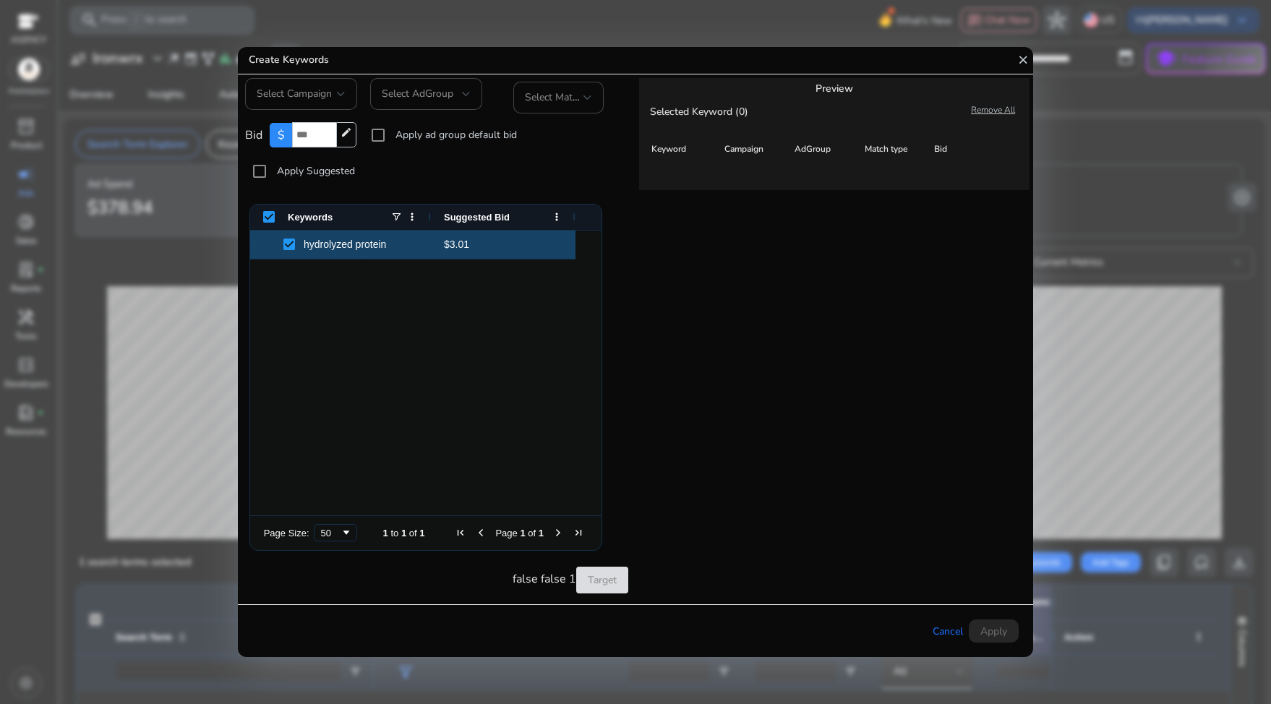
scroll to position [500, 0]
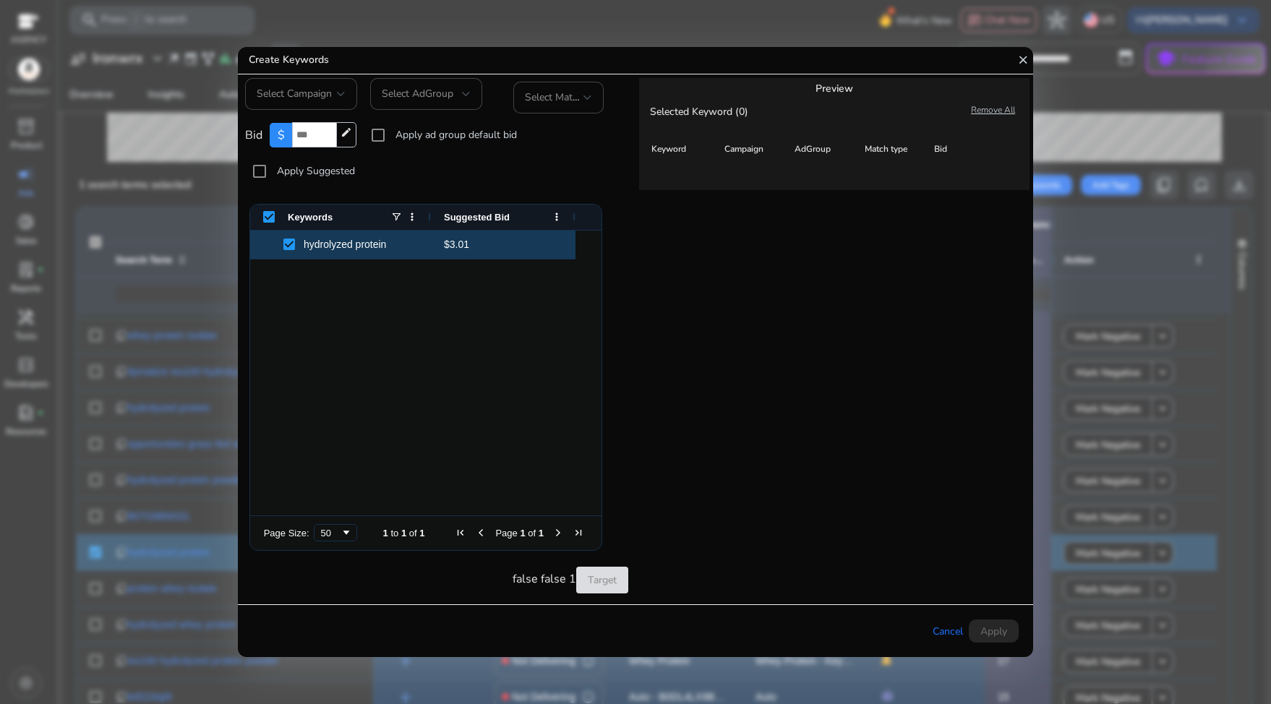
click at [1021, 56] on mat-icon "close" at bounding box center [1022, 60] width 13 height 27
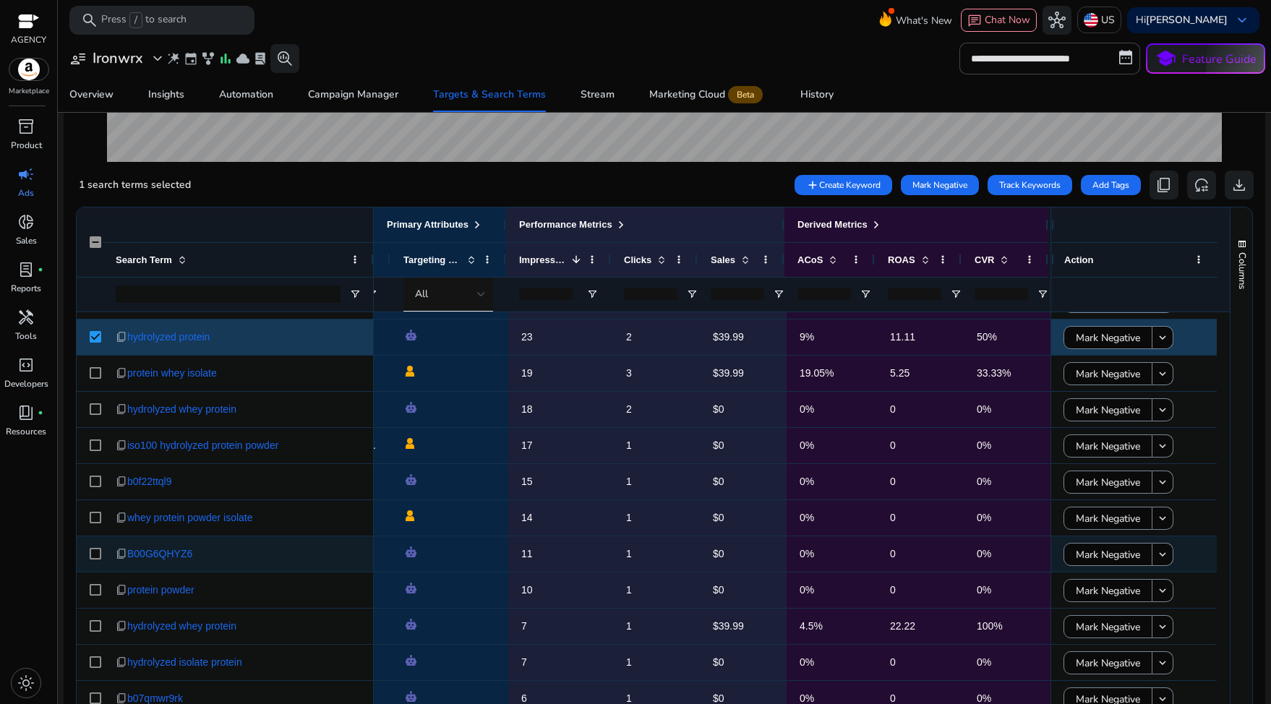
scroll to position [887, 0]
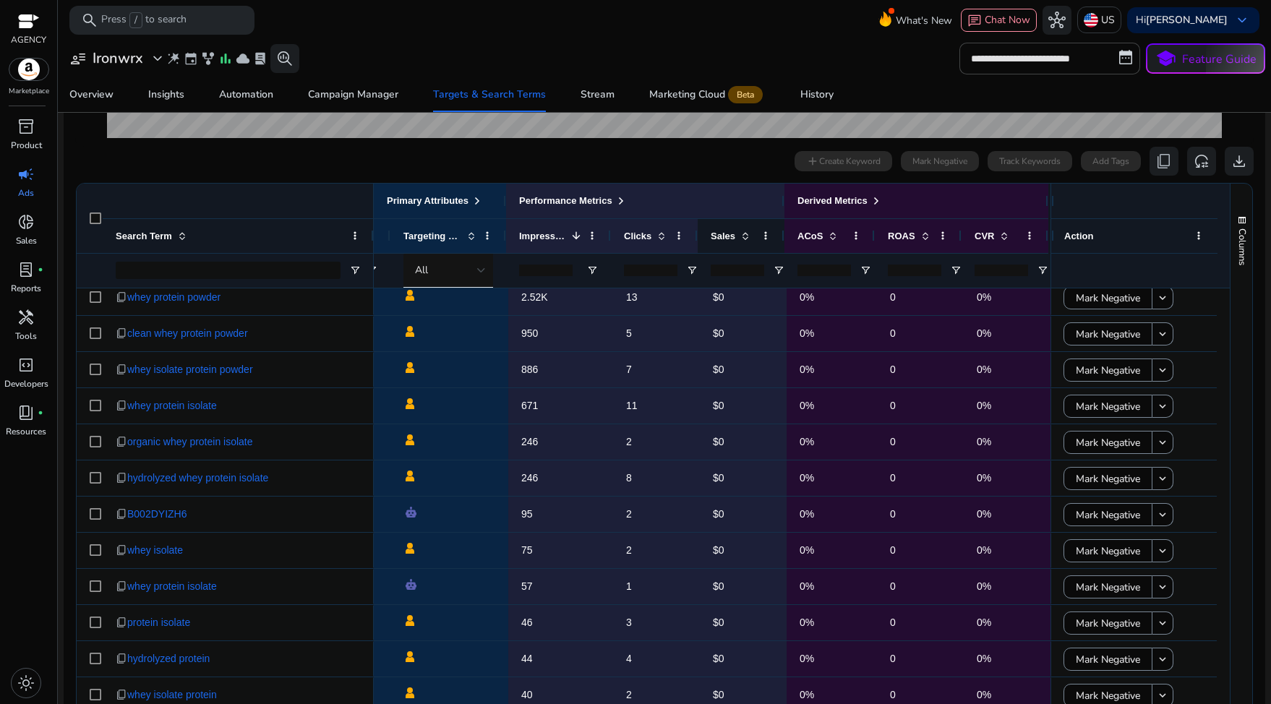
click at [732, 243] on div "Sales" at bounding box center [733, 236] width 45 height 27
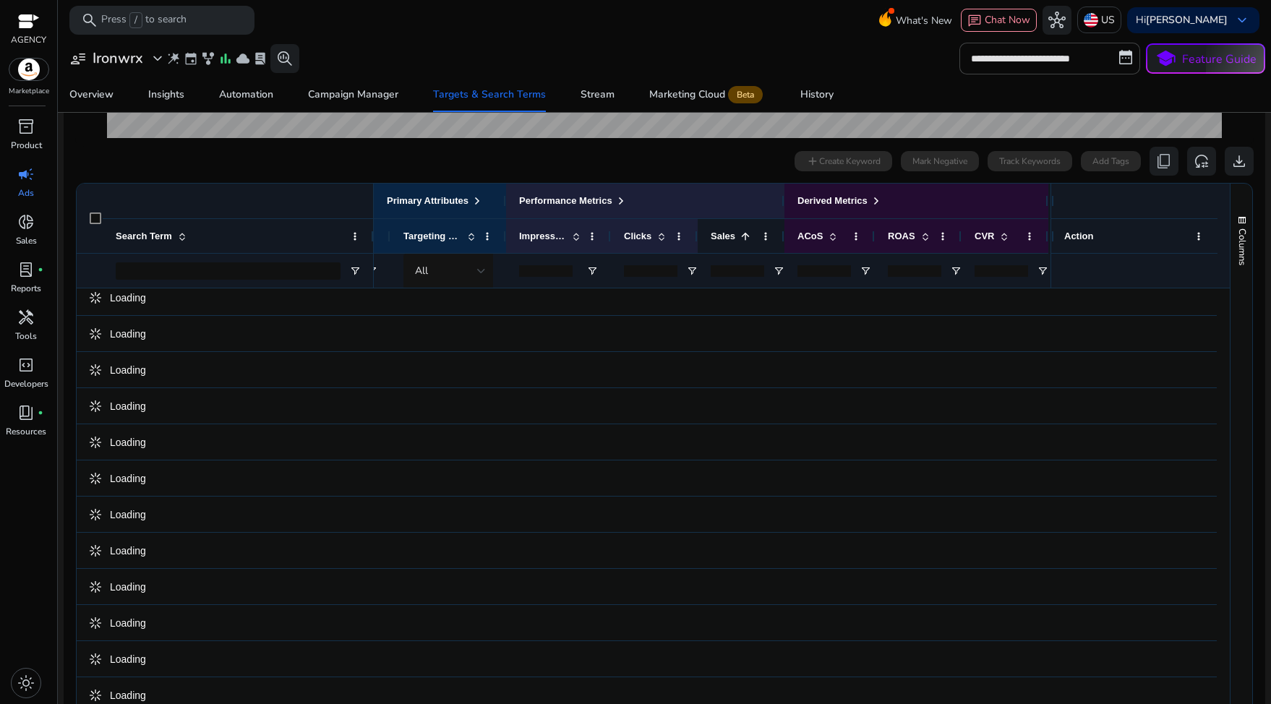
click at [732, 243] on div "Sales 1" at bounding box center [733, 236] width 45 height 27
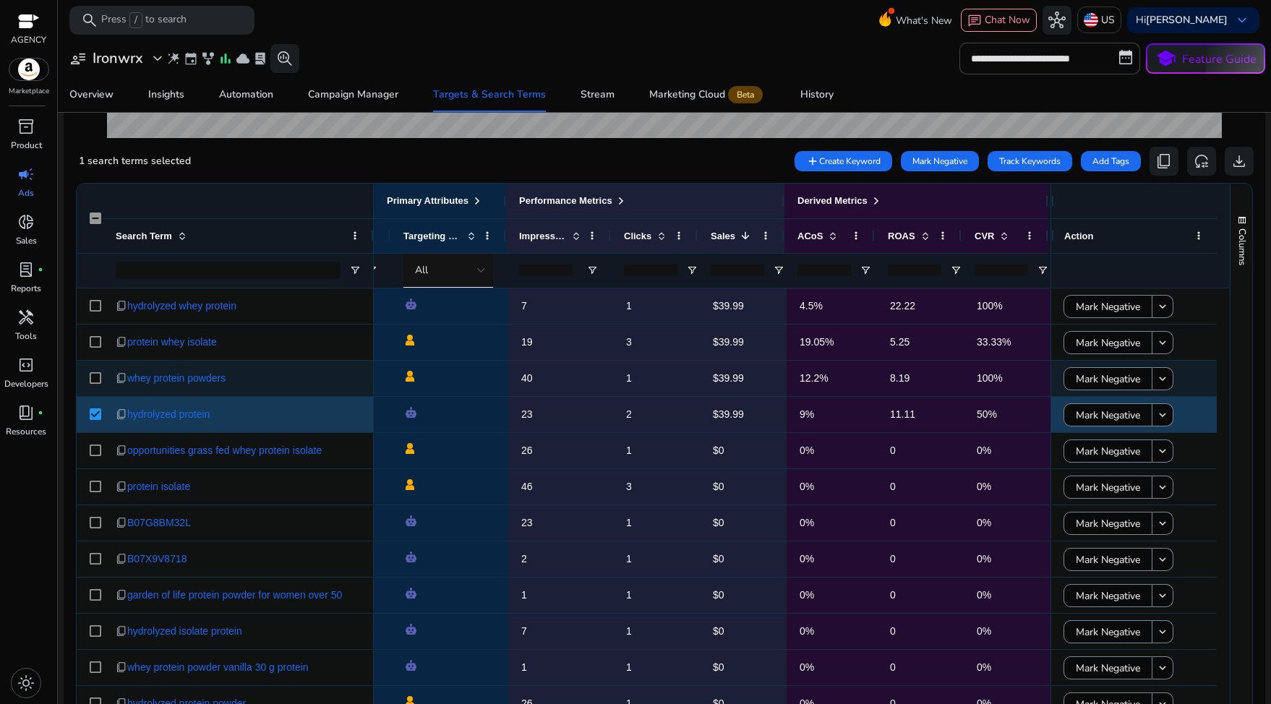
click at [89, 382] on div at bounding box center [90, 378] width 26 height 35
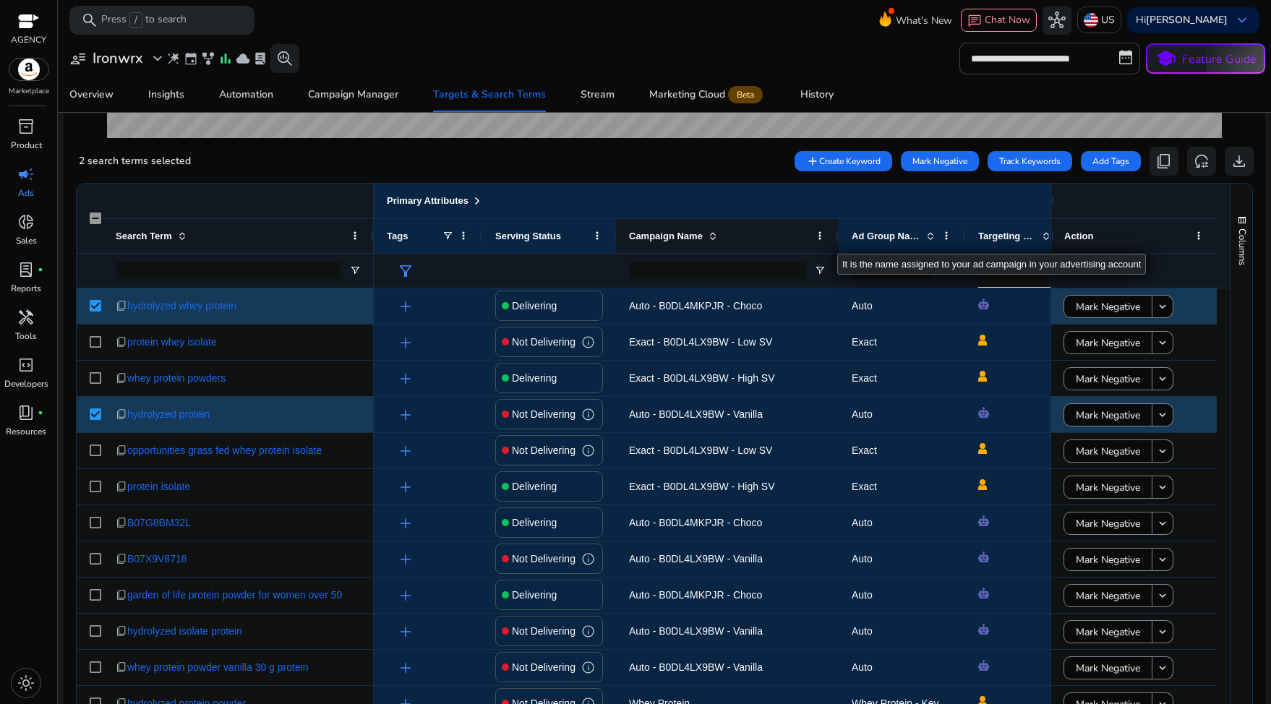
drag, startPoint x: 741, startPoint y: 237, endPoint x: 837, endPoint y: 241, distance: 96.2
click at [837, 241] on div at bounding box center [838, 236] width 6 height 34
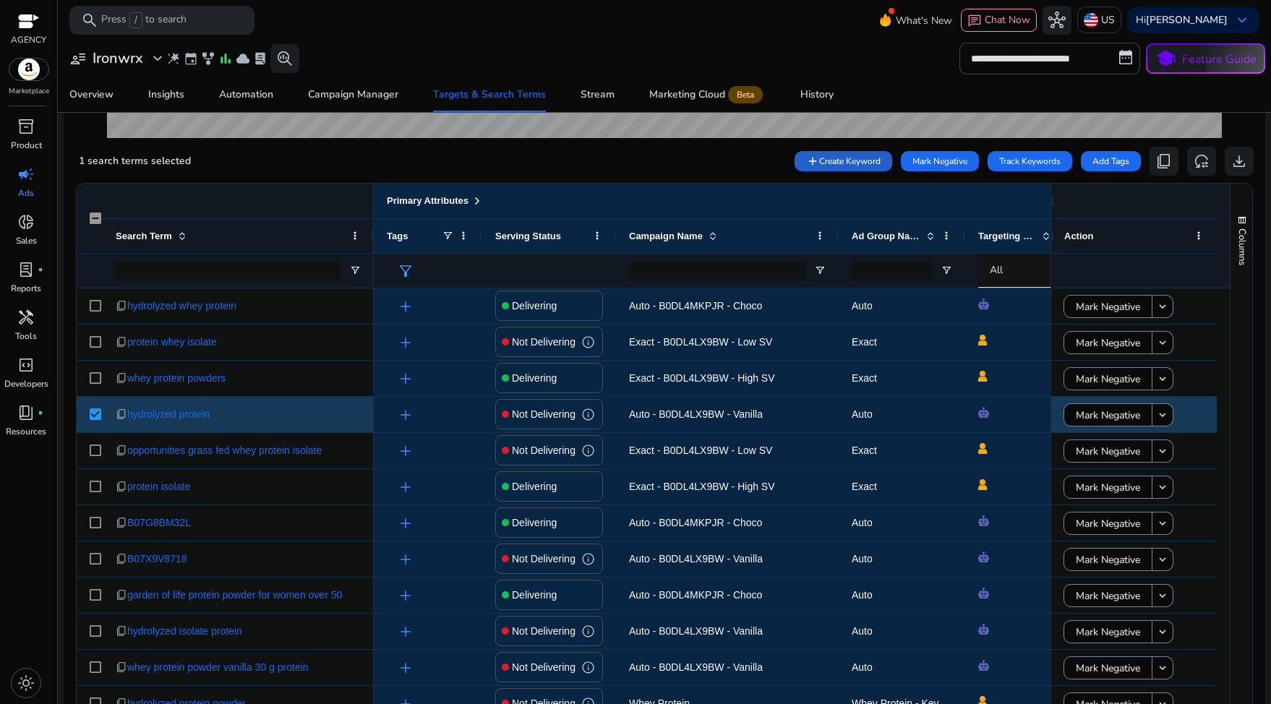
click at [823, 165] on span "Create Keyword" at bounding box center [849, 161] width 61 height 13
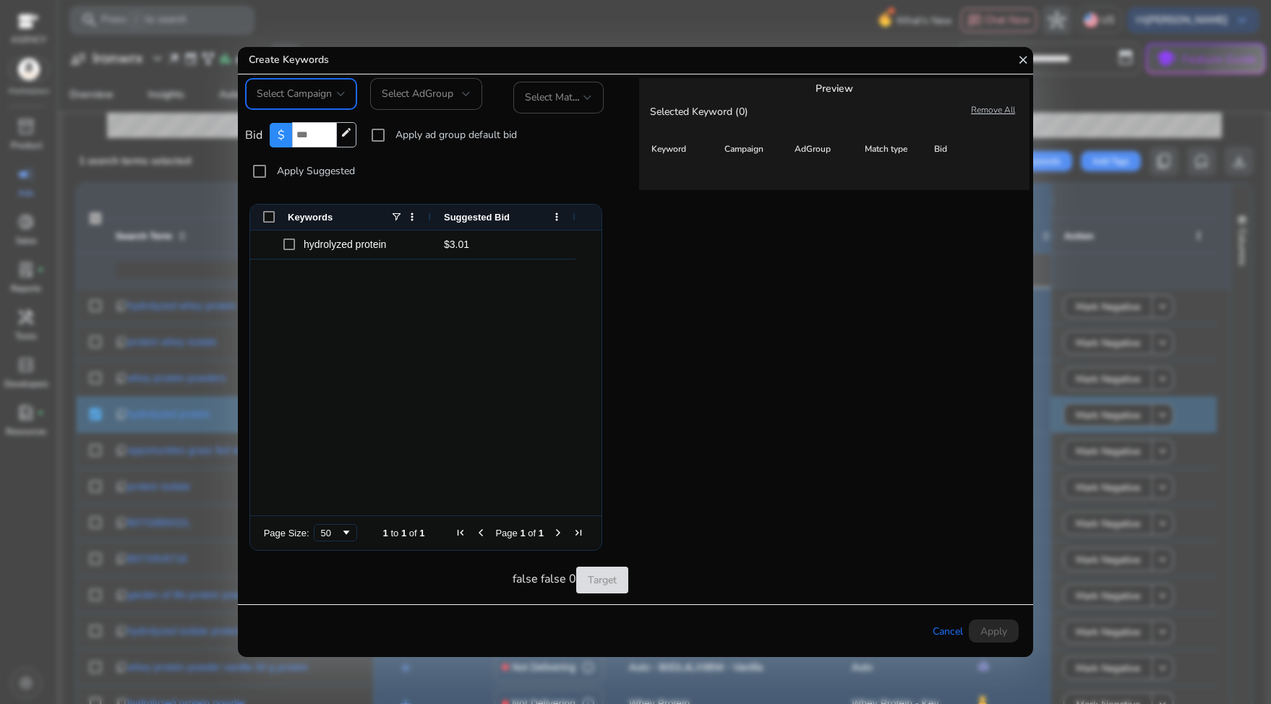
click at [302, 104] on div "Select Campaign" at bounding box center [301, 94] width 89 height 32
click at [332, 210] on span "Exact - B0DL4LX9BW - High SV" at bounding box center [301, 216] width 89 height 48
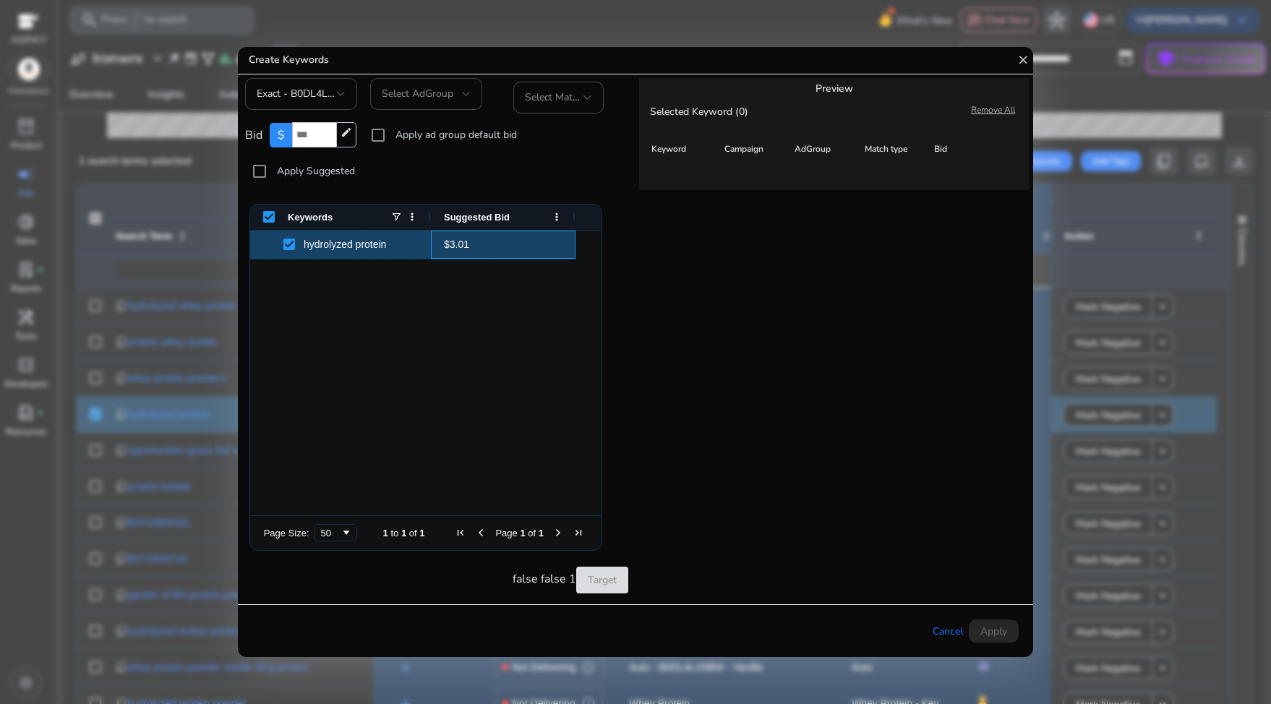
click at [462, 244] on span "$3.01" at bounding box center [503, 244] width 119 height 29
click at [460, 244] on span "$3.01" at bounding box center [503, 244] width 119 height 29
click at [491, 304] on div "hydrolyzed protein $3.01" at bounding box center [425, 373] width 351 height 285
click at [327, 134] on input "*" at bounding box center [314, 134] width 44 height 25
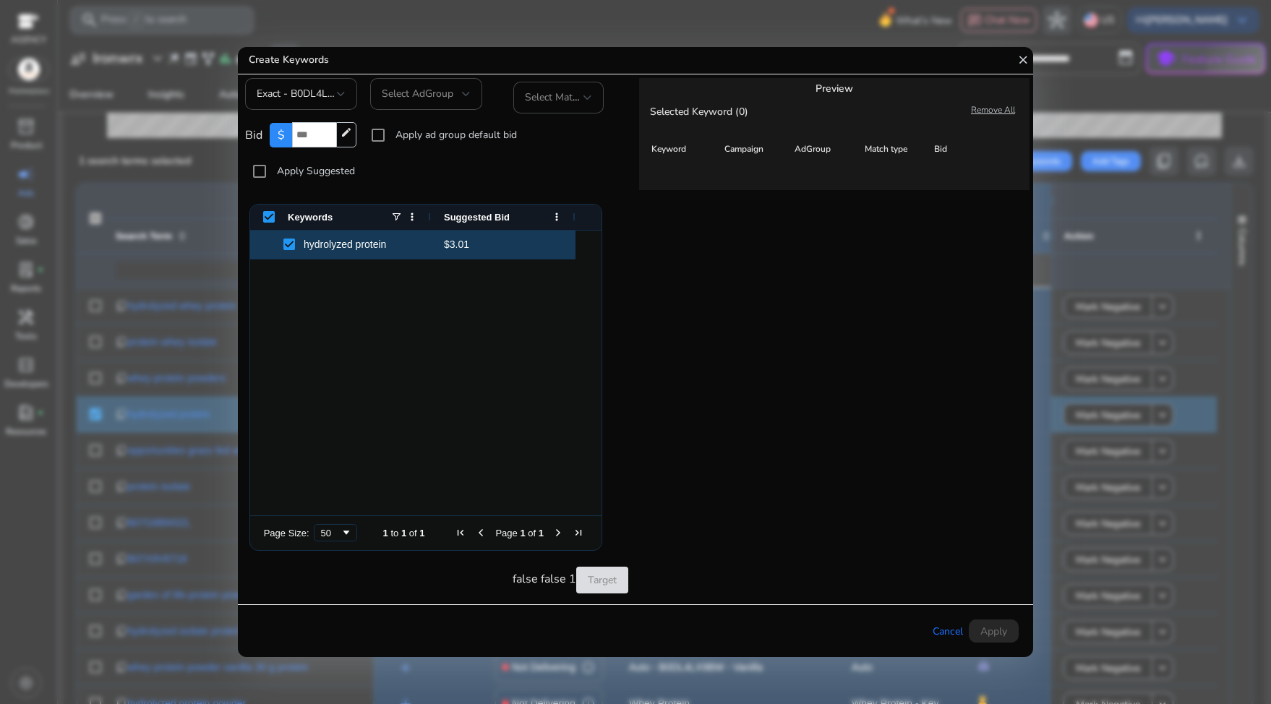
click at [310, 135] on input "*" at bounding box center [314, 134] width 44 height 25
type input "*"
click at [410, 169] on div "Bid $ * edit Apply ad group default bid Apply Suggested" at bounding box center [436, 153] width 383 height 80
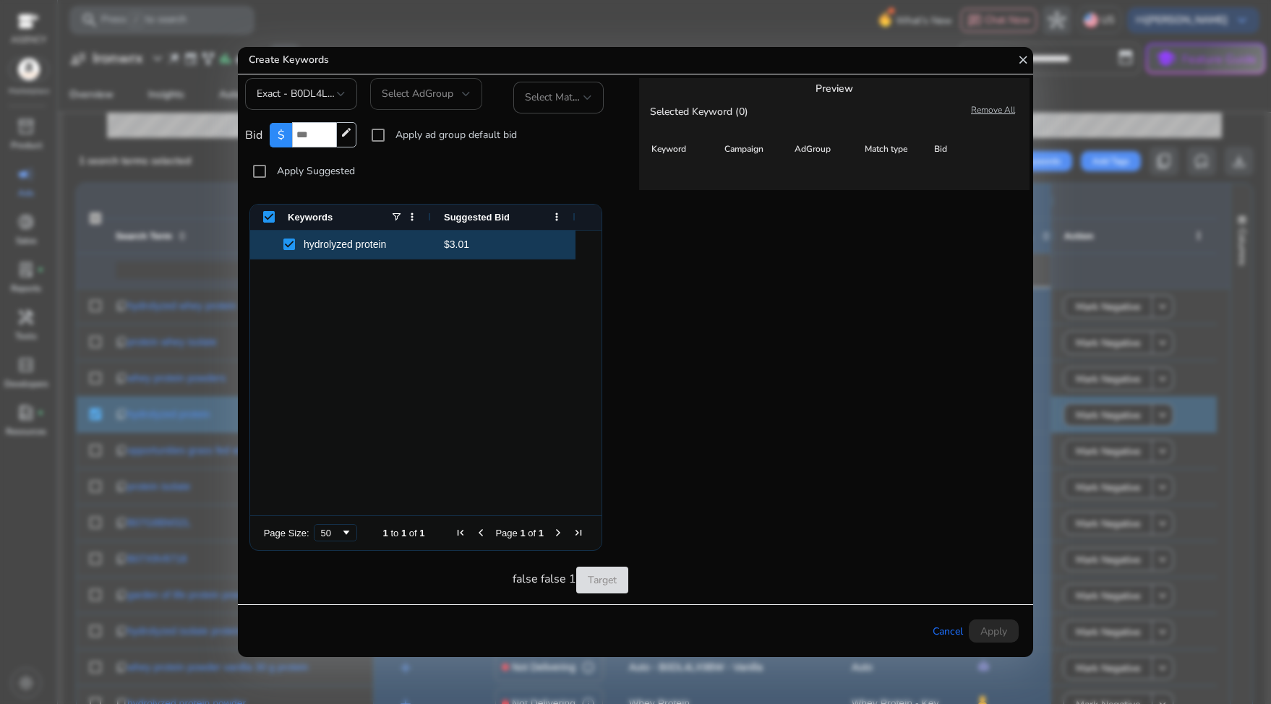
click at [411, 95] on span "Select AdGroup" at bounding box center [418, 94] width 72 height 14
click at [419, 159] on span "Exact" at bounding box center [426, 162] width 89 height 16
click at [558, 102] on span "Select Match Type" at bounding box center [566, 97] width 82 height 14
click at [565, 141] on span "Exact" at bounding box center [567, 137] width 85 height 16
click at [614, 576] on link "Target" at bounding box center [602, 580] width 52 height 27
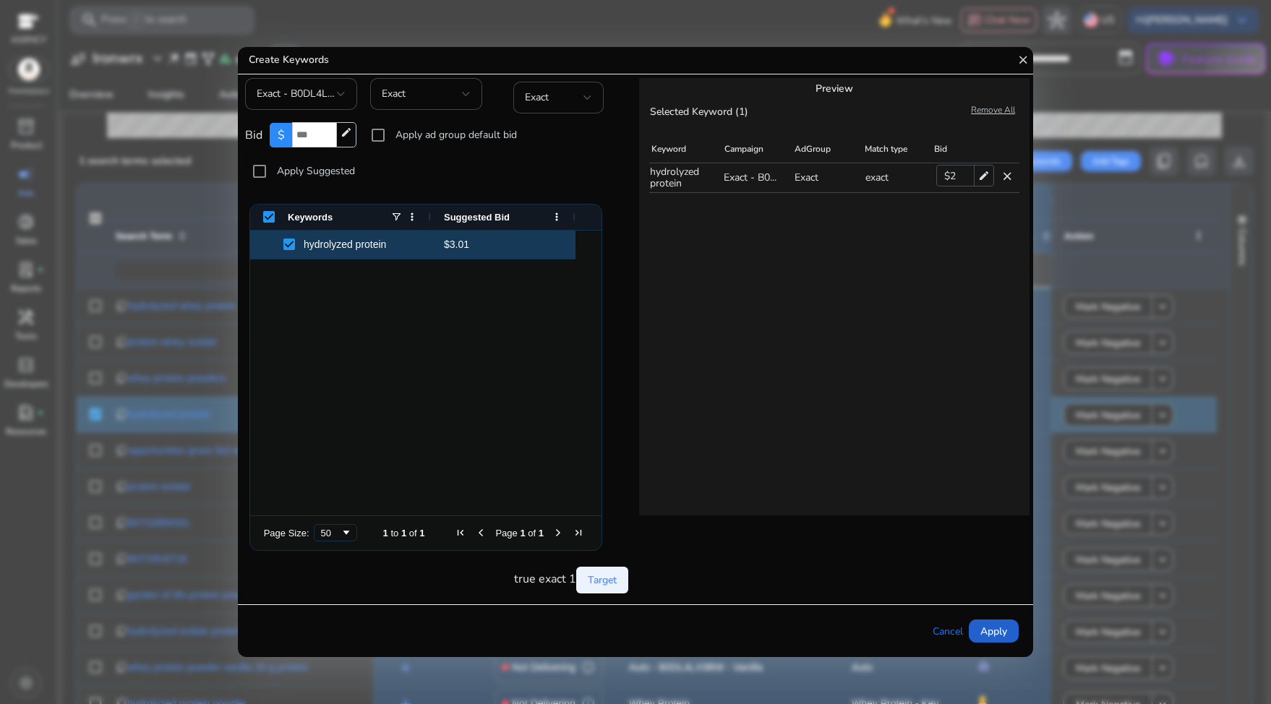
click at [1003, 632] on span "Apply" at bounding box center [993, 631] width 27 height 15
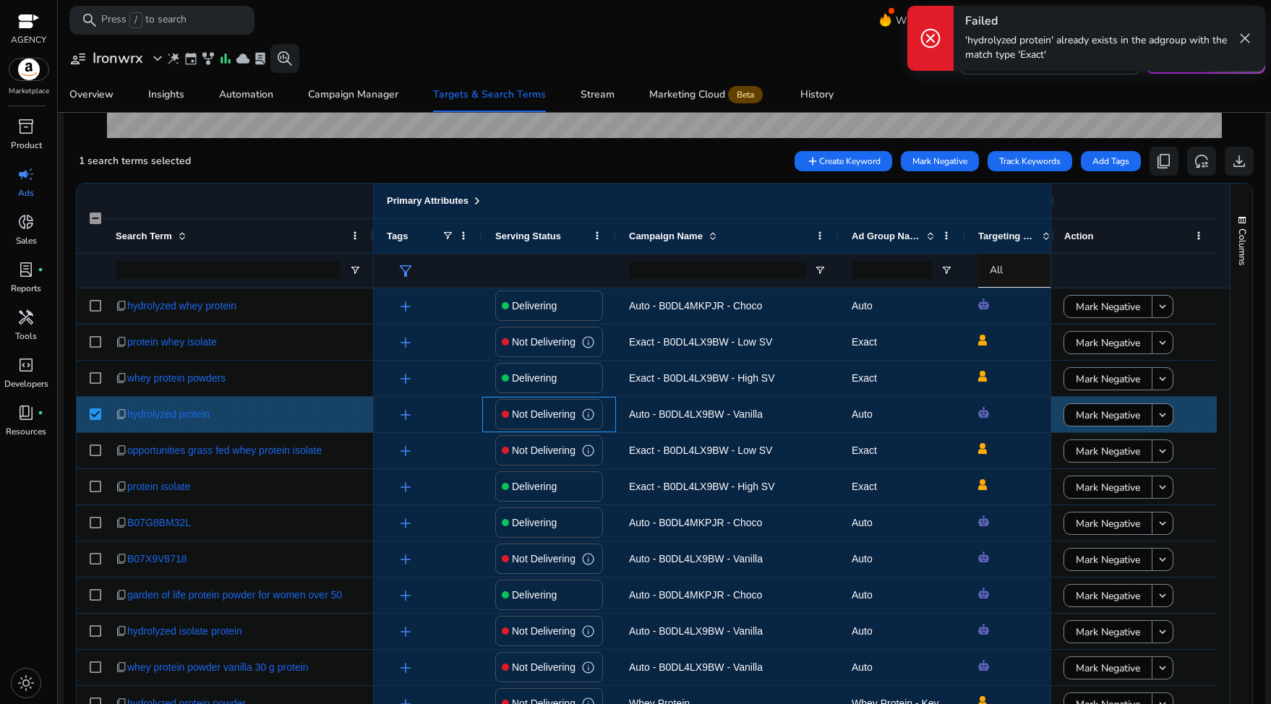
click at [570, 414] on p "Not Delivering" at bounding box center [544, 415] width 64 height 30
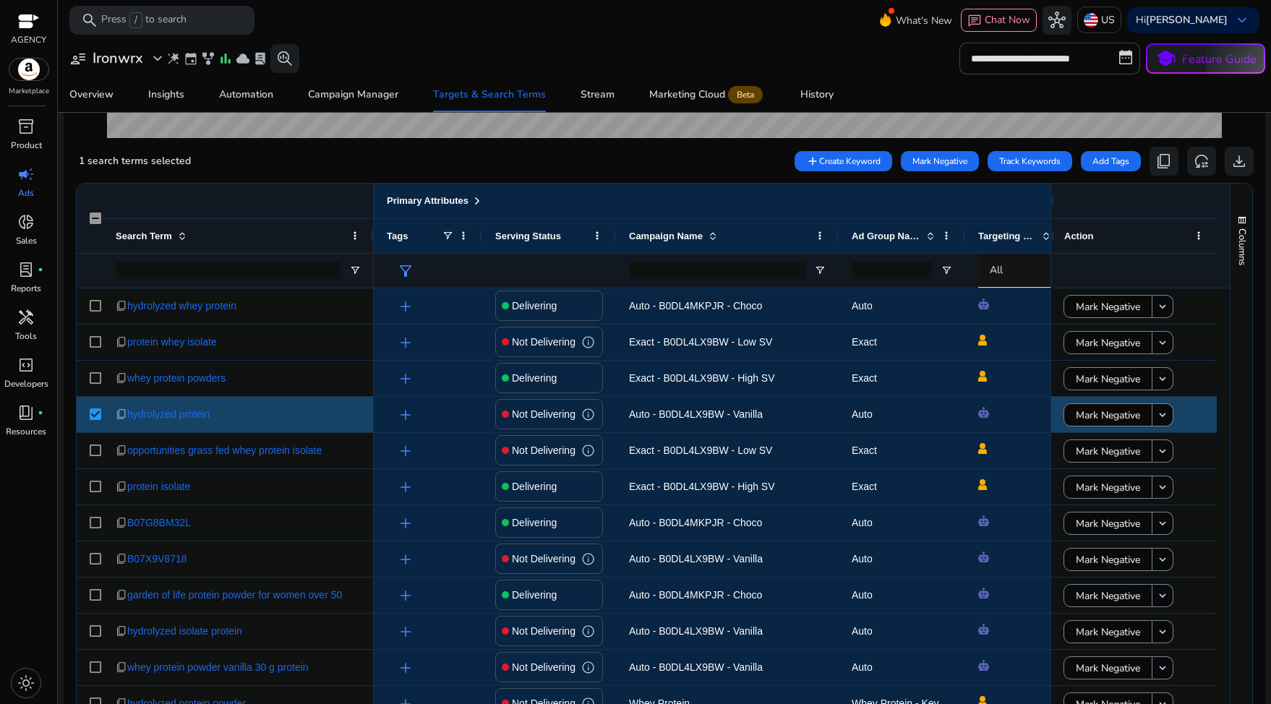
click at [649, 414] on span "Auto - B0DL4LX9BW - Vanilla" at bounding box center [696, 414] width 134 height 12
click at [687, 414] on span "Auto - B0DL4LX9BW - Vanilla" at bounding box center [696, 414] width 134 height 12
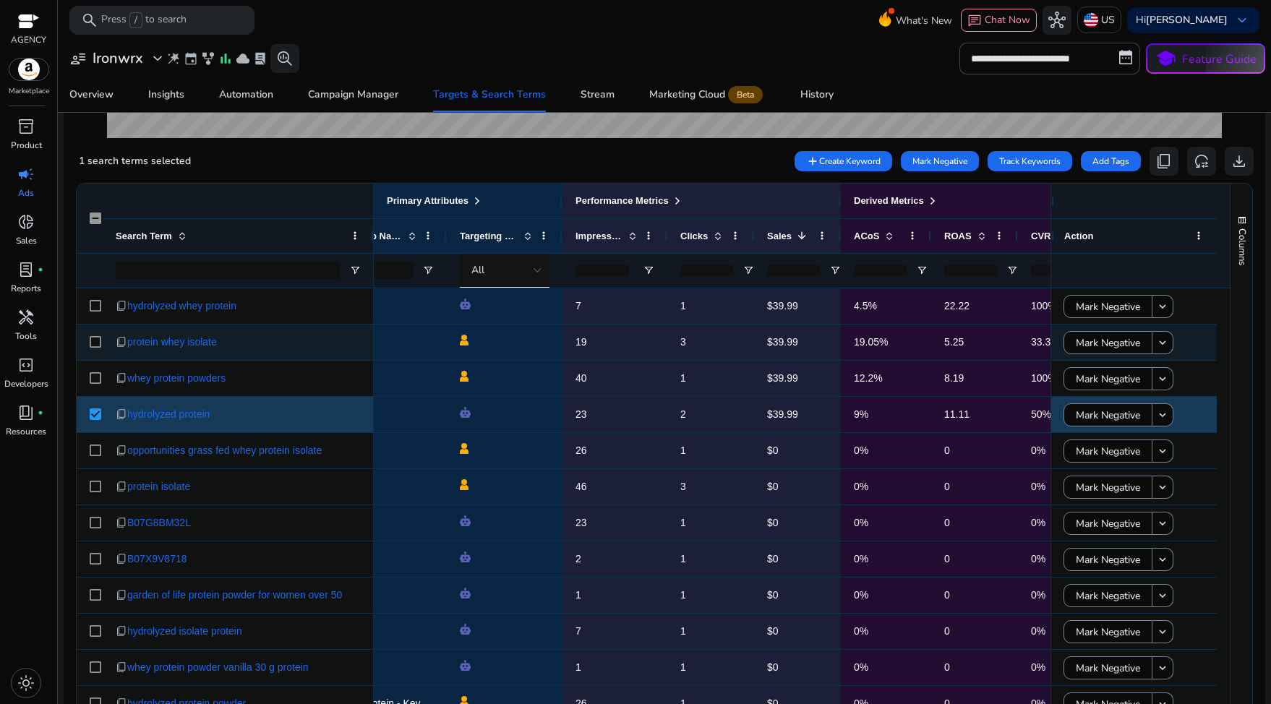
scroll to position [0, 395]
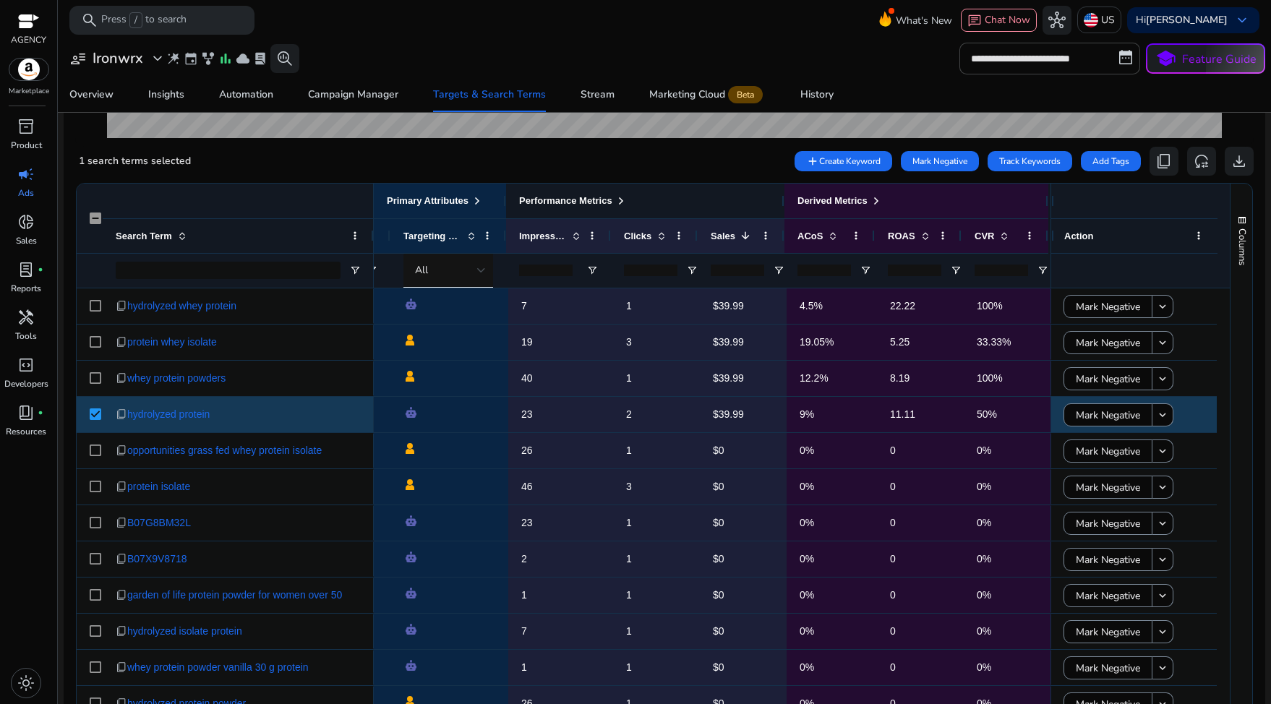
click at [618, 205] on span at bounding box center [621, 201] width 12 height 12
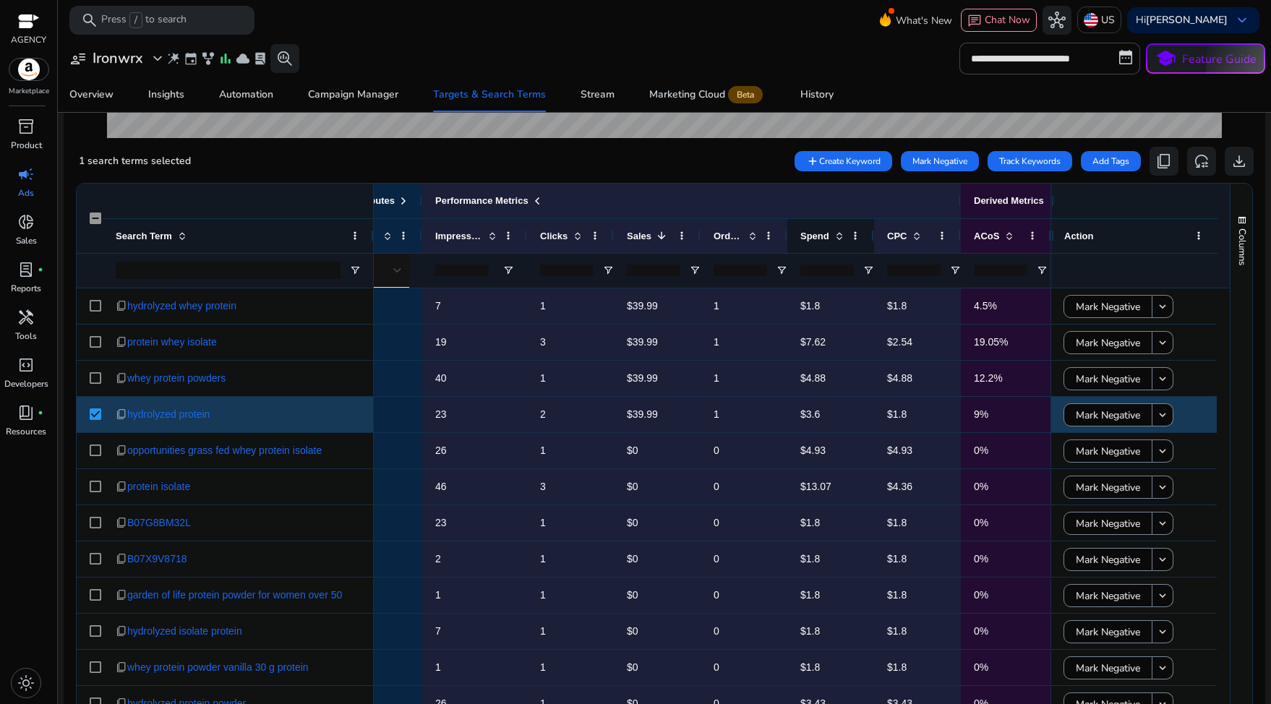
click at [839, 236] on span at bounding box center [839, 236] width 12 height 12
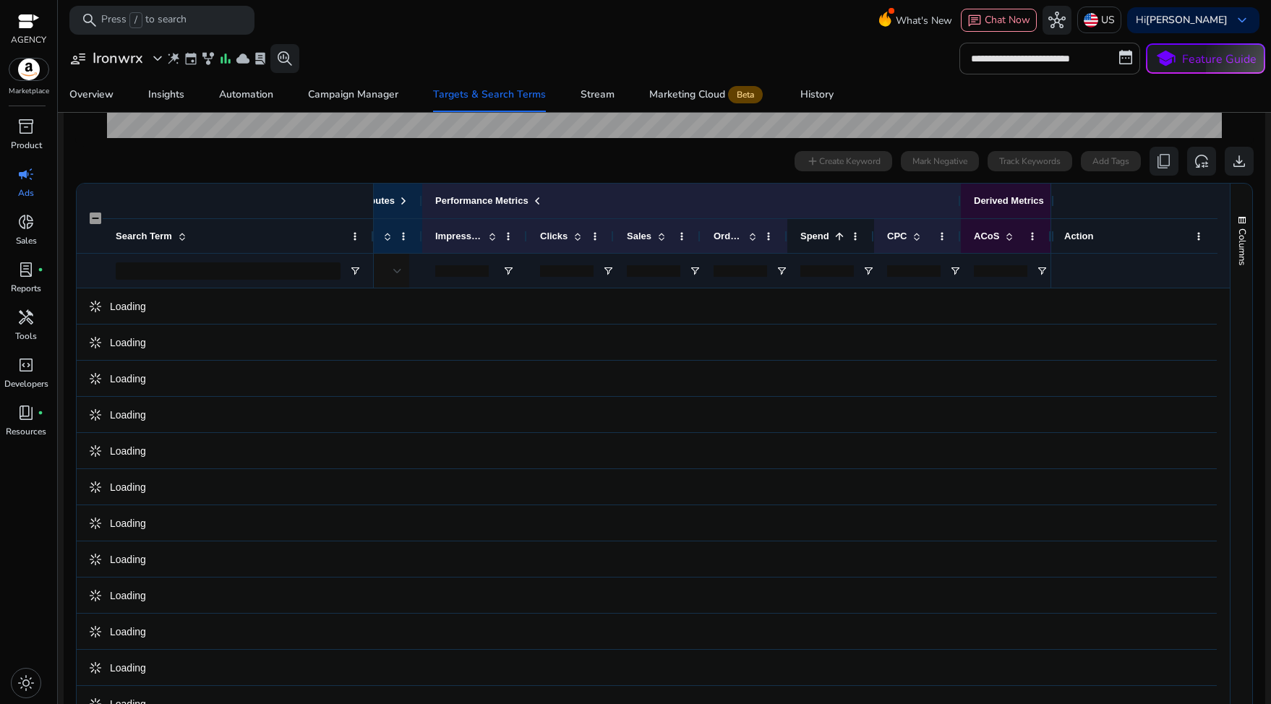
click at [839, 236] on span at bounding box center [839, 237] width 12 height 12
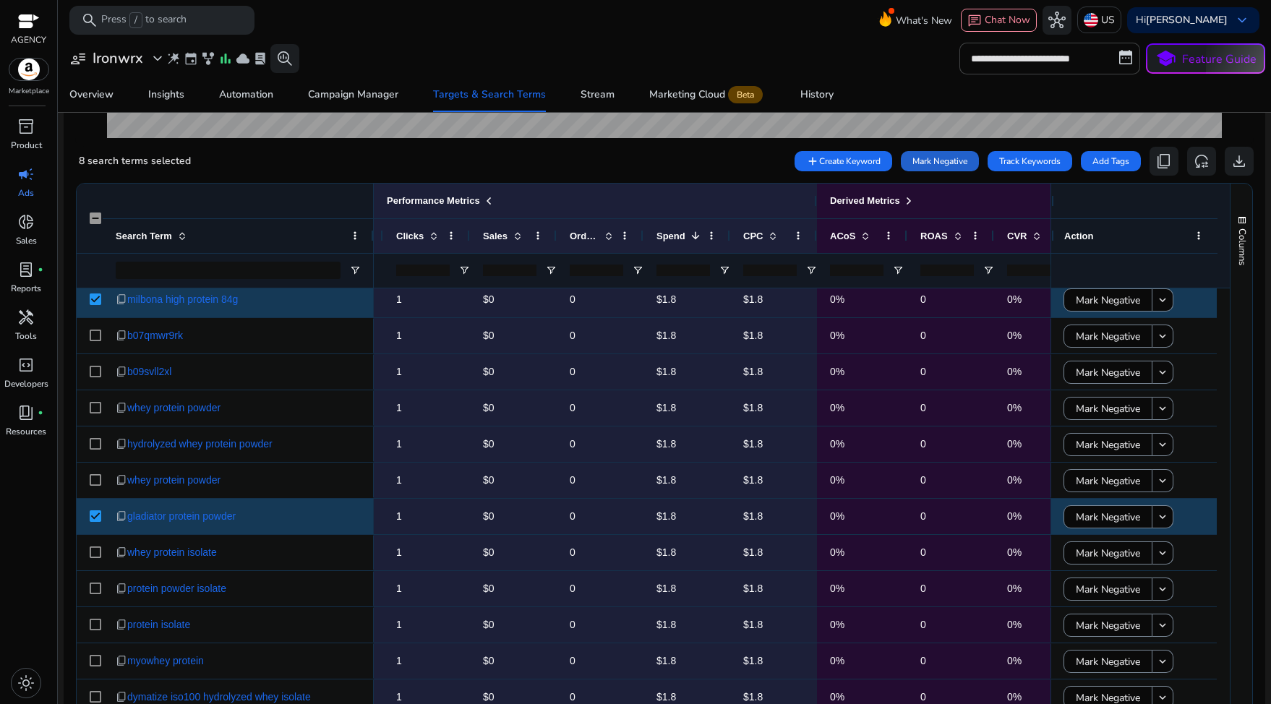
click at [925, 163] on span "Mark Negative" at bounding box center [939, 161] width 55 height 13
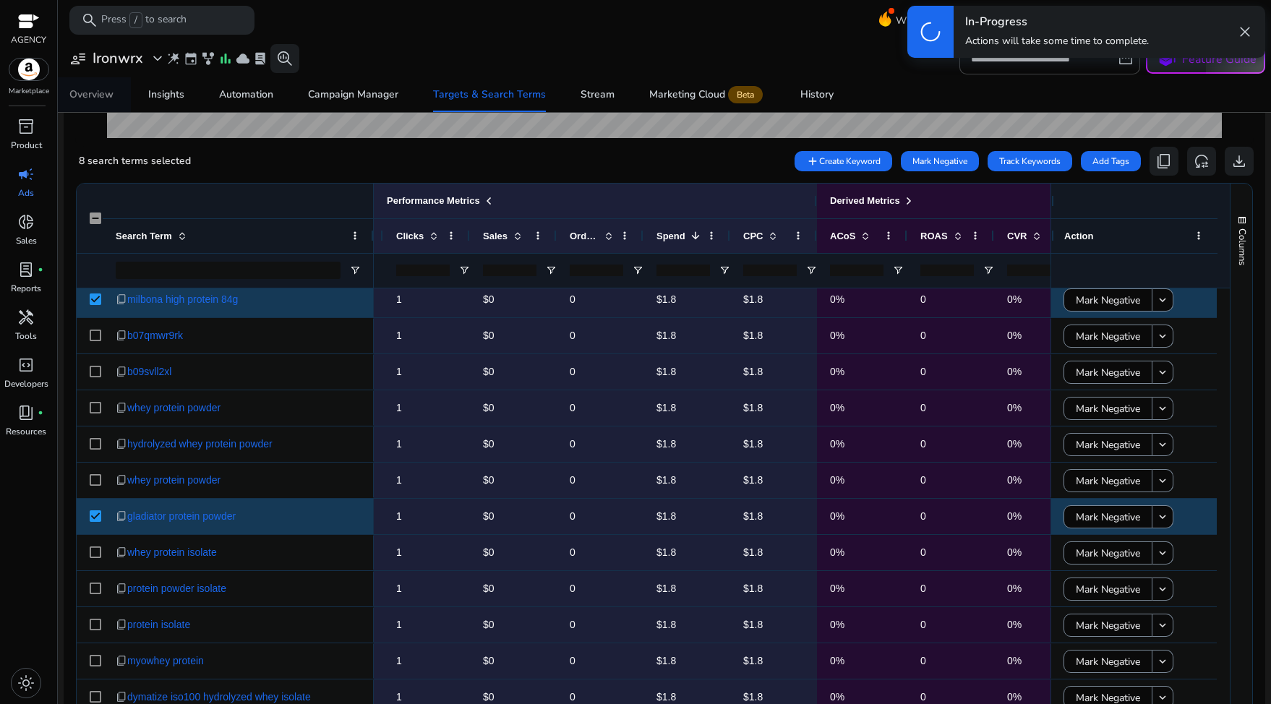
click at [98, 99] on div "Overview" at bounding box center [91, 95] width 44 height 10
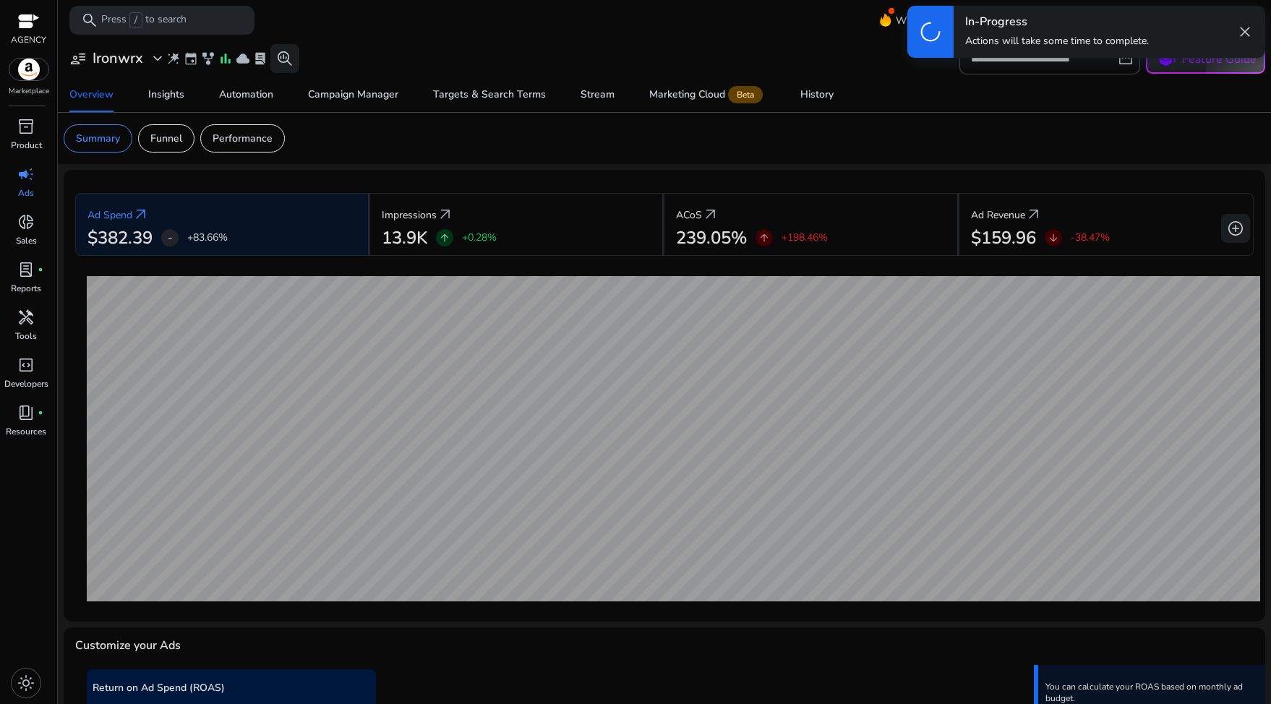
click at [993, 60] on div "progress_activity In-Progress Actions will take some time to complete. close" at bounding box center [1085, 32] width 369 height 64
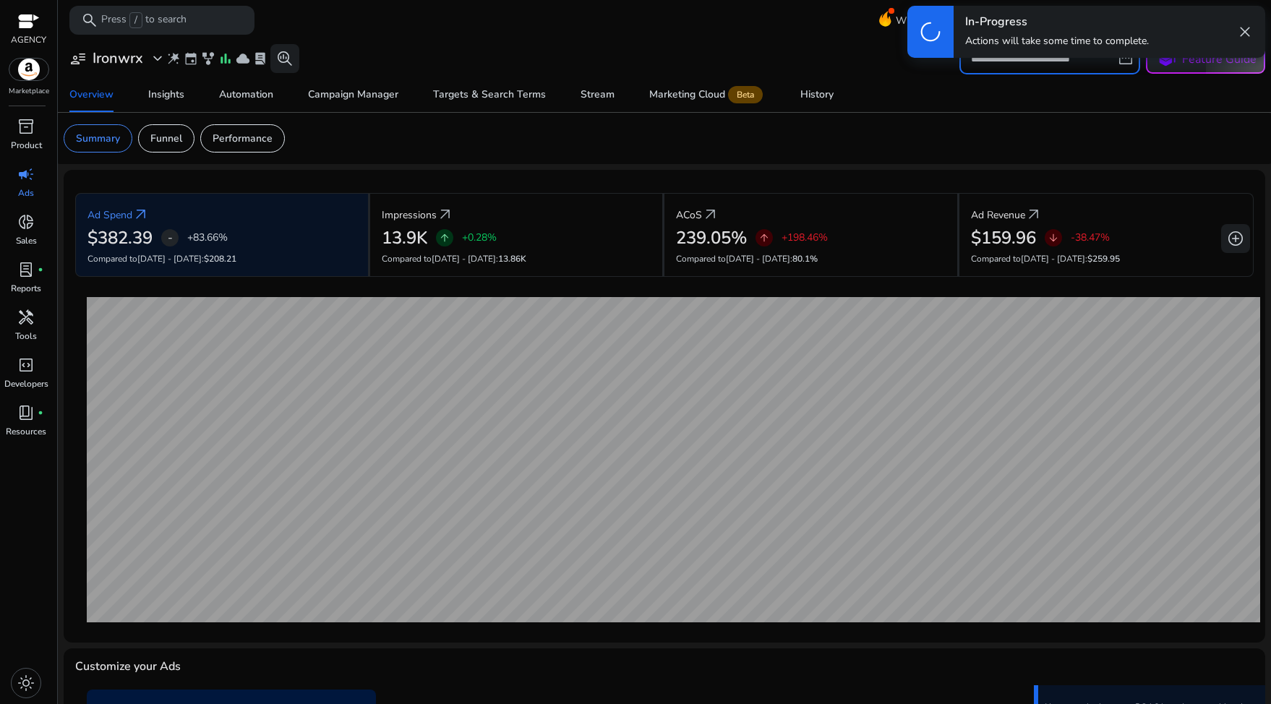
click at [1120, 64] on input "**********" at bounding box center [1049, 59] width 181 height 32
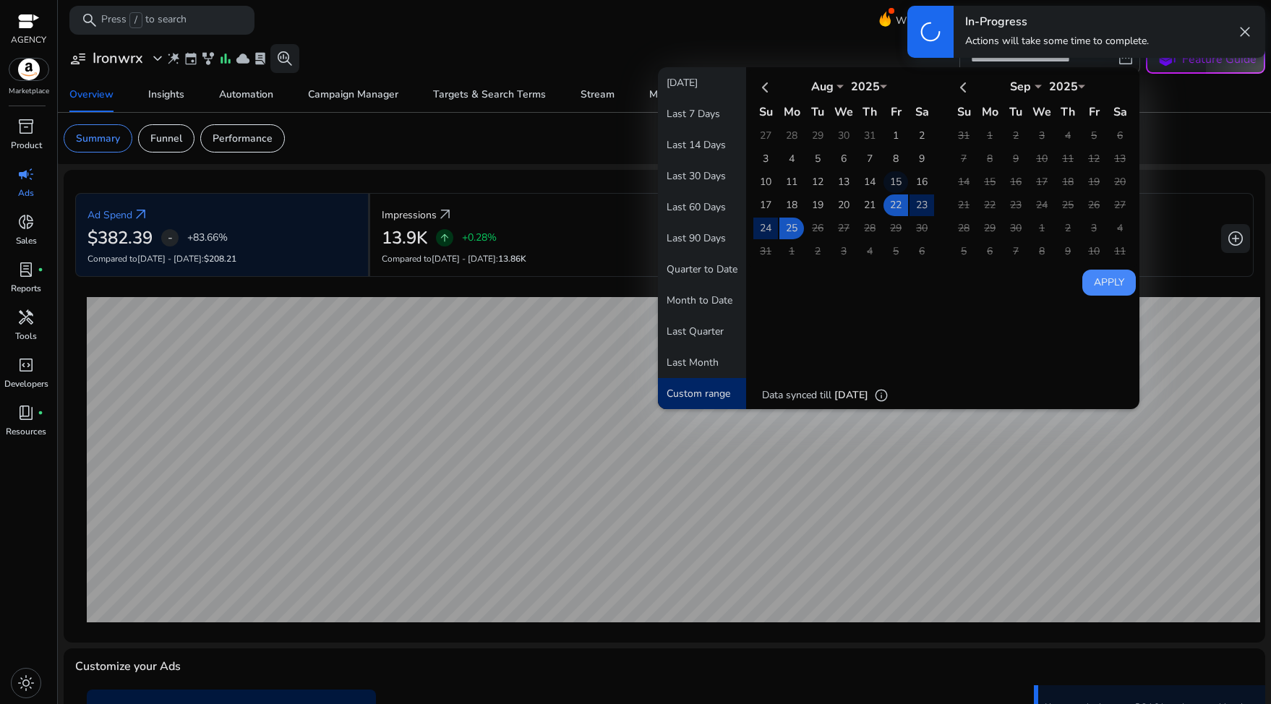
click at [895, 181] on td "15" at bounding box center [895, 182] width 25 height 22
click at [795, 199] on td "18" at bounding box center [791, 205] width 25 height 22
click at [1106, 280] on button "Apply" at bounding box center [1108, 283] width 53 height 26
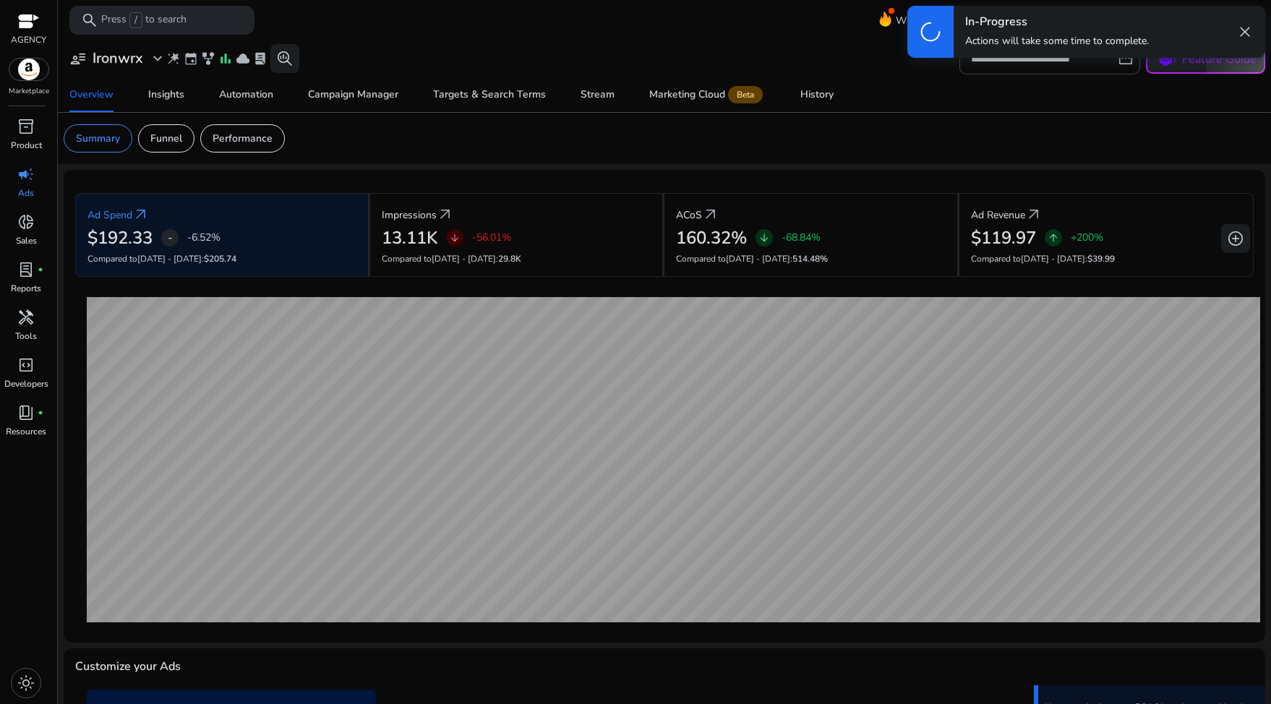
click at [1120, 62] on div "progress_activity In-Progress Actions will take some time to complete. close" at bounding box center [1085, 32] width 369 height 64
click at [1120, 61] on div "progress_activity In-Progress Actions will take some time to complete. close" at bounding box center [1085, 32] width 369 height 64
click at [1070, 61] on div "progress_activity In-Progress Actions will take some time to complete. close" at bounding box center [1085, 32] width 369 height 64
click at [1113, 58] on div "progress_activity In-Progress Actions will take some time to complete. close" at bounding box center [1085, 32] width 369 height 64
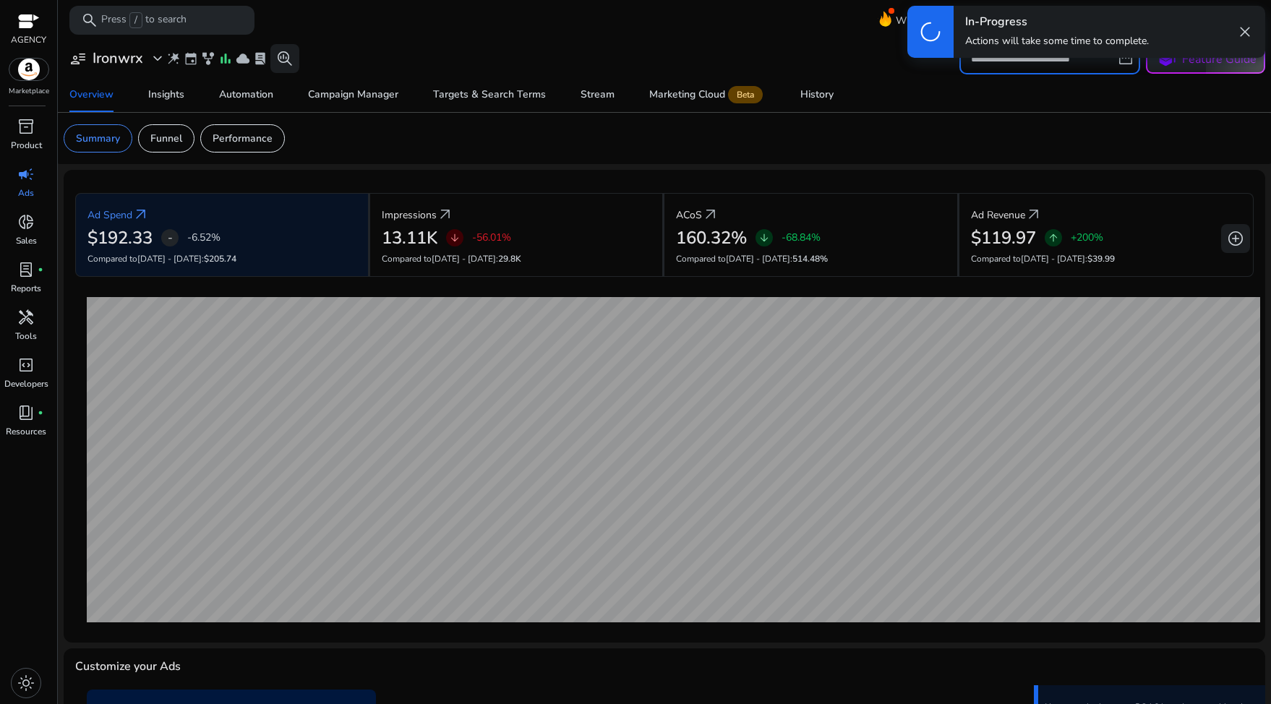
click at [1125, 65] on input "**********" at bounding box center [1049, 59] width 181 height 32
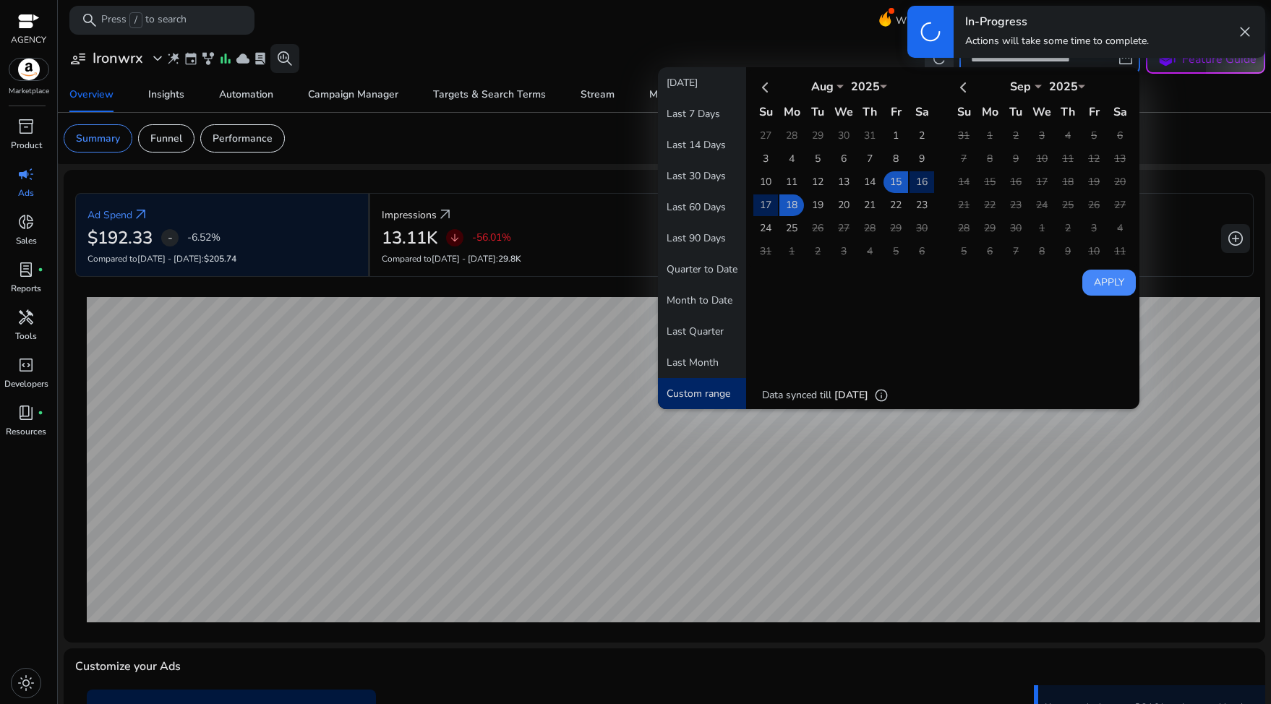
click at [774, 46] on div "**********" at bounding box center [664, 59] width 1201 height 32
